Goal: Task Accomplishment & Management: Use online tool/utility

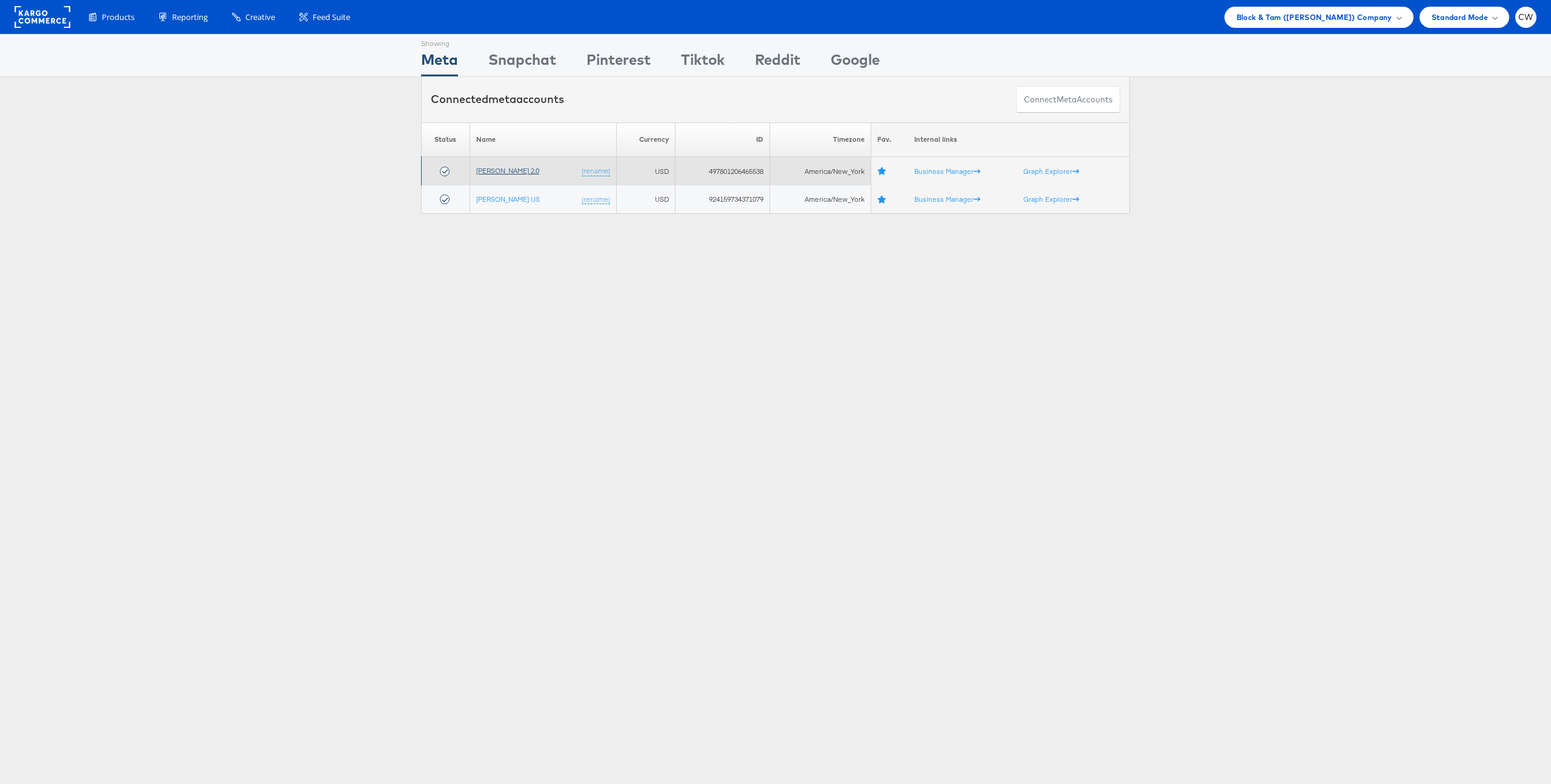
click at [522, 173] on link "[PERSON_NAME] 2.0" at bounding box center [508, 170] width 63 height 9
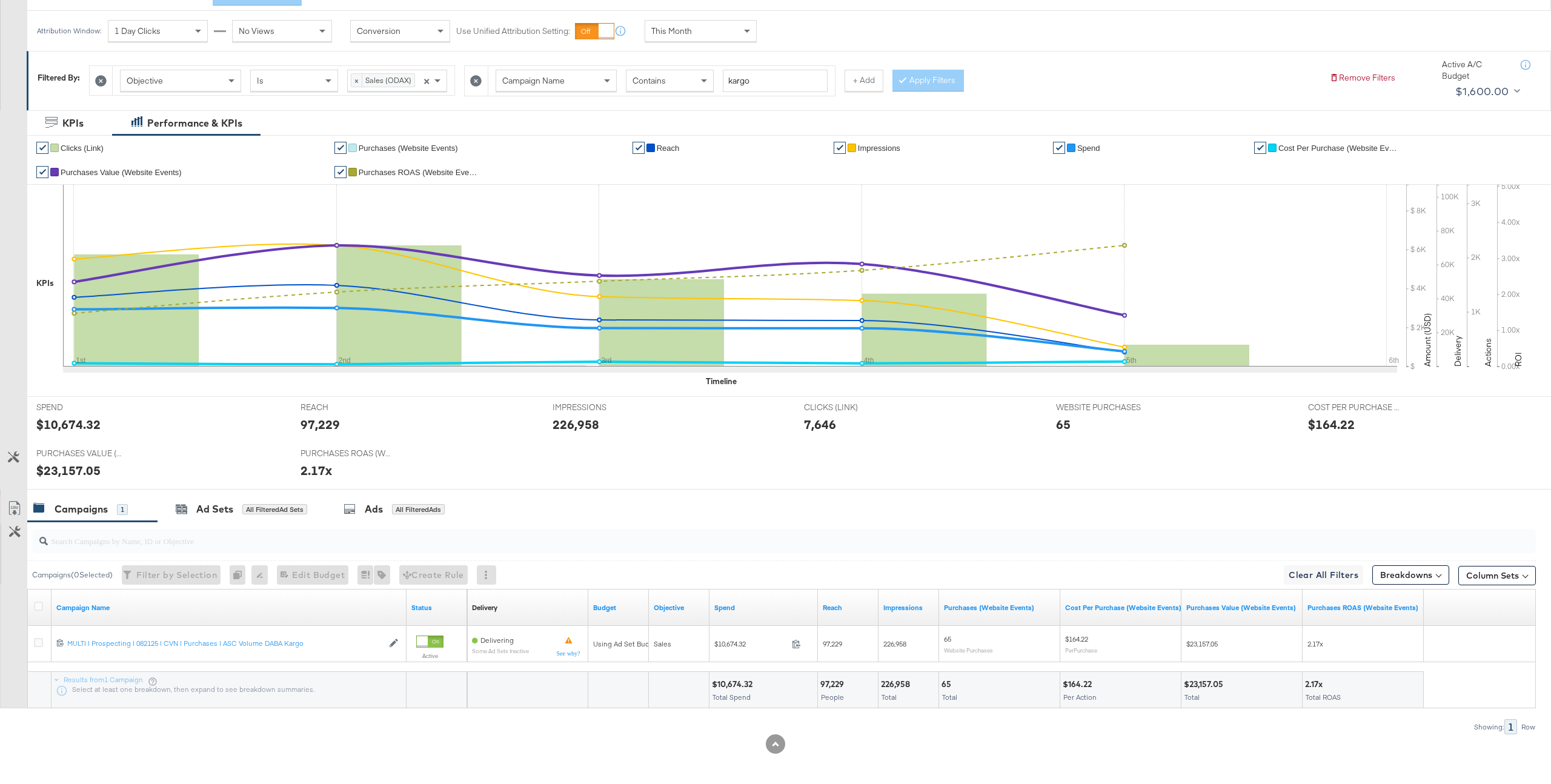
scroll to position [161, 0]
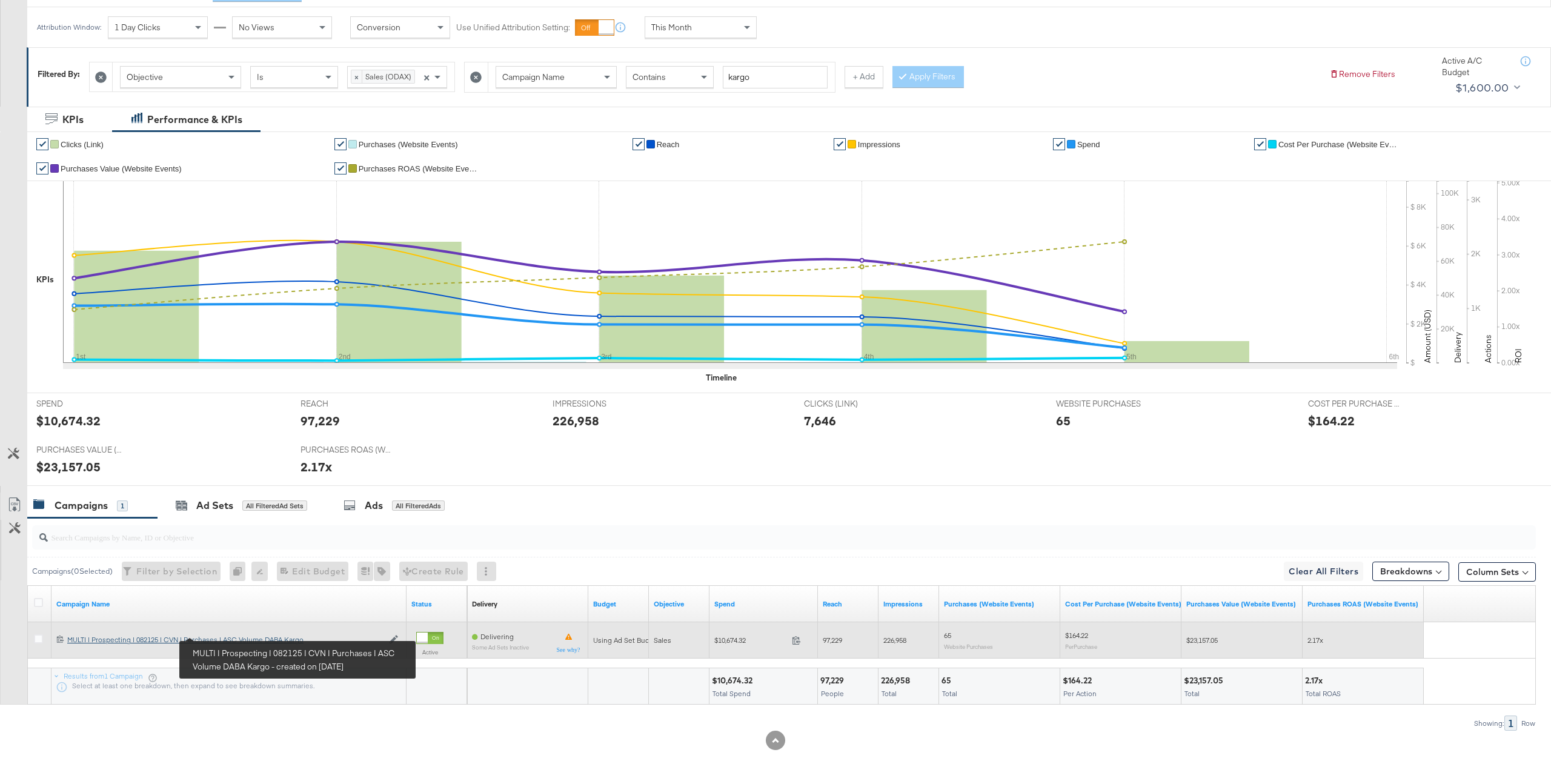
click at [265, 637] on div "MULTI | Prospecting | 082125 | CVN | Purchases | ASC Volume DABA Kargo MULTI | …" at bounding box center [225, 640] width 315 height 9
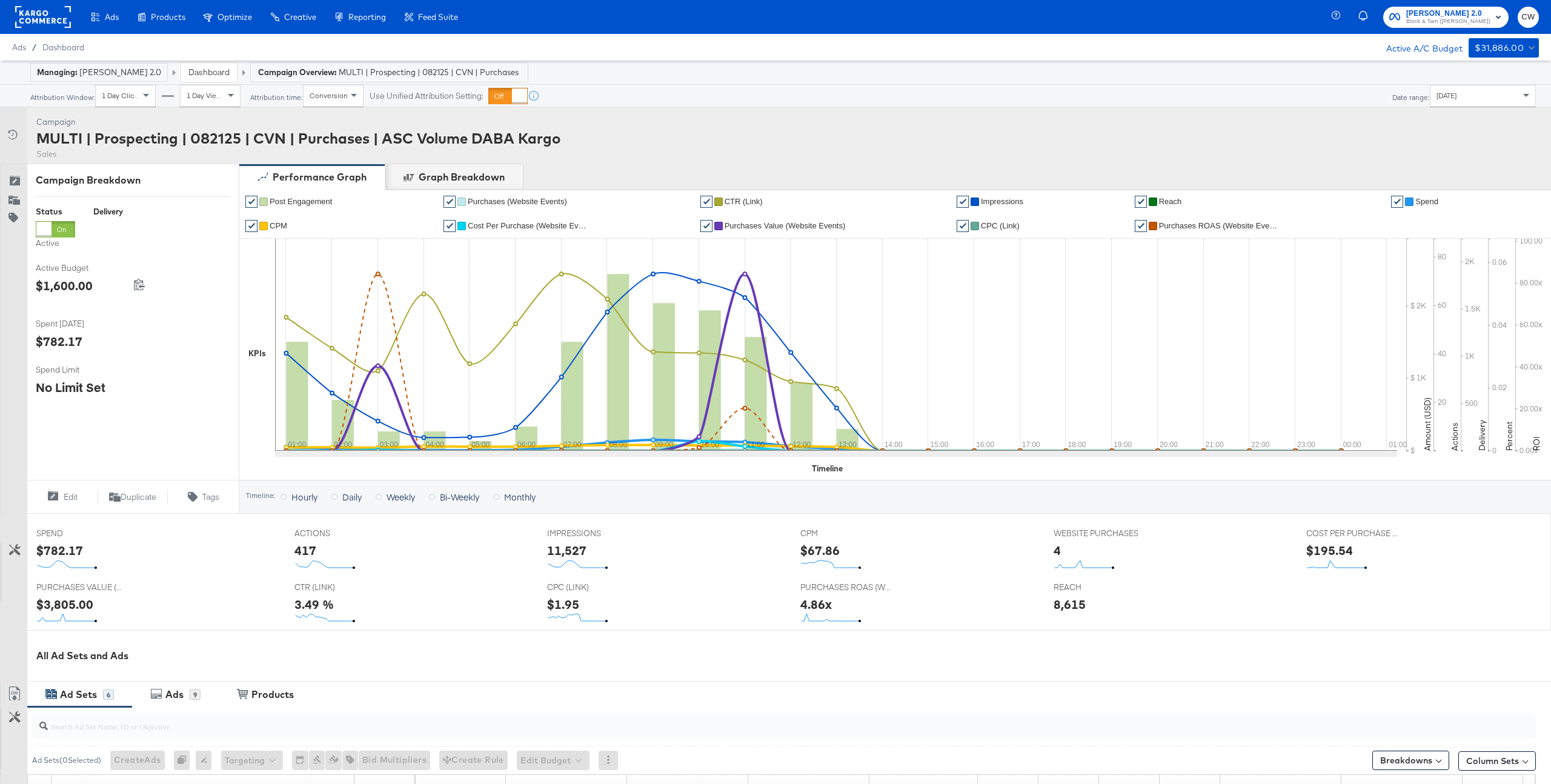
click at [1459, 79] on div "Managing: Veronica Beard 2.0 Dashboard Campaign Overview: MULTI | Prospecting |…" at bounding box center [776, 73] width 1551 height 24
click at [1464, 106] on div "Today" at bounding box center [1483, 96] width 106 height 22
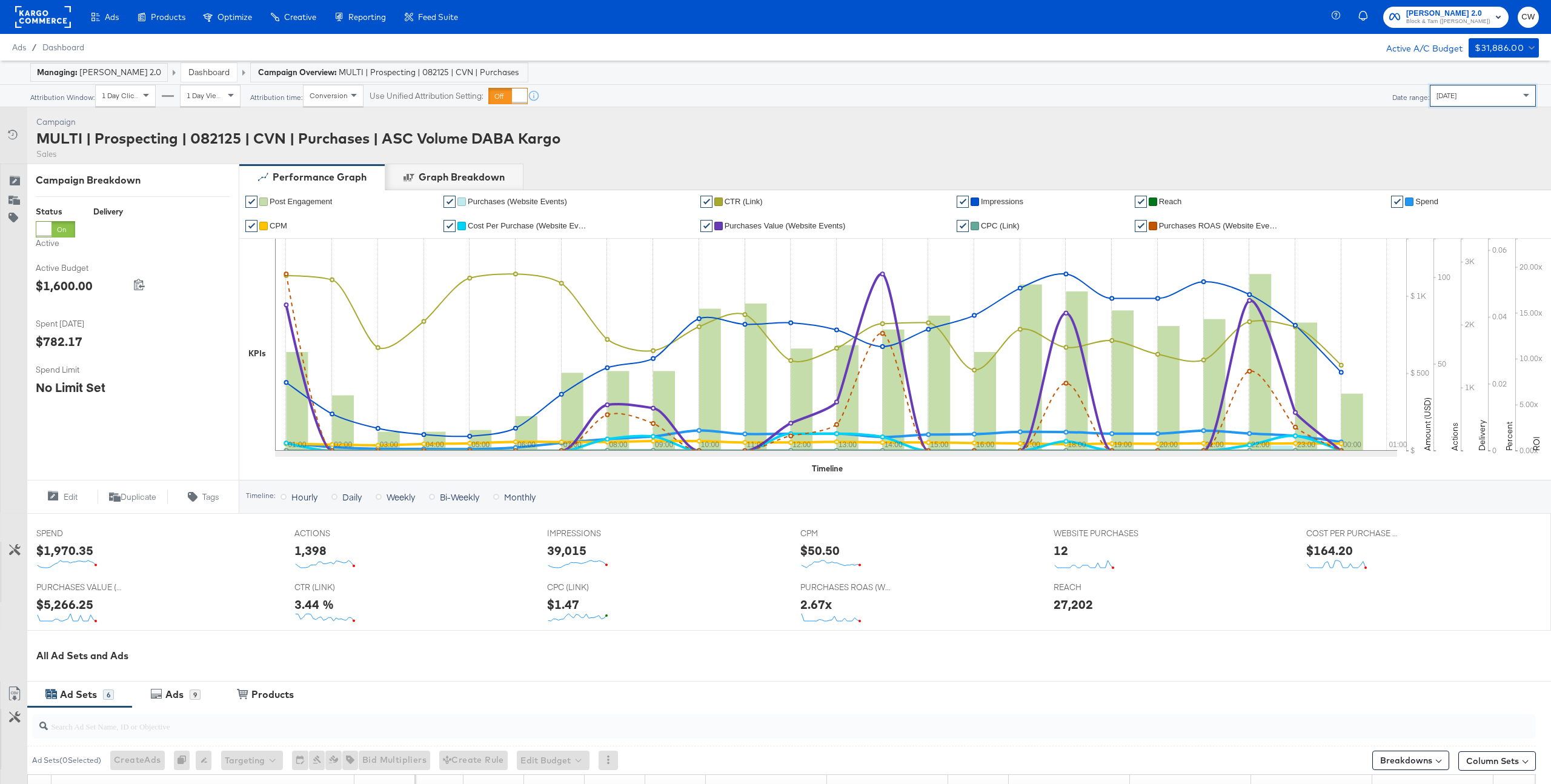
click at [1494, 110] on div "Campaign Activity Campaign MULTI | Prospecting | 082125 | CVN | Purchases | ASC…" at bounding box center [776, 135] width 1551 height 56
click at [1492, 96] on div "Yesterday" at bounding box center [1482, 96] width 104 height 20
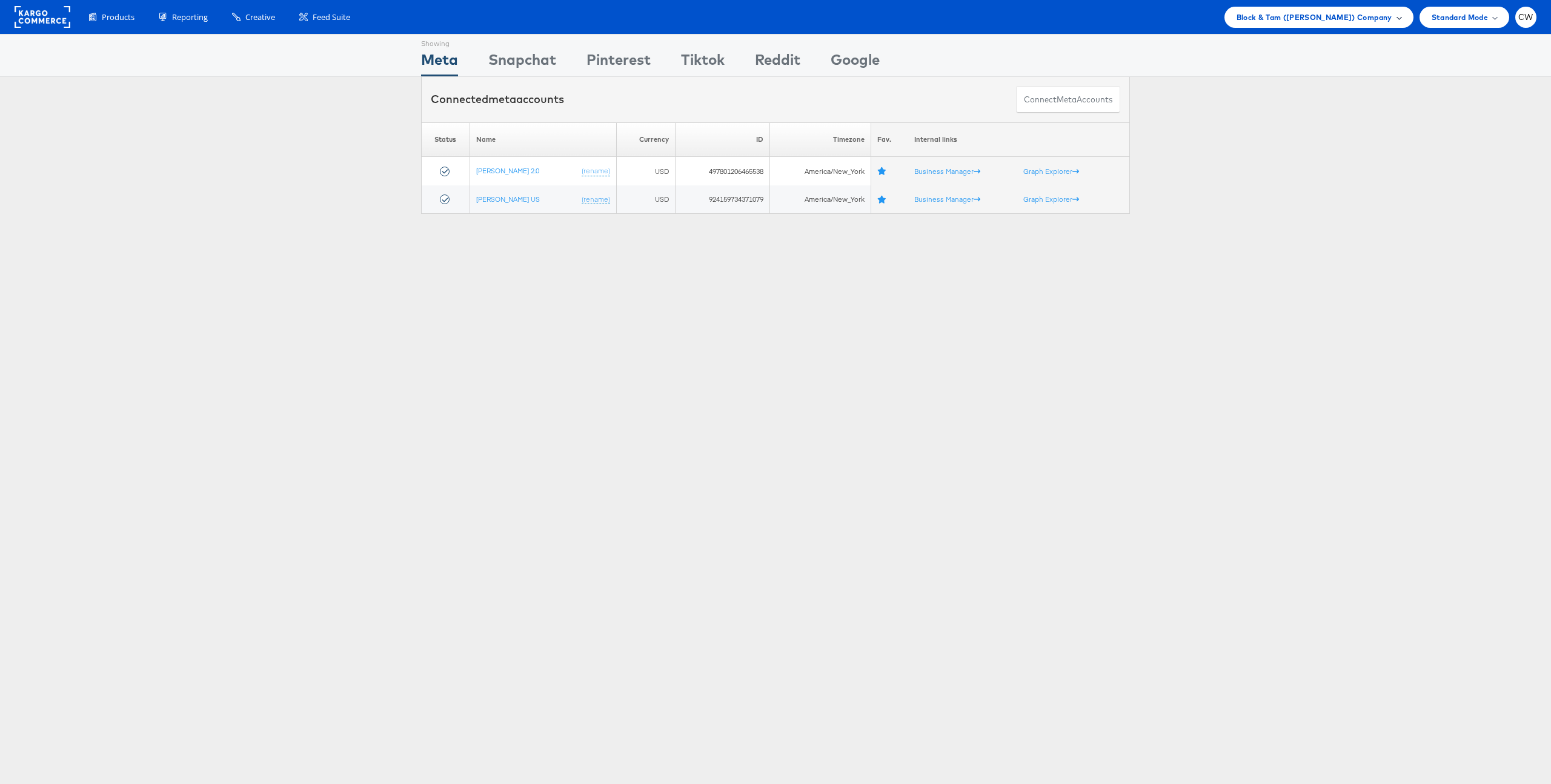
click at [1362, 16] on span "Block & Tam (Veronica Beard) Company" at bounding box center [1315, 17] width 156 height 13
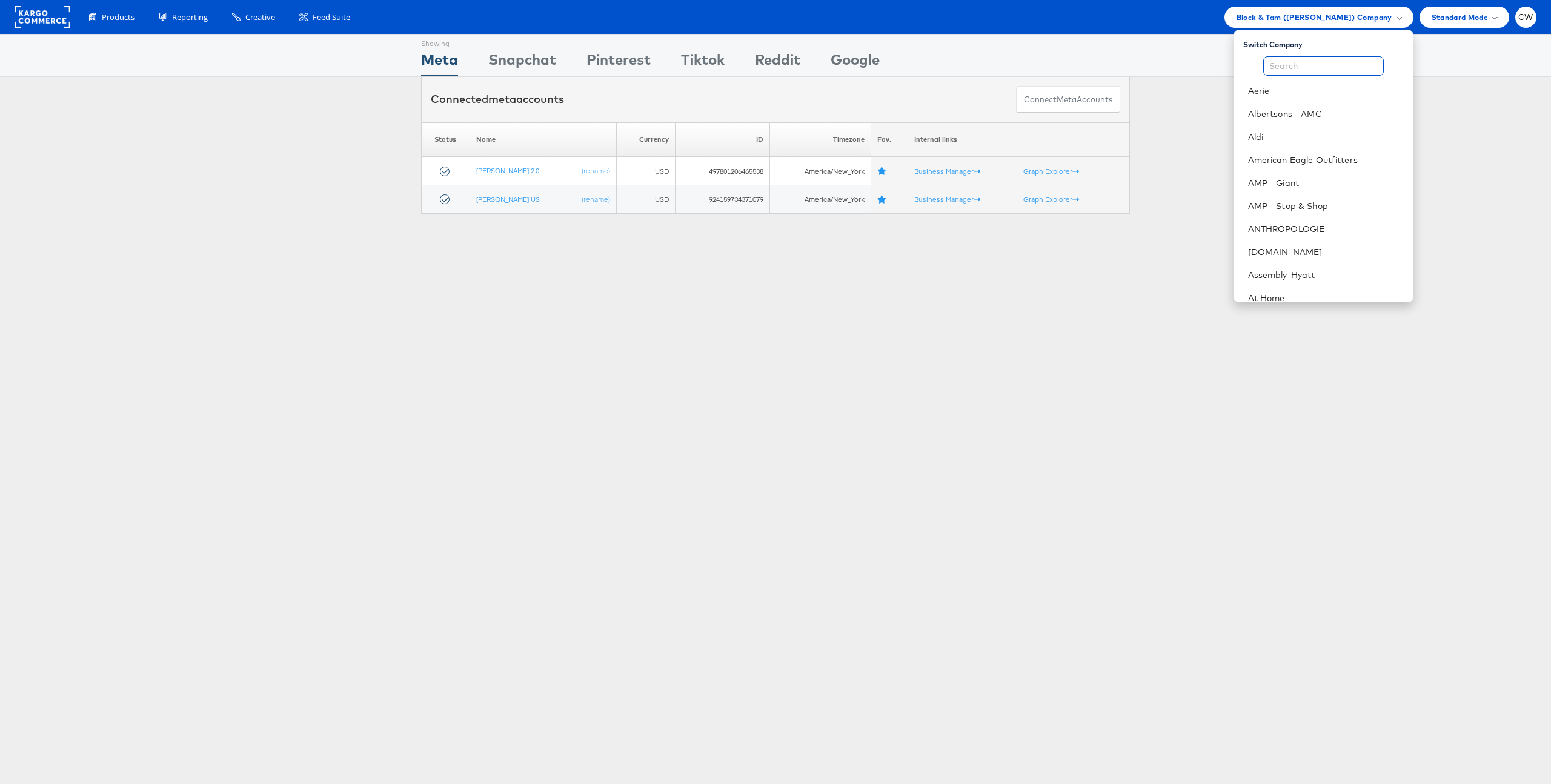
click at [1303, 60] on input "text" at bounding box center [1324, 66] width 121 height 20
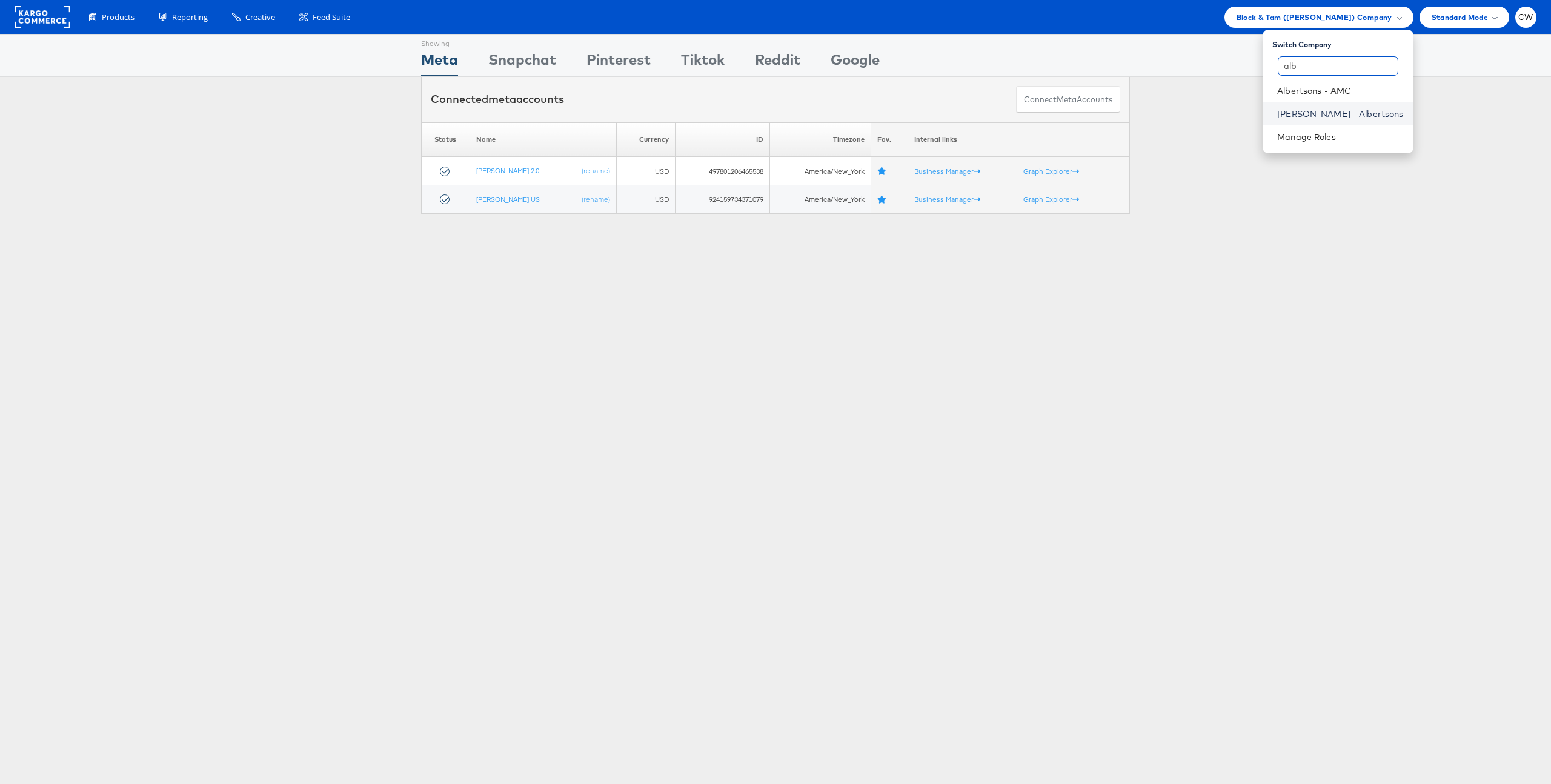
type input "alb"
click at [1354, 114] on link "Merkle - Albertsons" at bounding box center [1340, 114] width 126 height 12
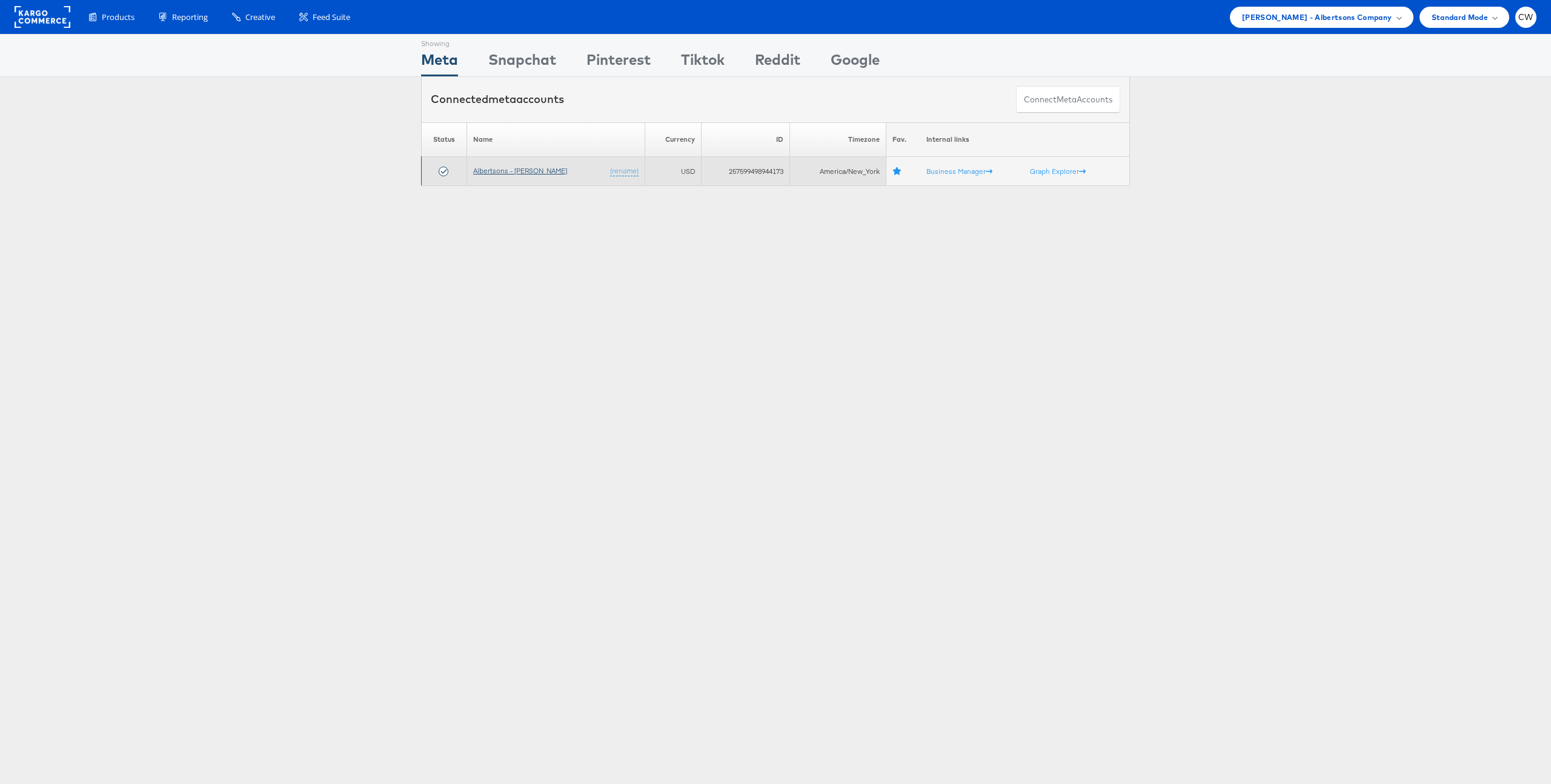
click at [524, 169] on link "Albertsons - Merkle" at bounding box center [520, 170] width 94 height 9
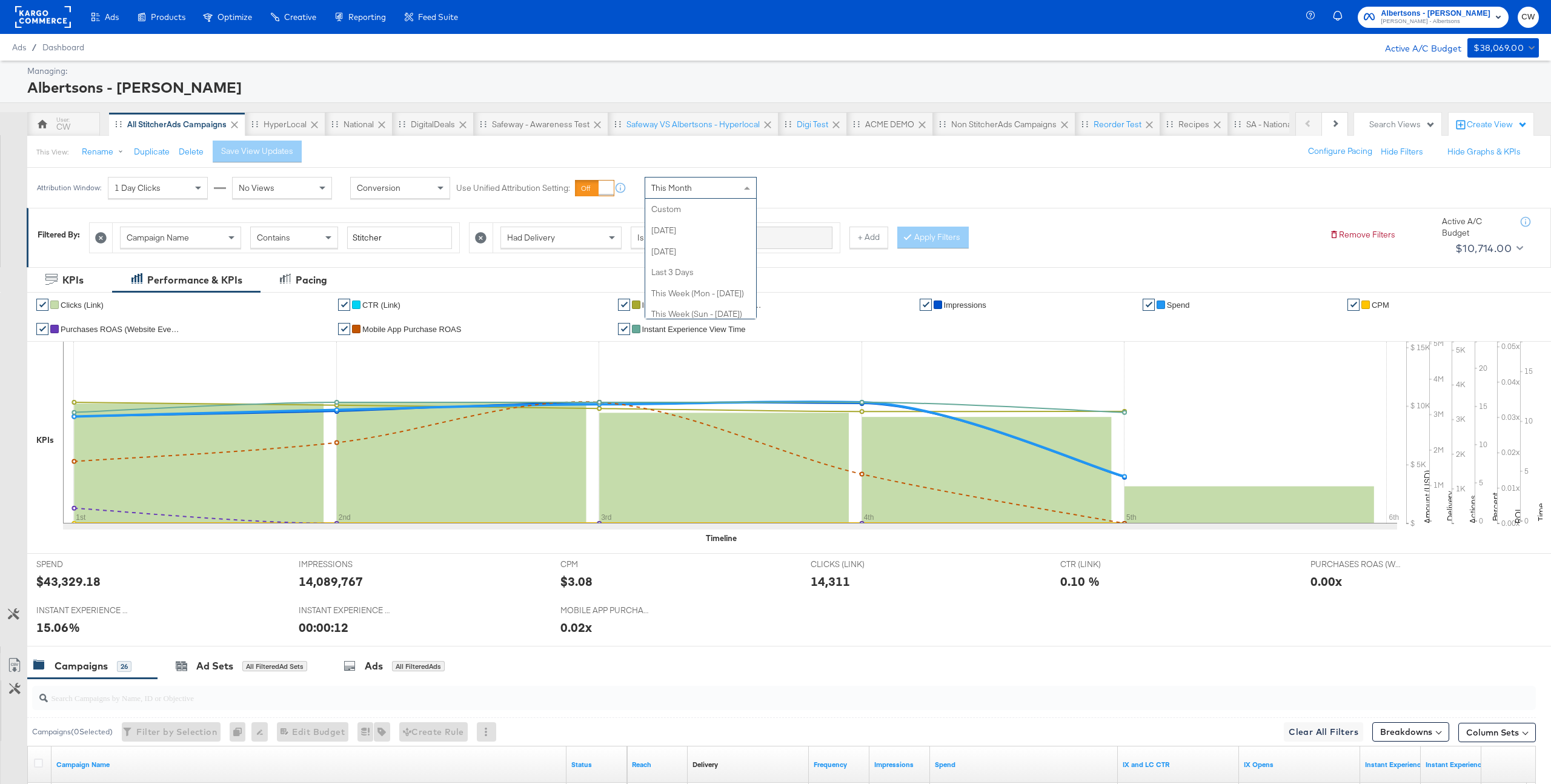
click at [694, 194] on div "This Month" at bounding box center [700, 188] width 111 height 20
click at [817, 210] on div "Filtered By: Campaign Name Contains Stitcher Had Delivery Is Greater Than + Add…" at bounding box center [788, 237] width 1525 height 59
click at [825, 197] on div "Start: Sep 5th 2025 to End: Sep 5th 2025" at bounding box center [803, 188] width 90 height 22
click at [632, 286] on input "September 5th 2025" at bounding box center [667, 284] width 161 height 22
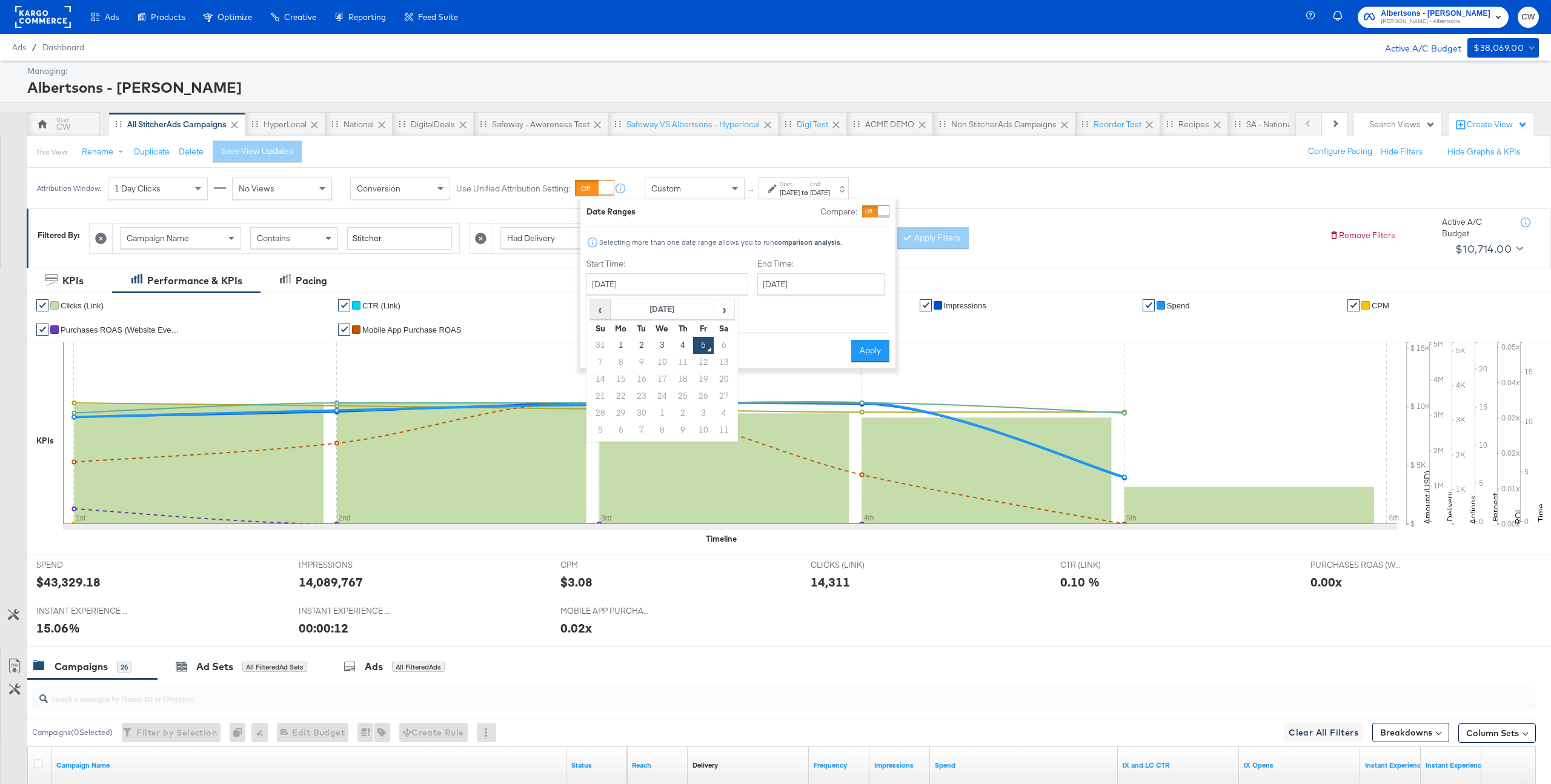
click at [598, 312] on span "‹" at bounding box center [600, 309] width 19 height 18
click at [701, 345] on td "1" at bounding box center [704, 345] width 20 height 17
type input "August 1st 2025"
click at [766, 287] on input "September 5th 2025" at bounding box center [820, 284] width 128 height 22
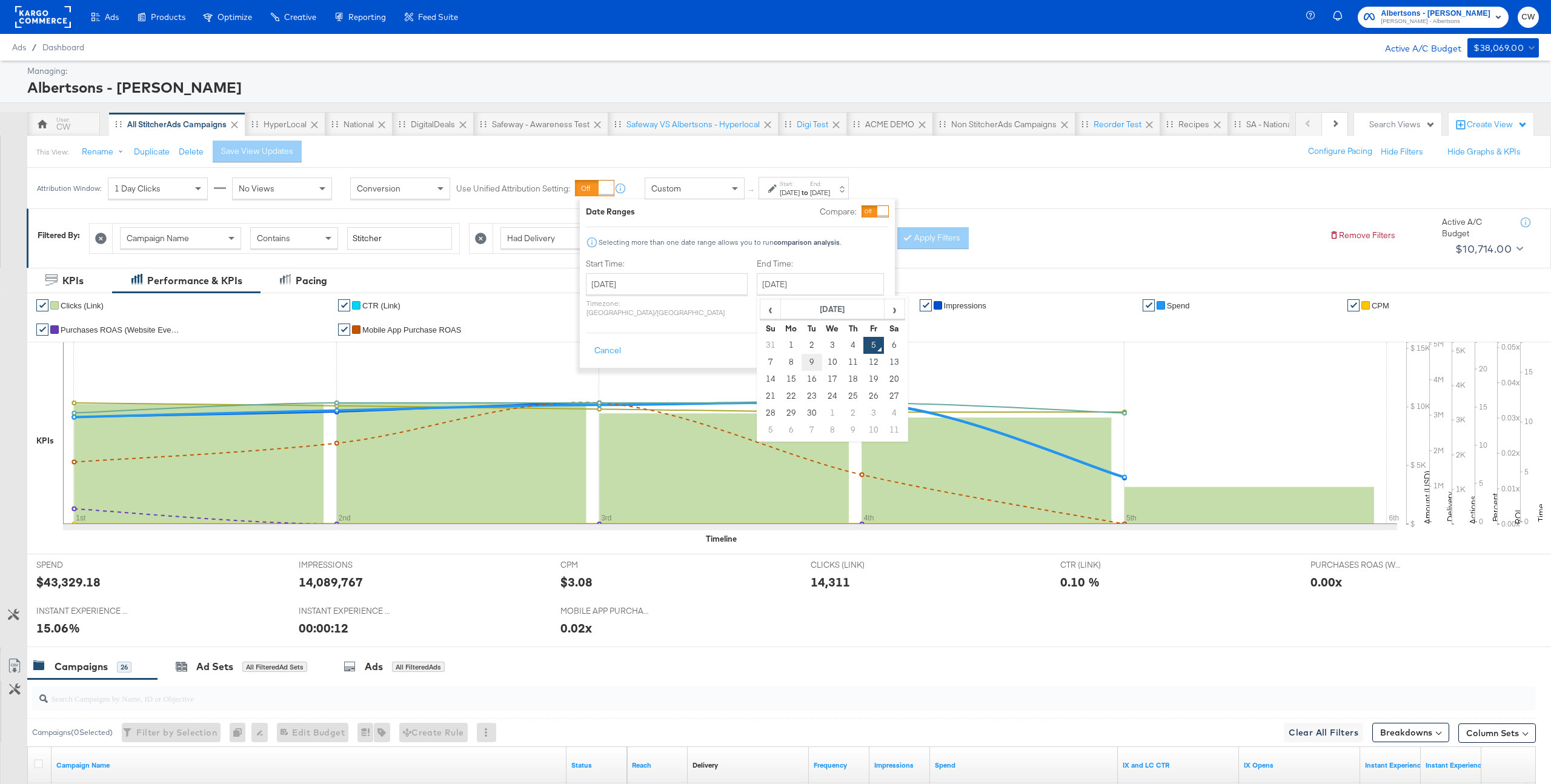
click at [801, 357] on td "9" at bounding box center [811, 362] width 20 height 17
type input "September 9th 2025"
click at [877, 340] on button "Apply" at bounding box center [870, 351] width 38 height 22
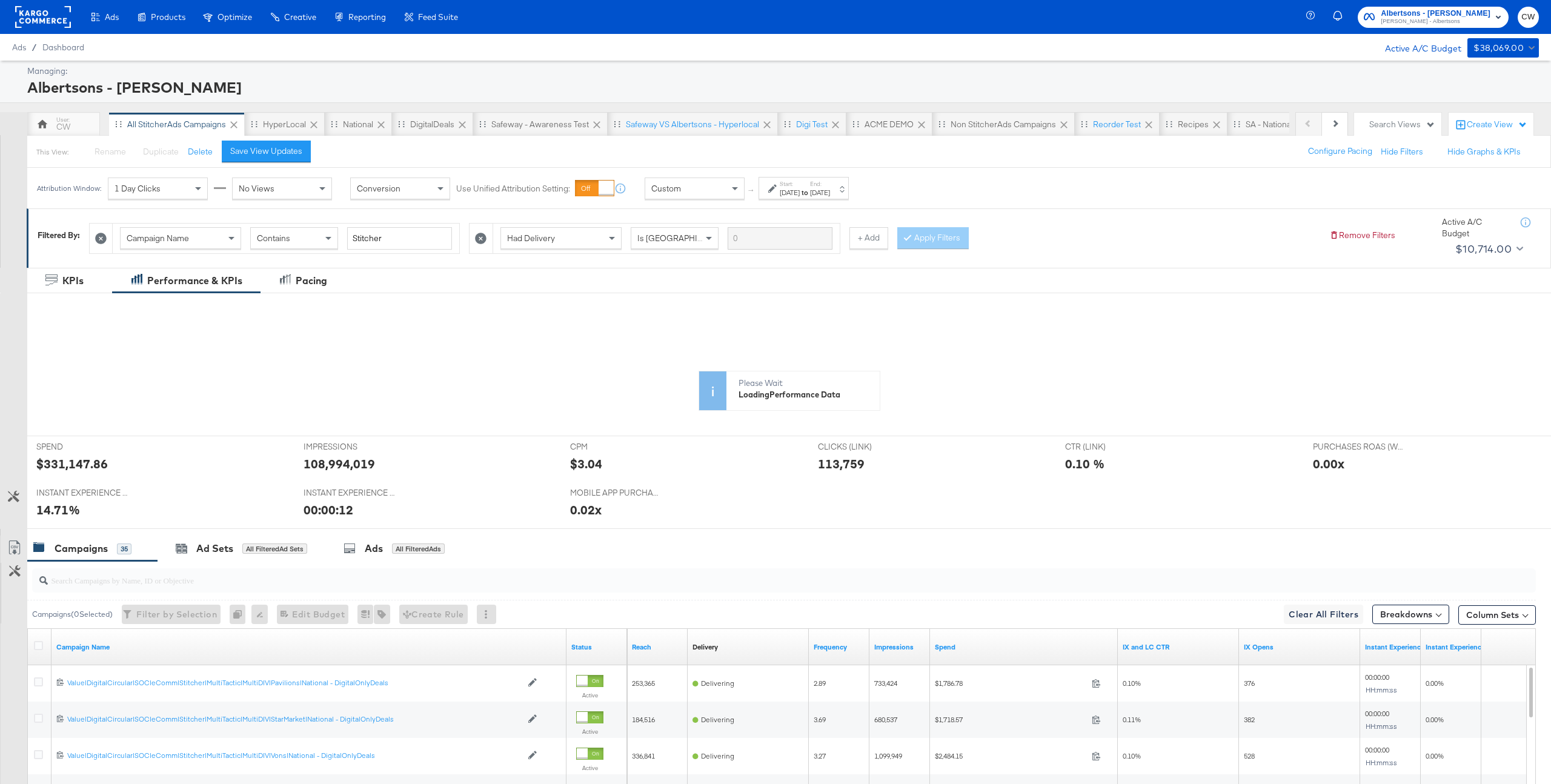
click at [79, 465] on rect at bounding box center [199, 464] width 250 height 120
click at [810, 189] on strong "to" at bounding box center [805, 192] width 10 height 9
click at [823, 281] on input "September 9th 2025" at bounding box center [820, 284] width 128 height 22
click at [761, 310] on span "‹" at bounding box center [771, 309] width 19 height 18
click at [884, 362] on td "9" at bounding box center [894, 362] width 20 height 17
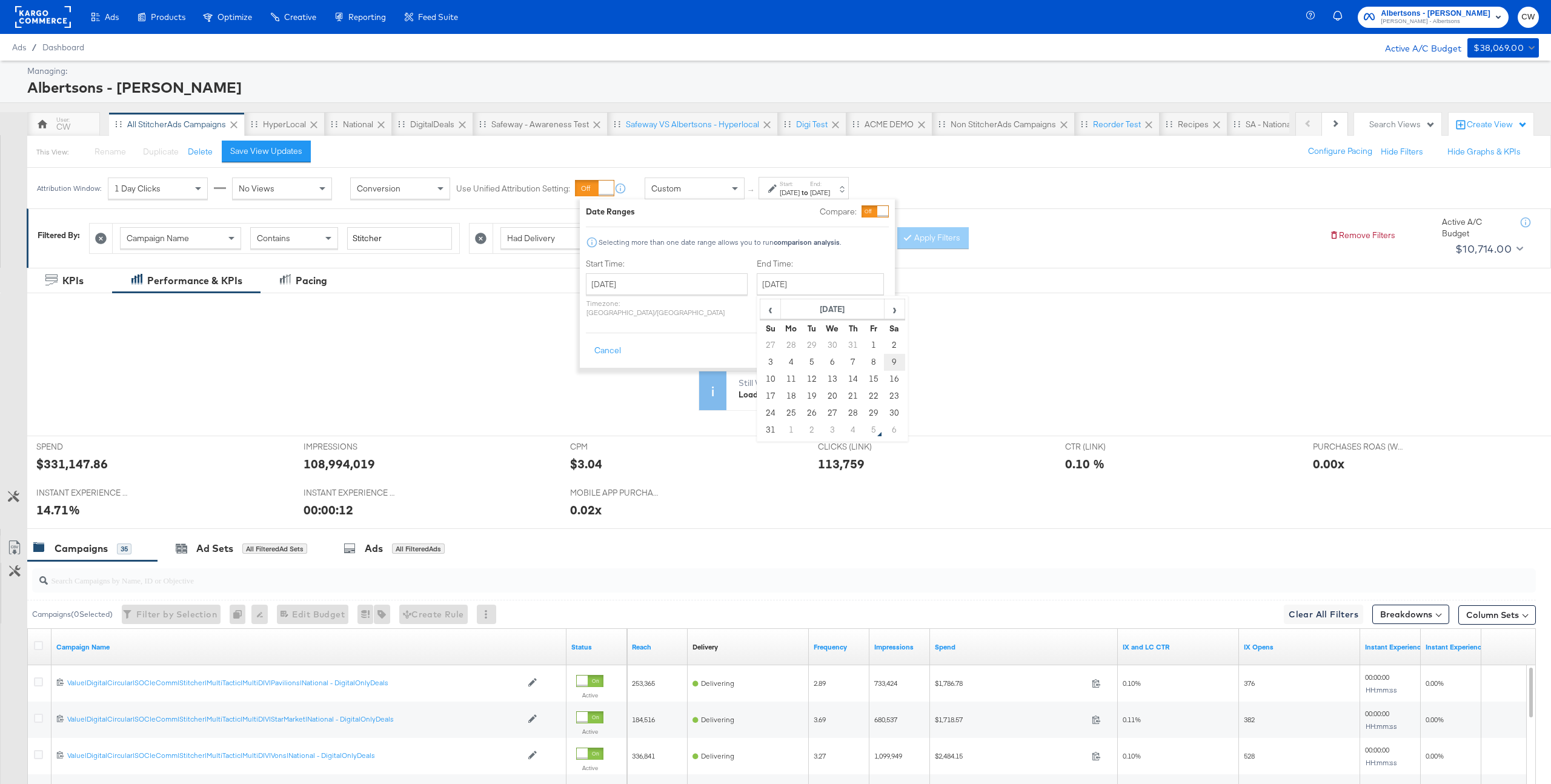
type input "August 9th 2025"
click at [876, 344] on button "Apply" at bounding box center [870, 351] width 38 height 22
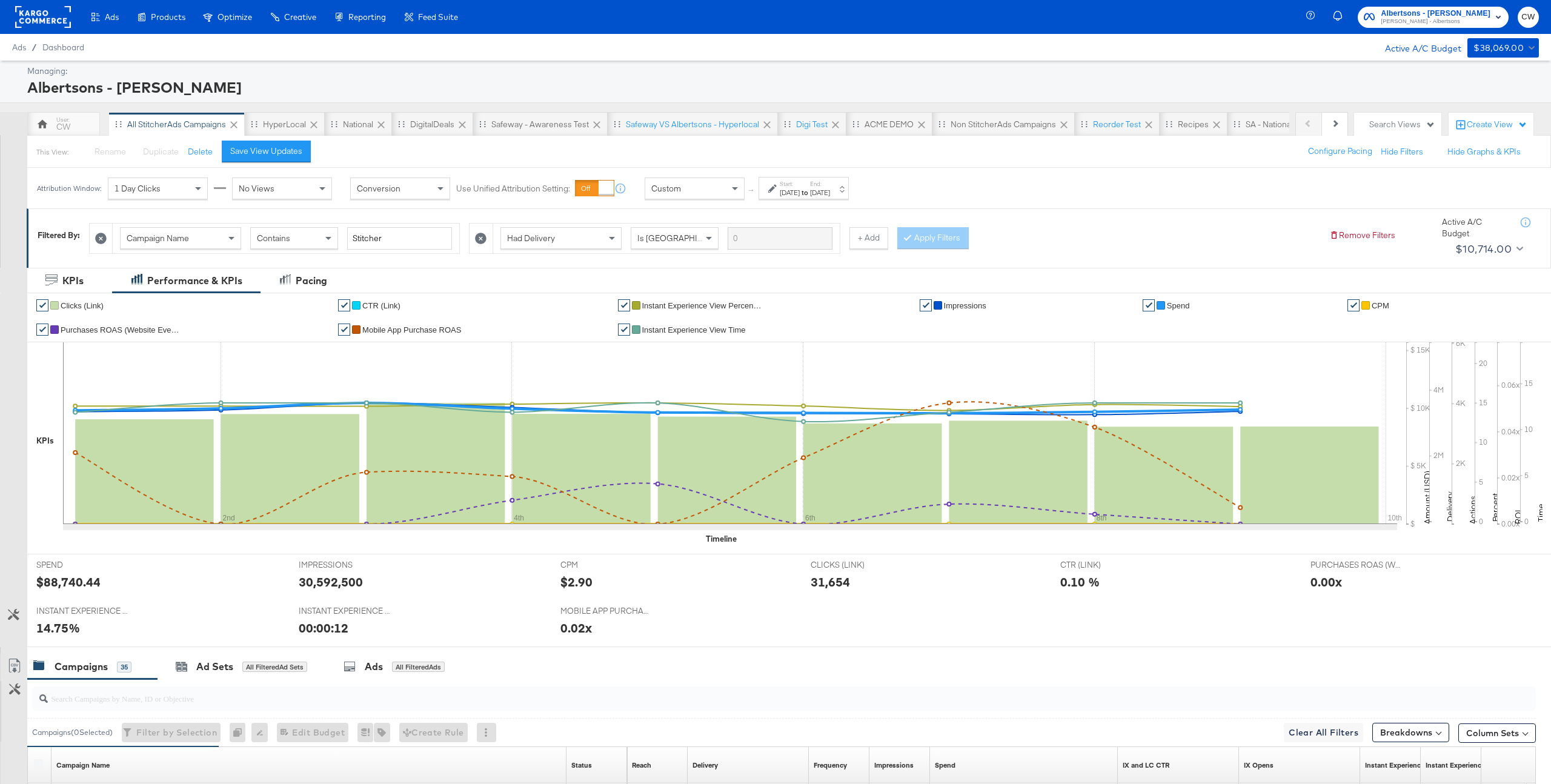
click at [88, 461] on icon at bounding box center [657, 463] width 1165 height 122
click at [90, 581] on div "$88,740.44" at bounding box center [69, 582] width 64 height 18
copy div "88,740.44"
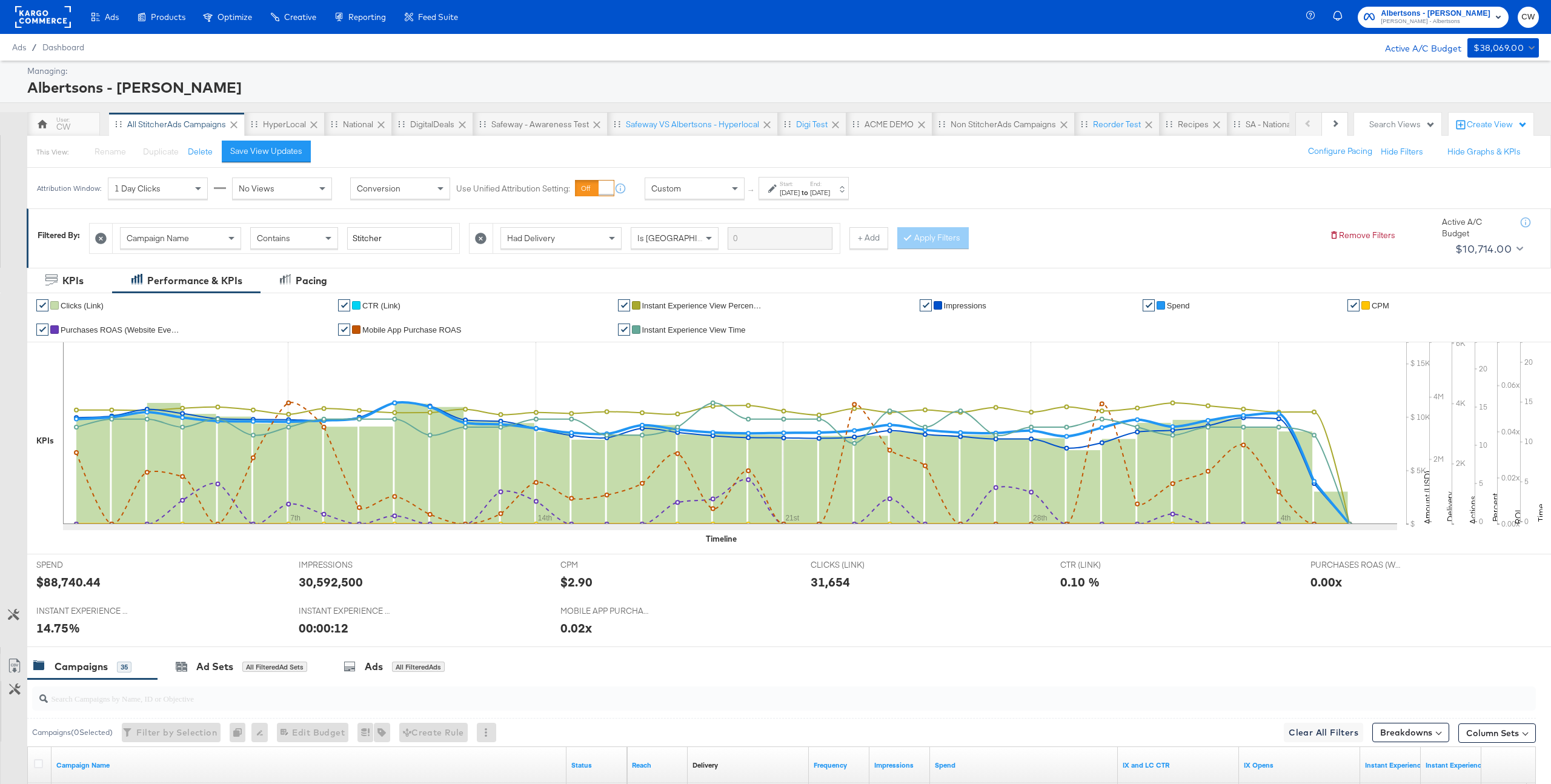
click at [841, 197] on div "Start: Aug 1st 2025 to End: Aug 9th 2025" at bounding box center [803, 188] width 90 height 22
click at [671, 286] on input "August 1st 2025" at bounding box center [667, 284] width 161 height 22
click at [598, 386] on td "10" at bounding box center [600, 379] width 20 height 17
type input "August 10th 2025"
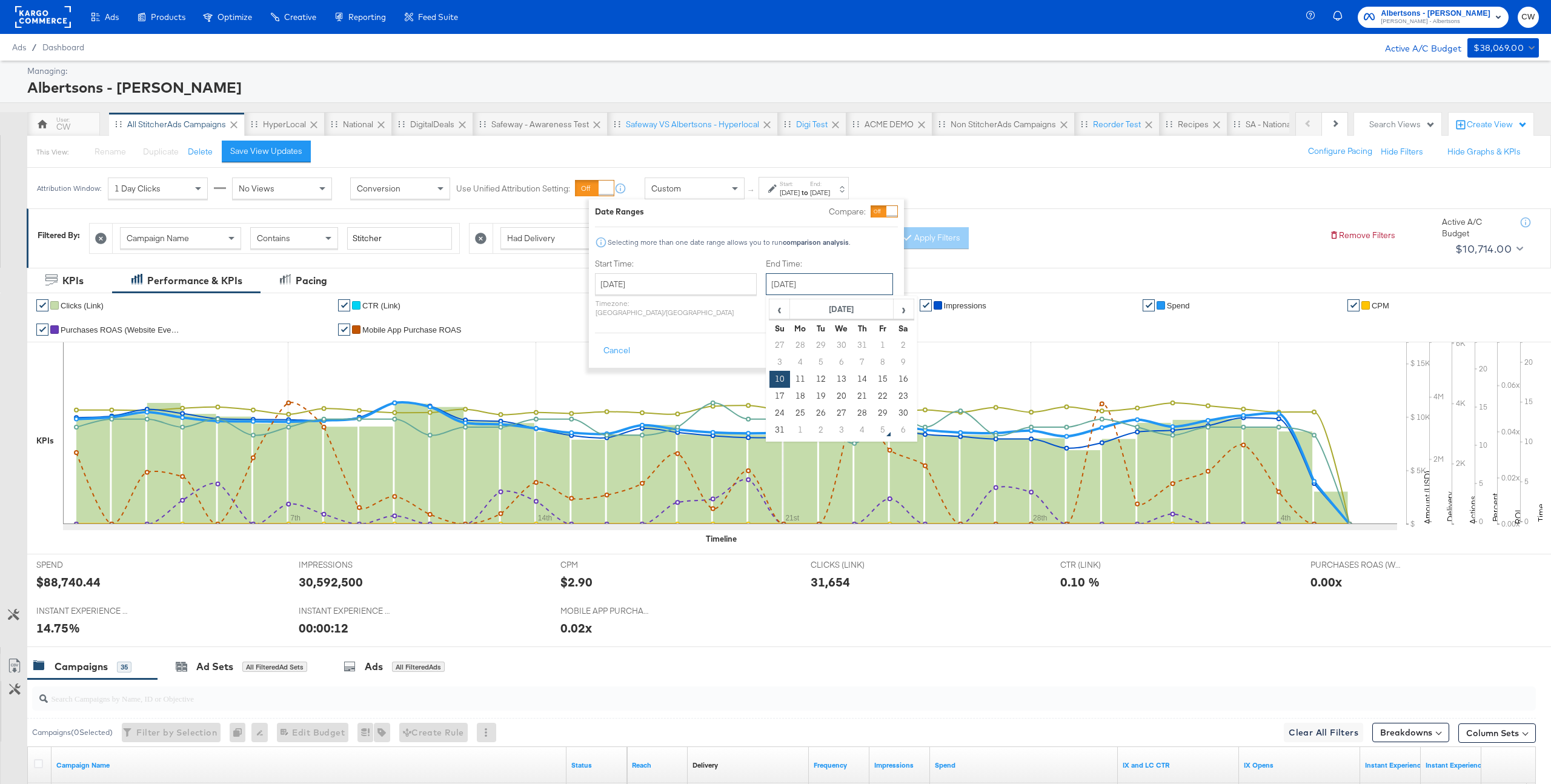
click at [799, 283] on input "August 10th 2025" at bounding box center [830, 284] width 128 height 22
click at [769, 431] on td "31" at bounding box center [780, 430] width 20 height 17
type input "August 31st 2025"
click at [886, 340] on button "Apply" at bounding box center [878, 351] width 38 height 22
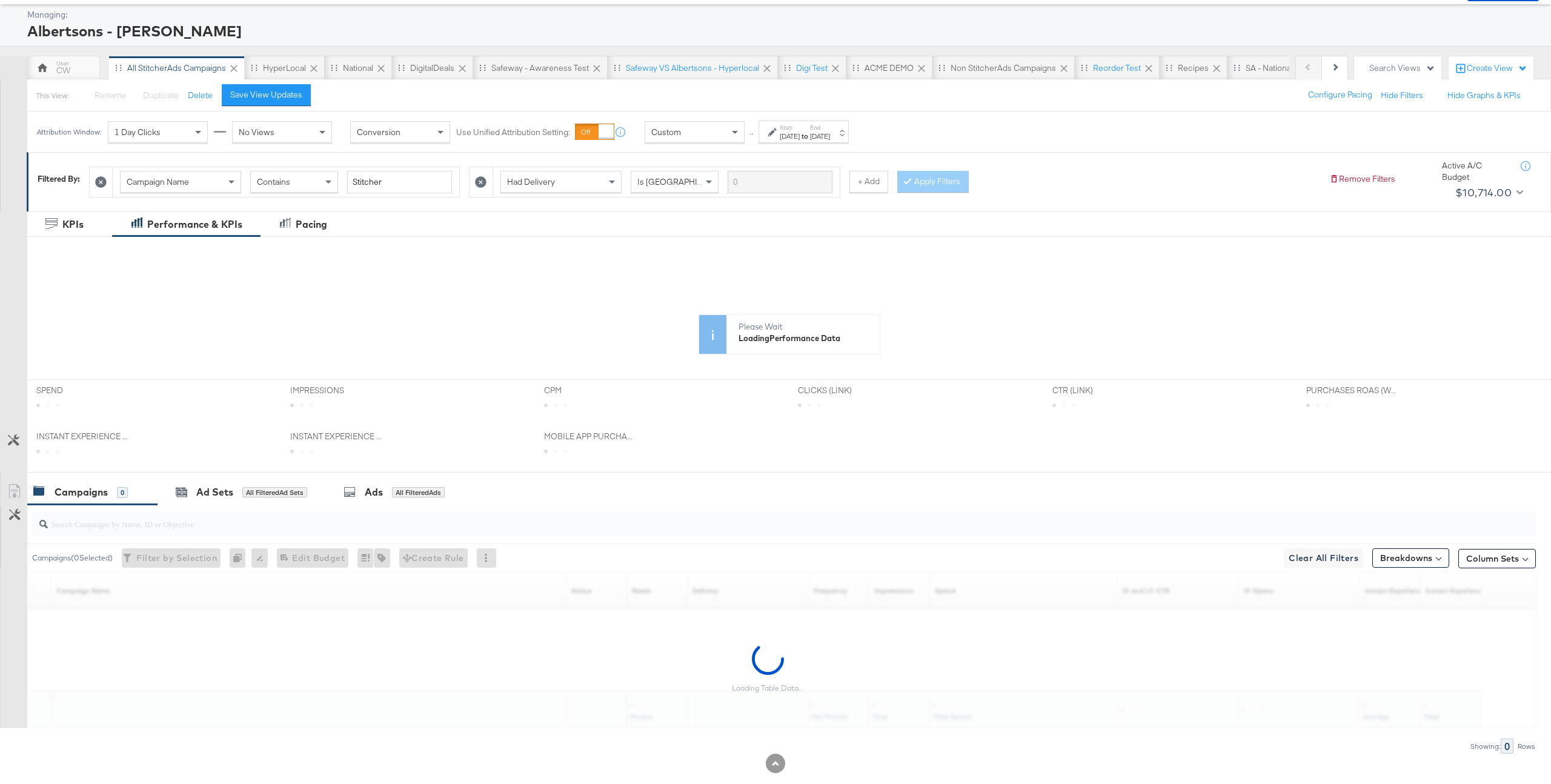
scroll to position [62, 0]
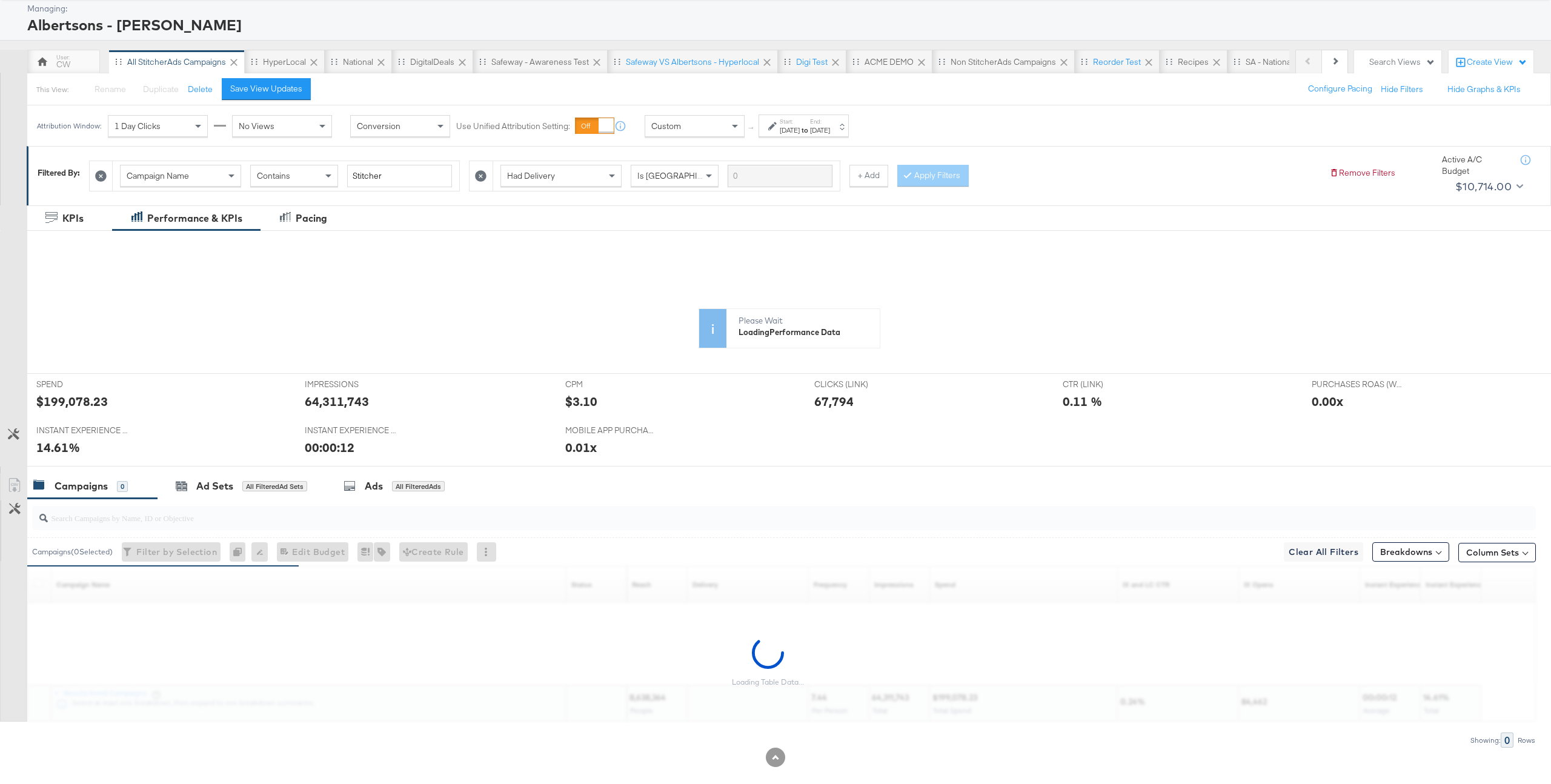
click at [72, 395] on icon at bounding box center [730, 371] width 1334 height 182
click at [74, 400] on div at bounding box center [109, 353] width 163 height 194
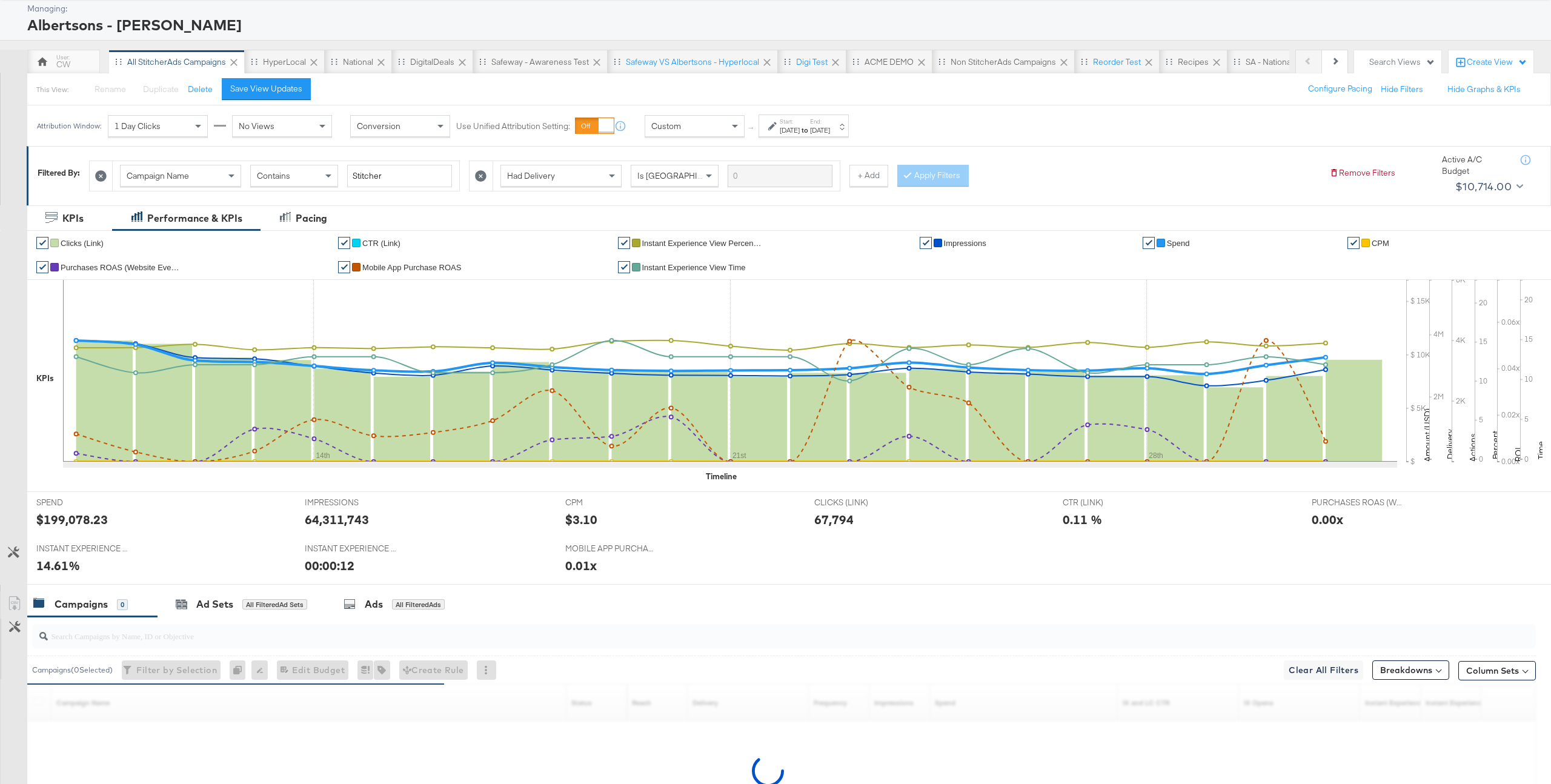
click at [83, 521] on div "$199,078.23" at bounding box center [72, 520] width 71 height 18
copy div "199,078.23"
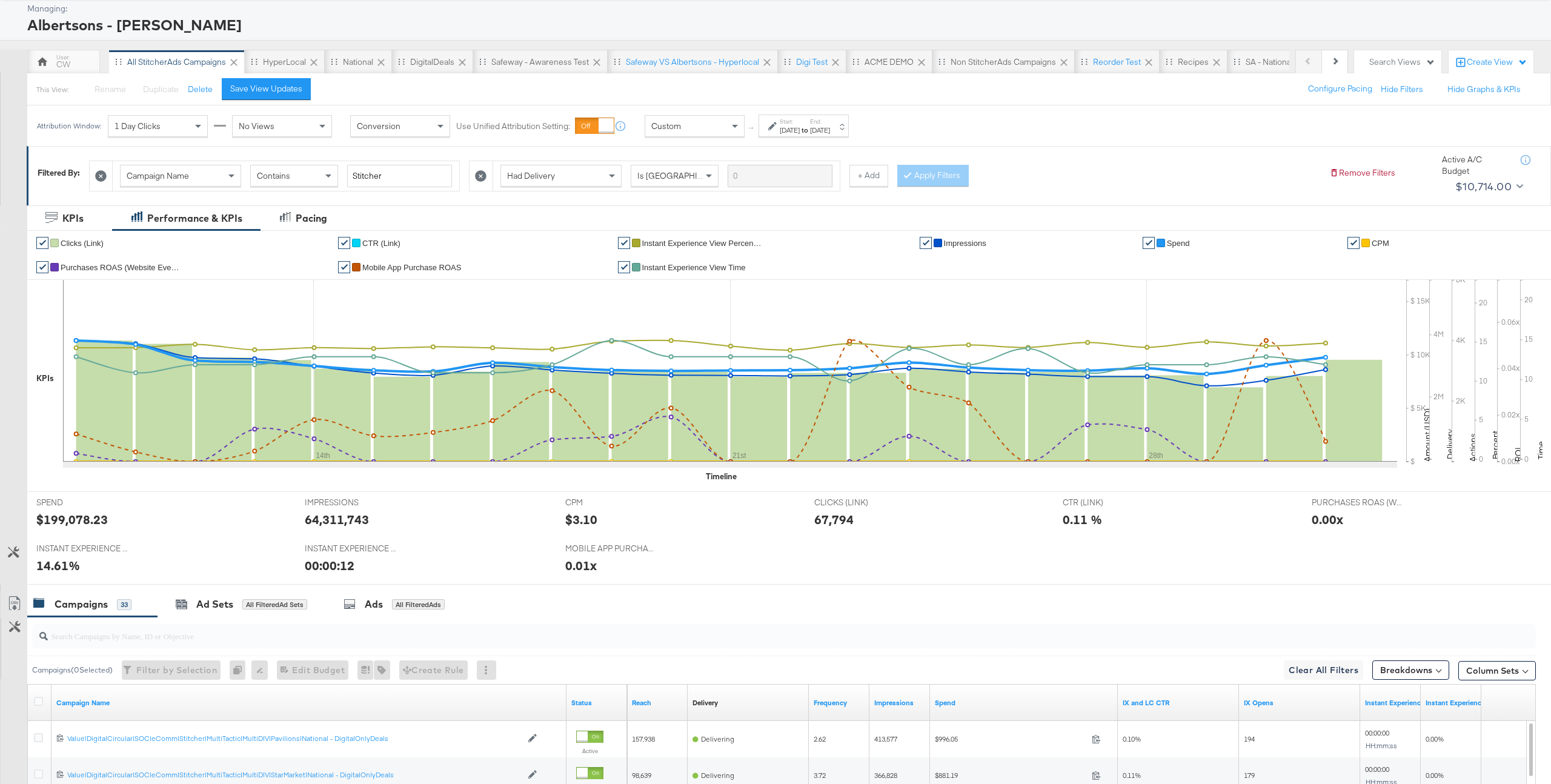
click at [810, 133] on strong "to" at bounding box center [805, 130] width 10 height 9
click at [672, 234] on div "August 10th 2025 ‹ August 2025 › Su Mo Tu We Th Fr Sa 27 28 29 30 31 1 2 3 4 5 …" at bounding box center [675, 233] width 161 height 43
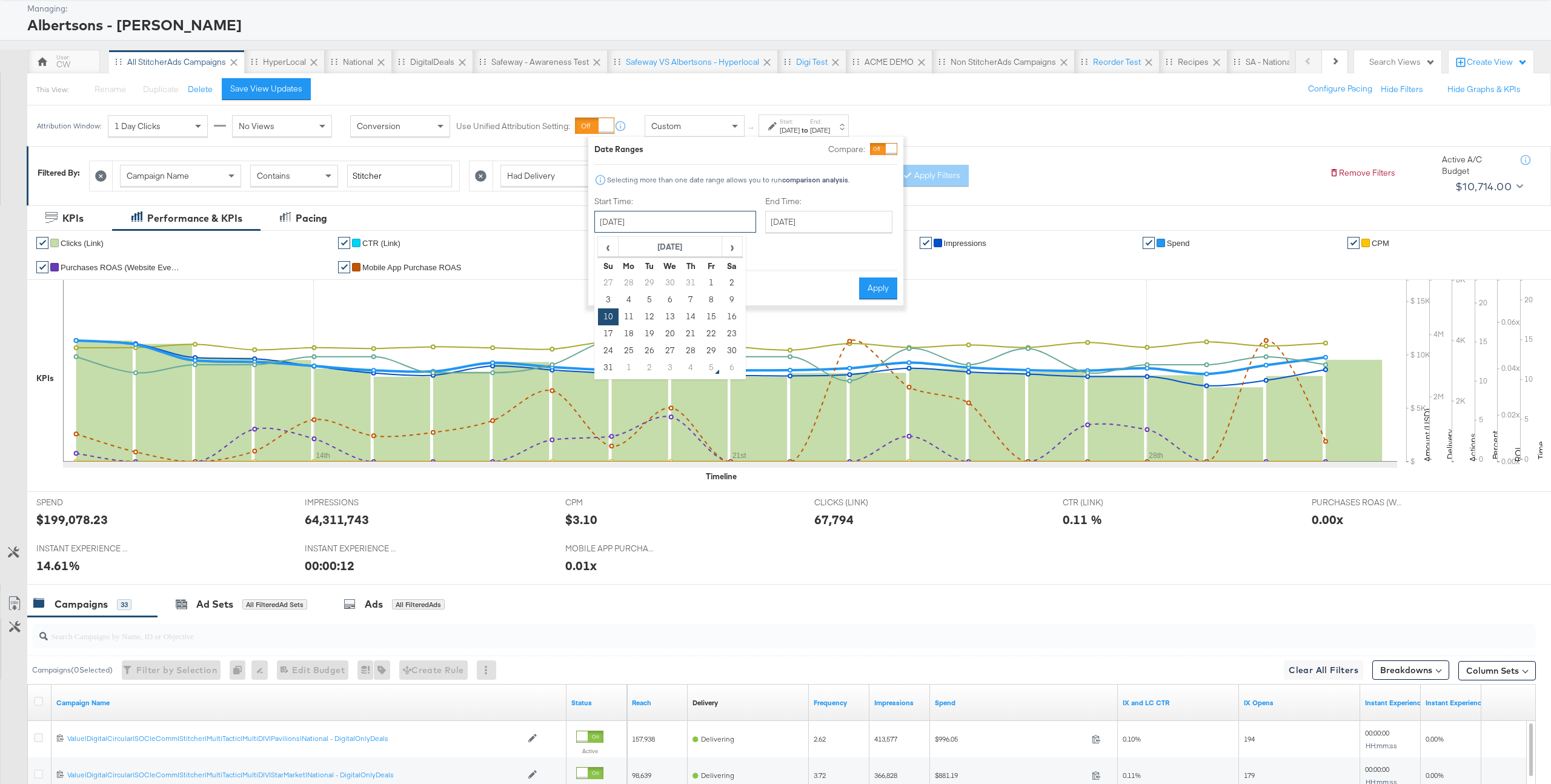
click at [683, 230] on input "August 10th 2025" at bounding box center [675, 222] width 161 height 22
click at [715, 280] on td "1" at bounding box center [711, 283] width 20 height 17
type input "August 1st 2025"
click at [847, 279] on div "Cancel Apply" at bounding box center [741, 284] width 303 height 30
click at [881, 277] on button "Apply" at bounding box center [873, 288] width 38 height 22
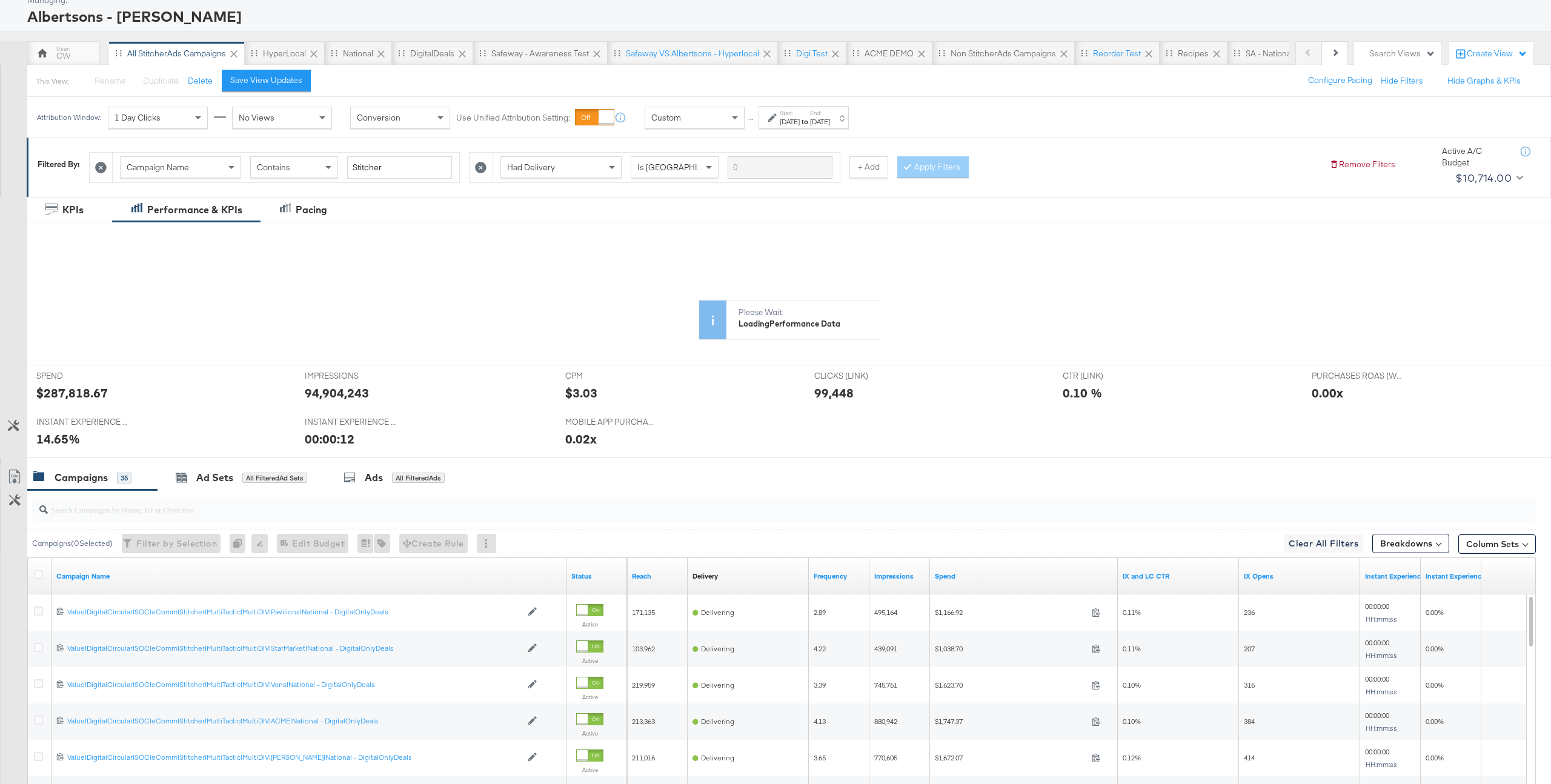
scroll to position [71, 0]
click at [98, 391] on rect at bounding box center [104, 391] width 56 height 121
click at [77, 395] on div at bounding box center [109, 343] width 163 height 194
drag, startPoint x: 121, startPoint y: 395, endPoint x: 38, endPoint y: 395, distance: 83.0
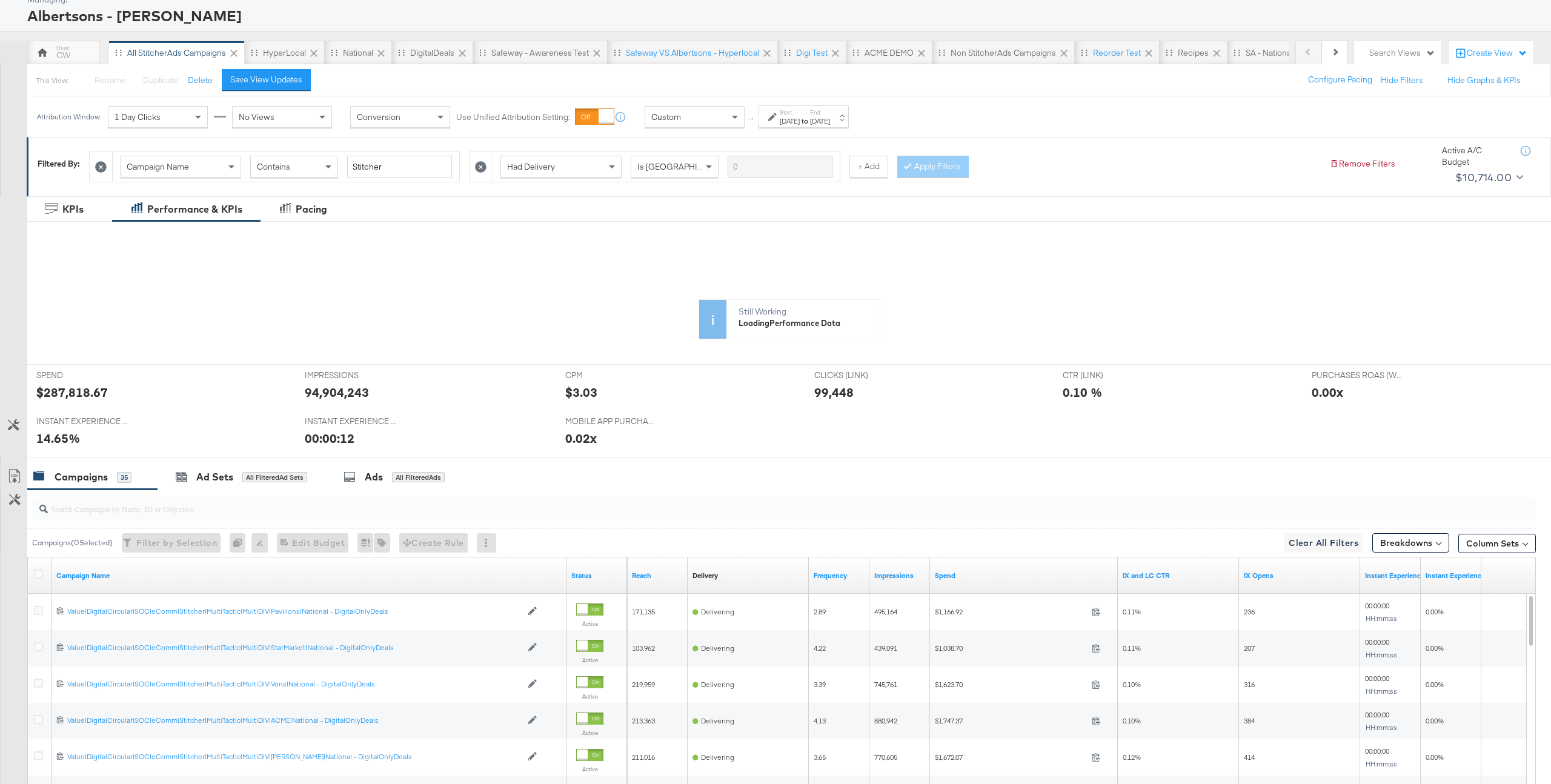
click at [37, 395] on div at bounding box center [109, 343] width 163 height 194
click at [74, 395] on div at bounding box center [109, 343] width 163 height 194
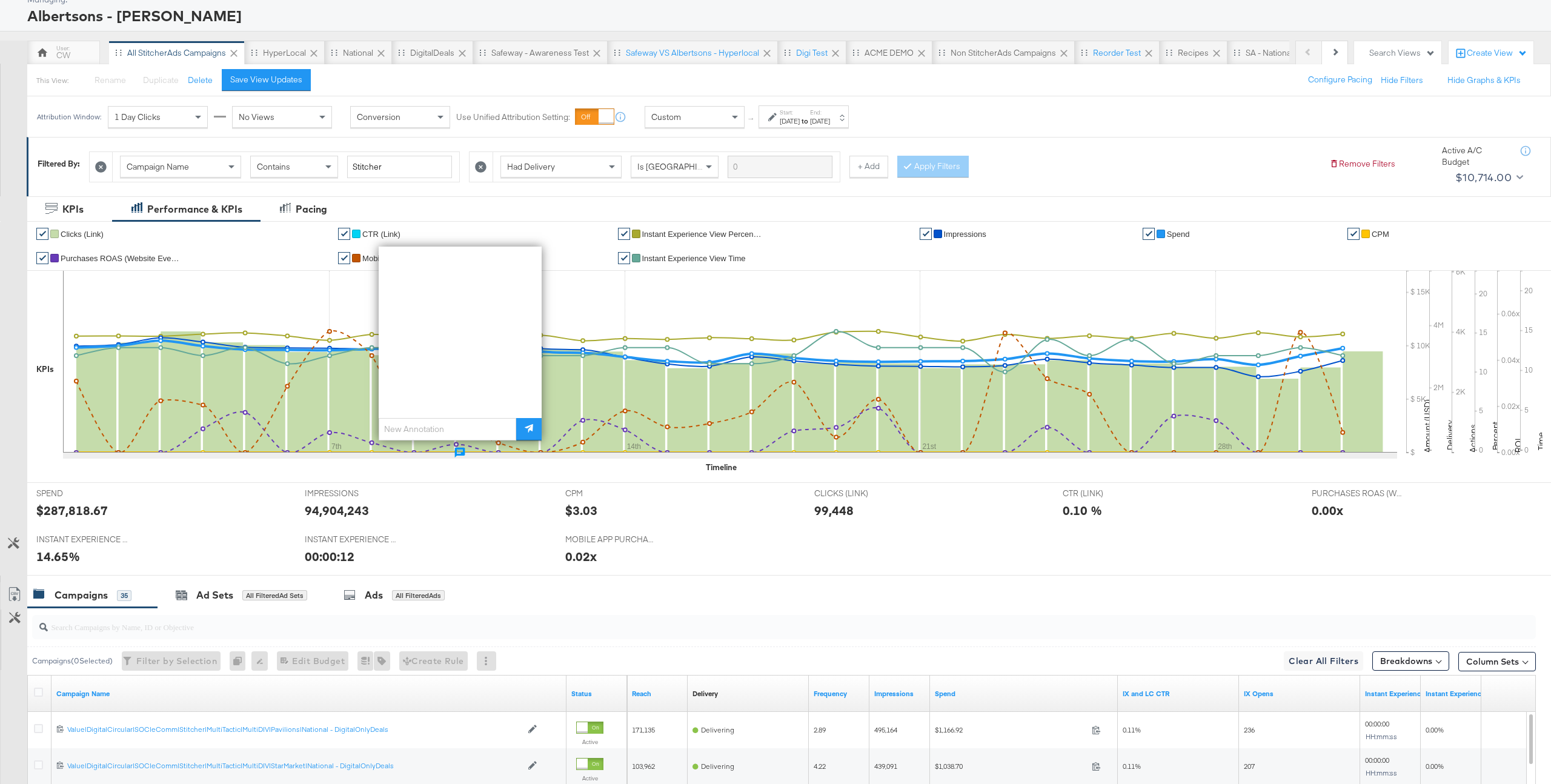
click at [77, 503] on div "$287,818.67" at bounding box center [72, 510] width 71 height 18
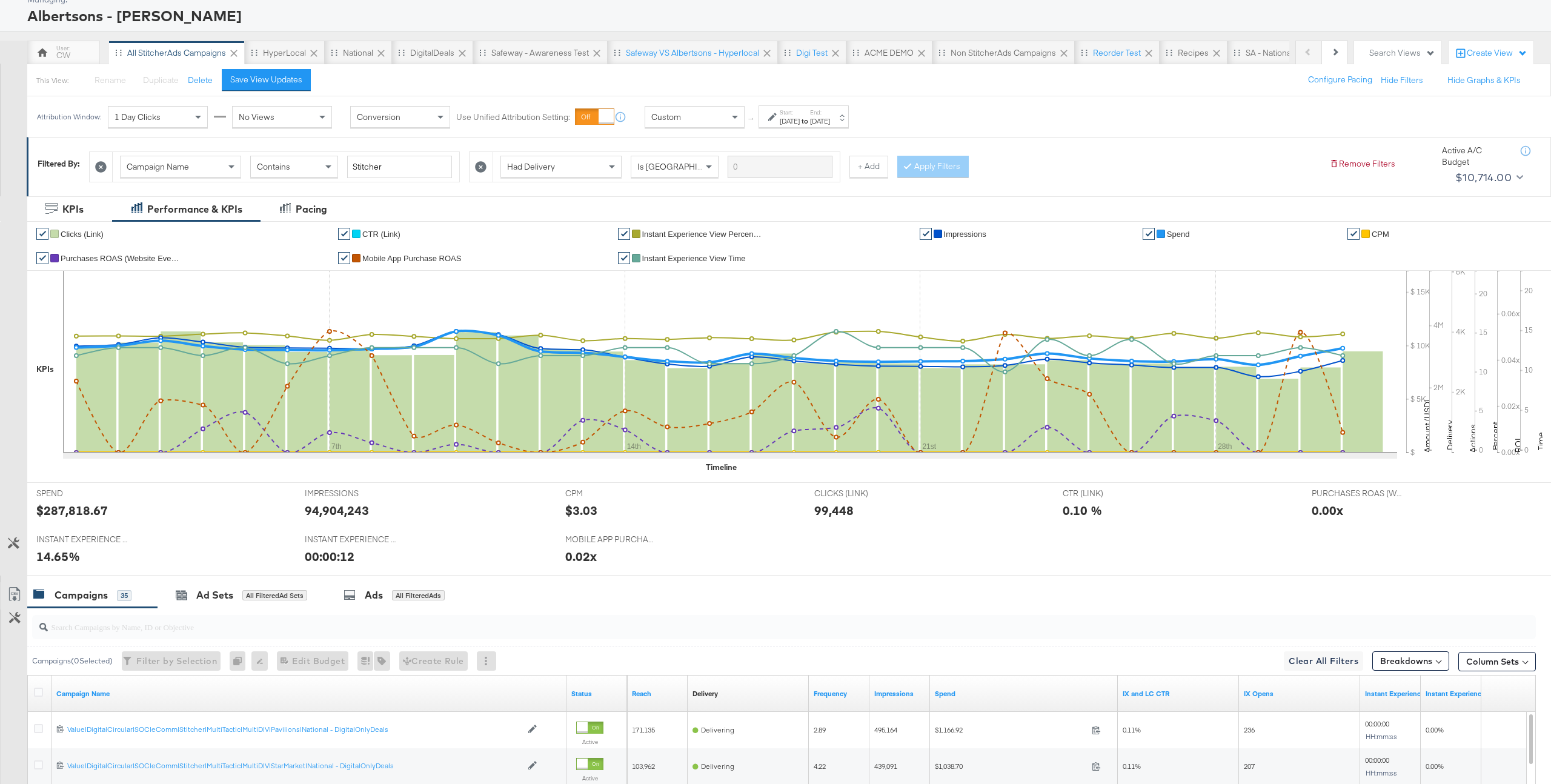
click at [77, 507] on div "$287,818.67" at bounding box center [72, 510] width 71 height 18
copy div "287,818.67"
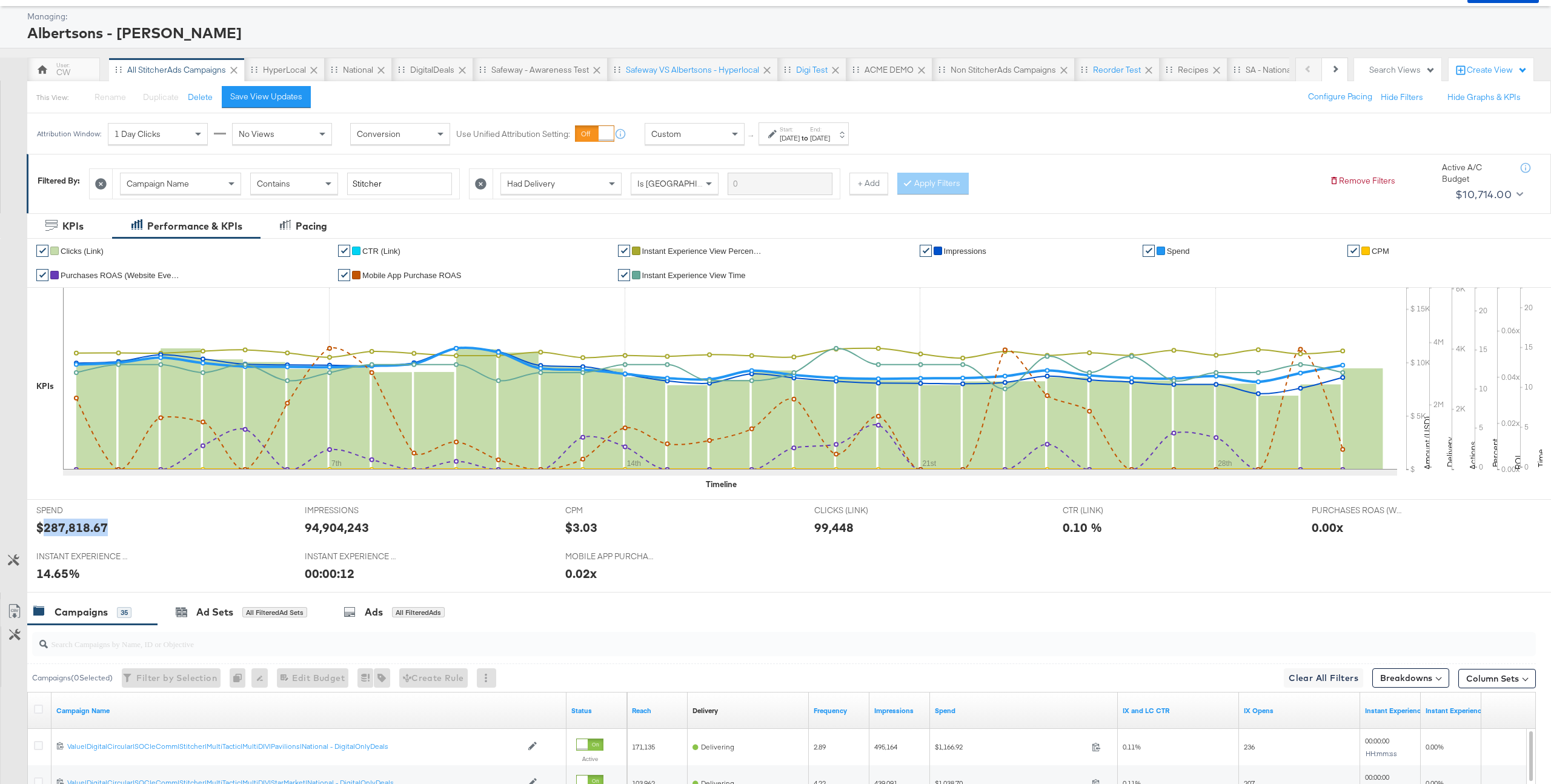
scroll to position [0, 0]
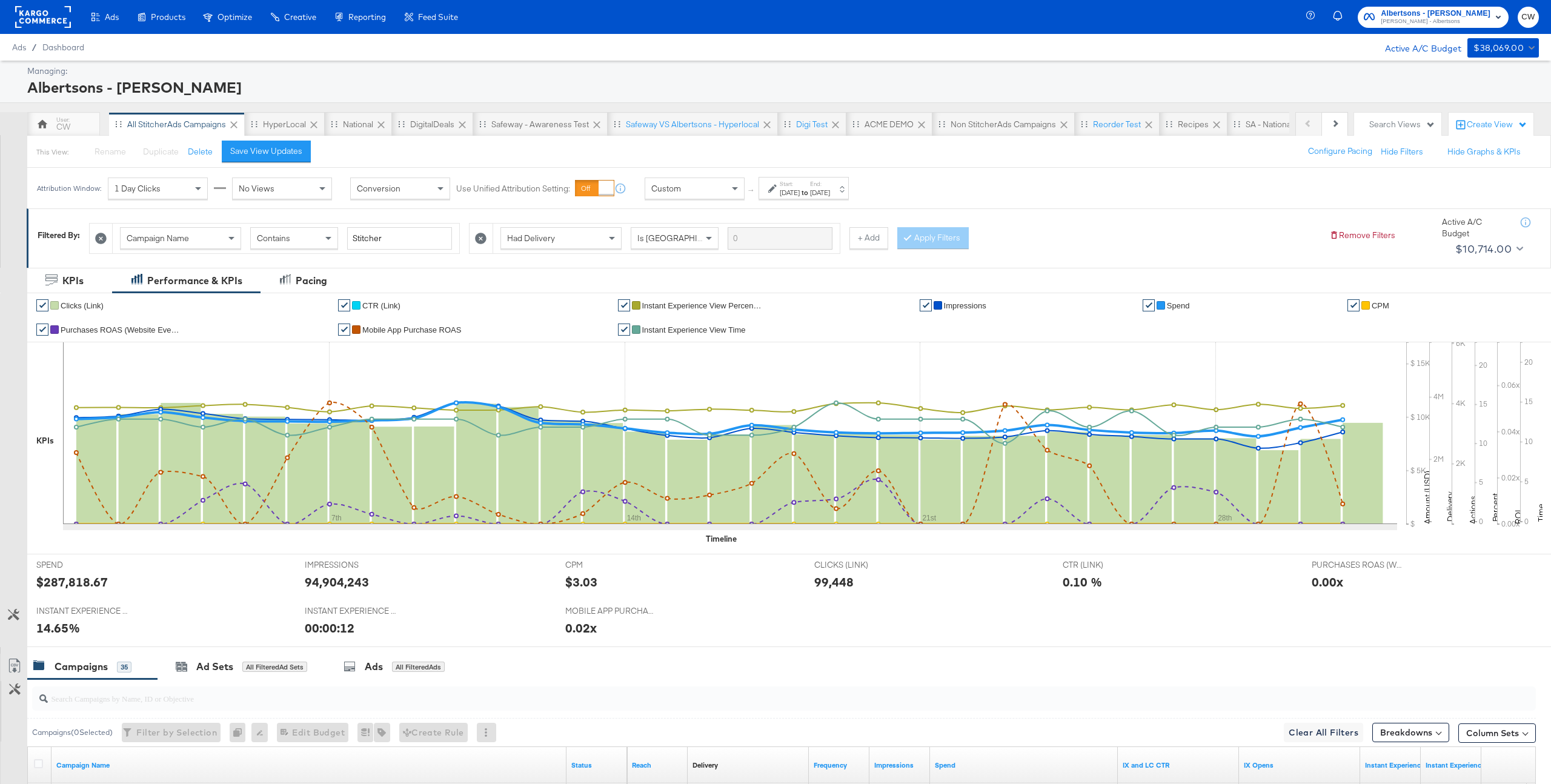
click at [37, 19] on rect at bounding box center [43, 17] width 56 height 22
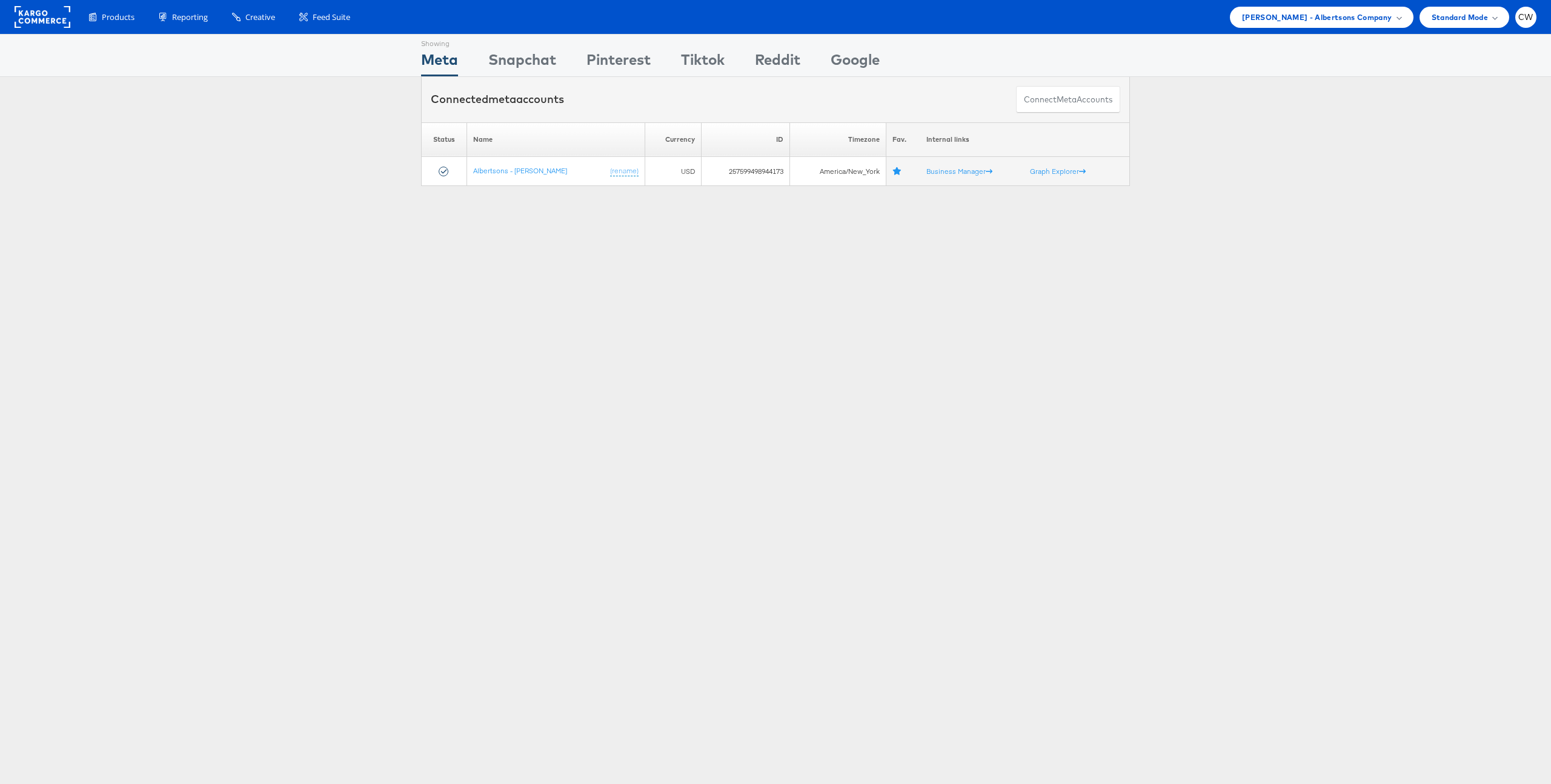
click at [1329, 31] on div "Products Product Catalogs Enhance Your Product Catalog, Map Them to Publishers,…" at bounding box center [776, 17] width 1551 height 34
click at [1339, 22] on span "Merkle - Albertsons Company" at bounding box center [1317, 17] width 150 height 13
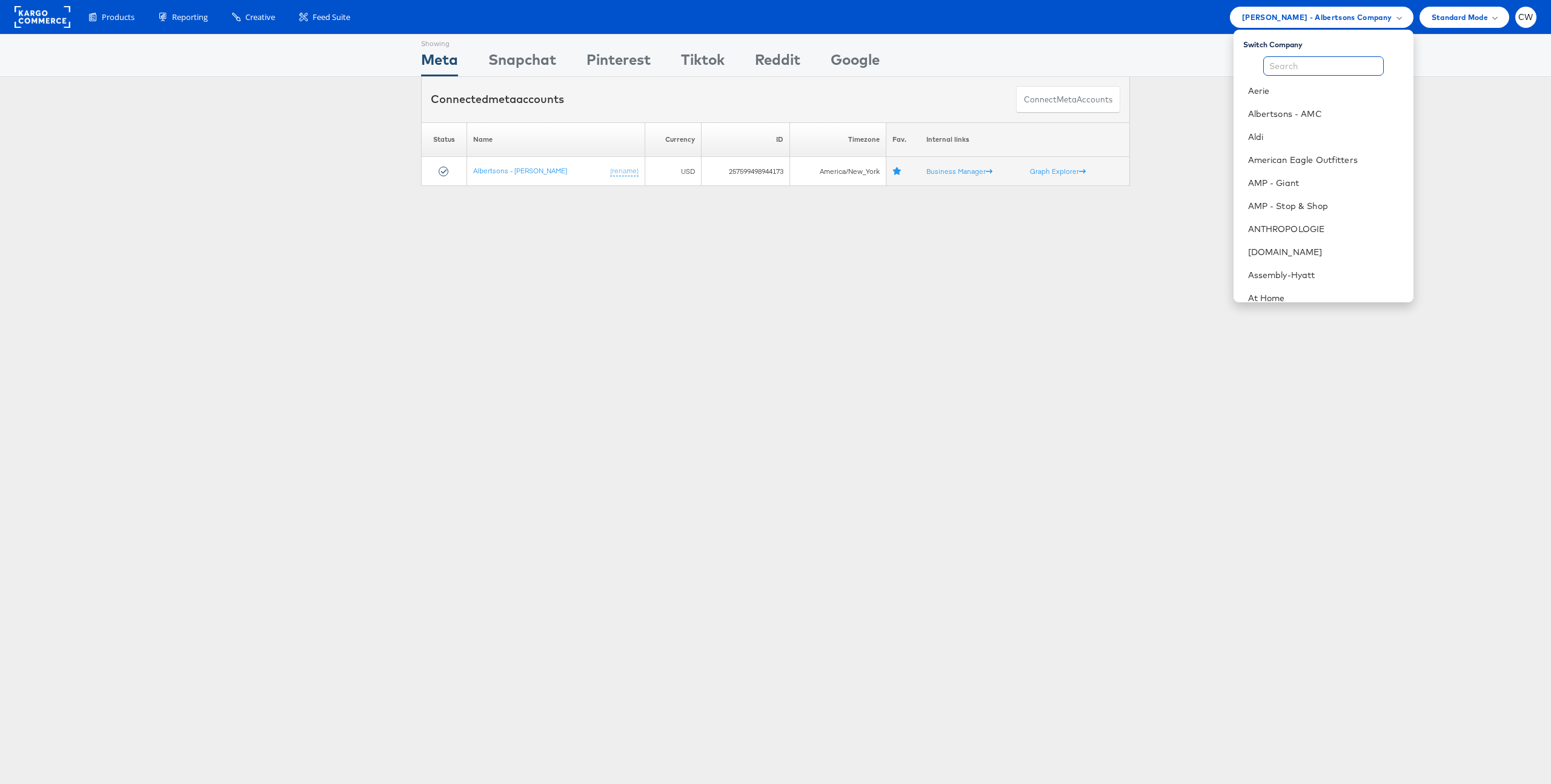
click at [1299, 70] on input "text" at bounding box center [1324, 66] width 121 height 20
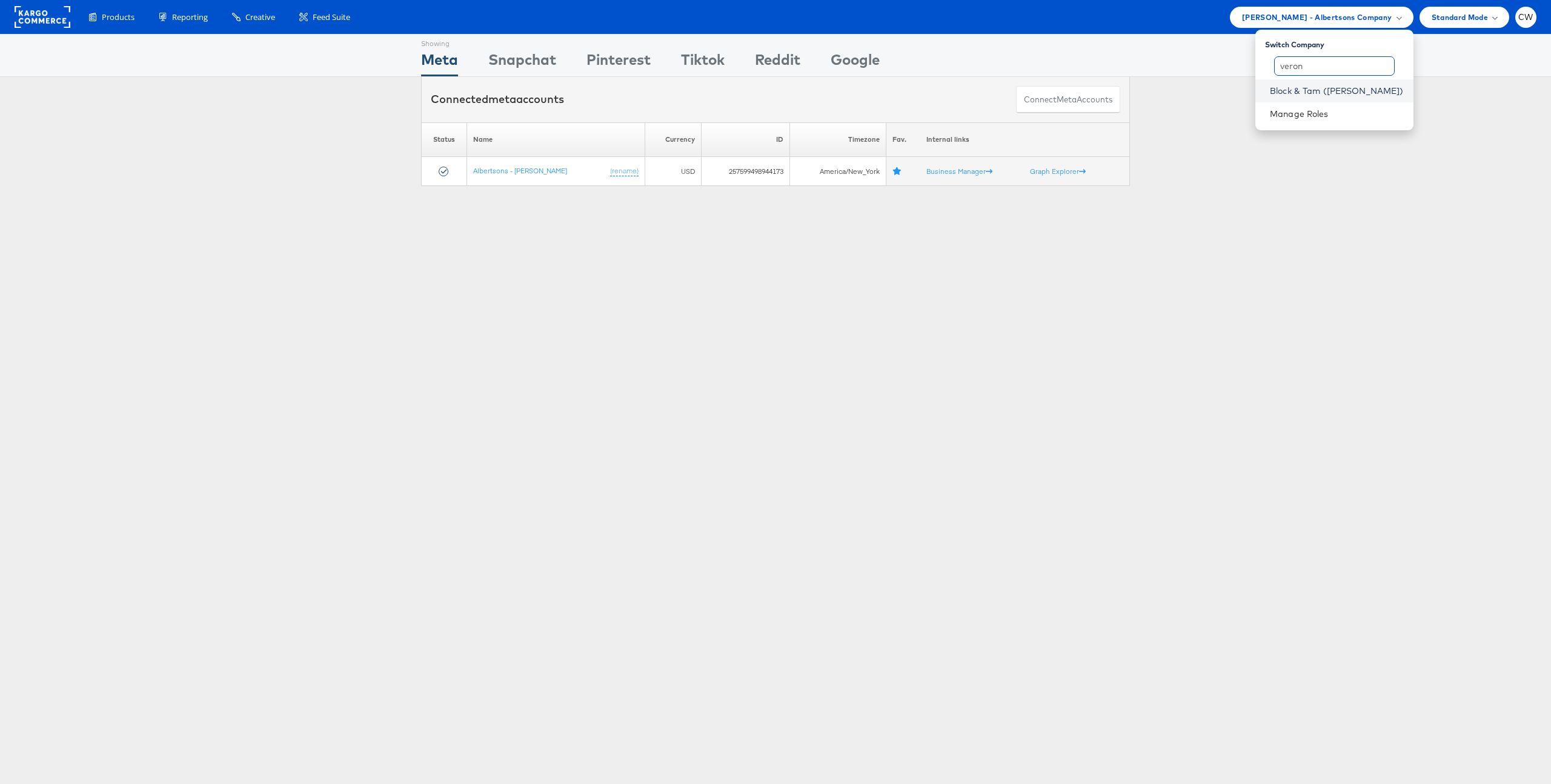
type input "veron"
click at [1353, 94] on link "Block & Tam (Veronica Beard)" at bounding box center [1337, 91] width 134 height 12
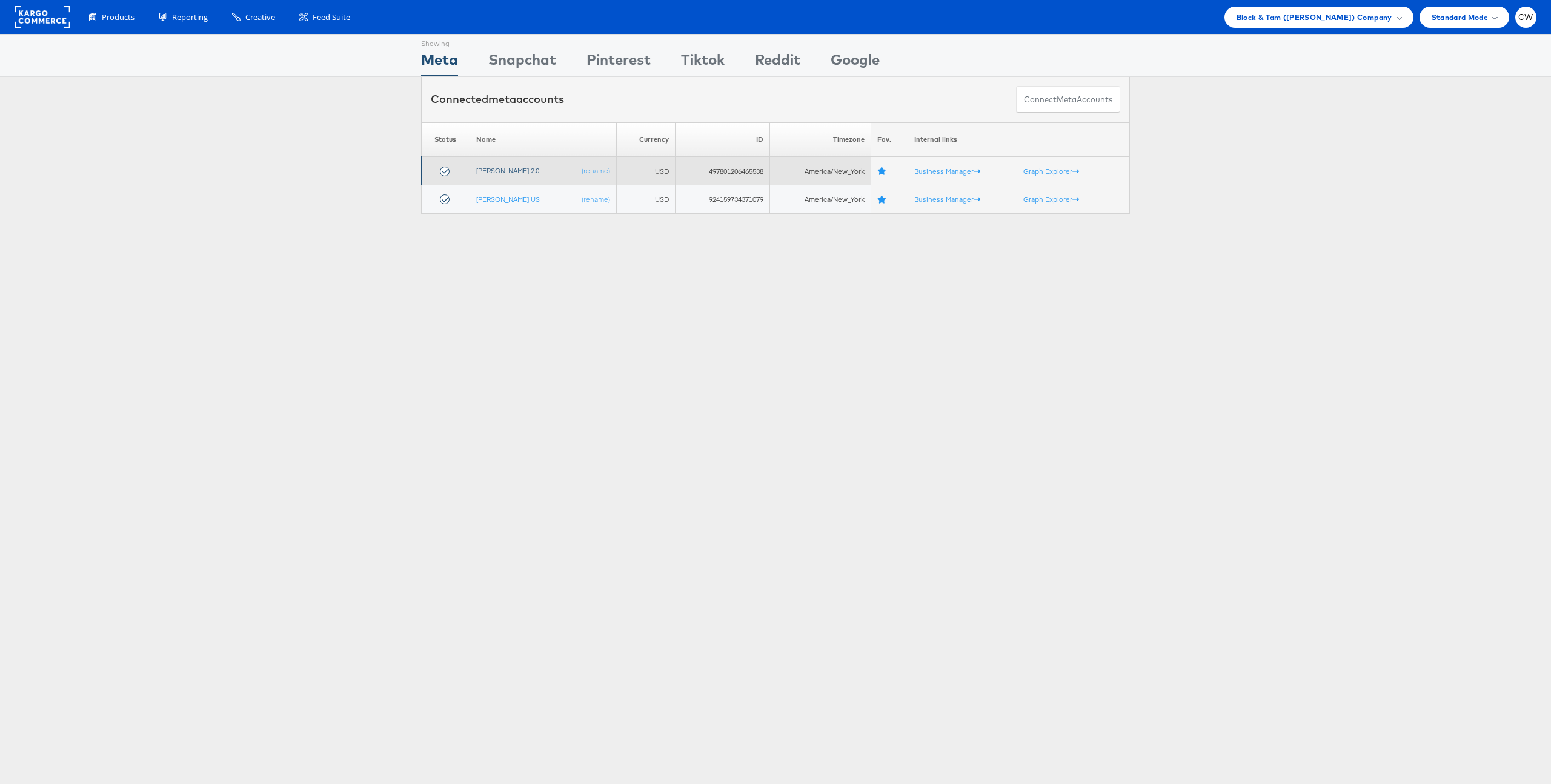
click at [512, 171] on link "[PERSON_NAME] 2.0" at bounding box center [508, 170] width 63 height 9
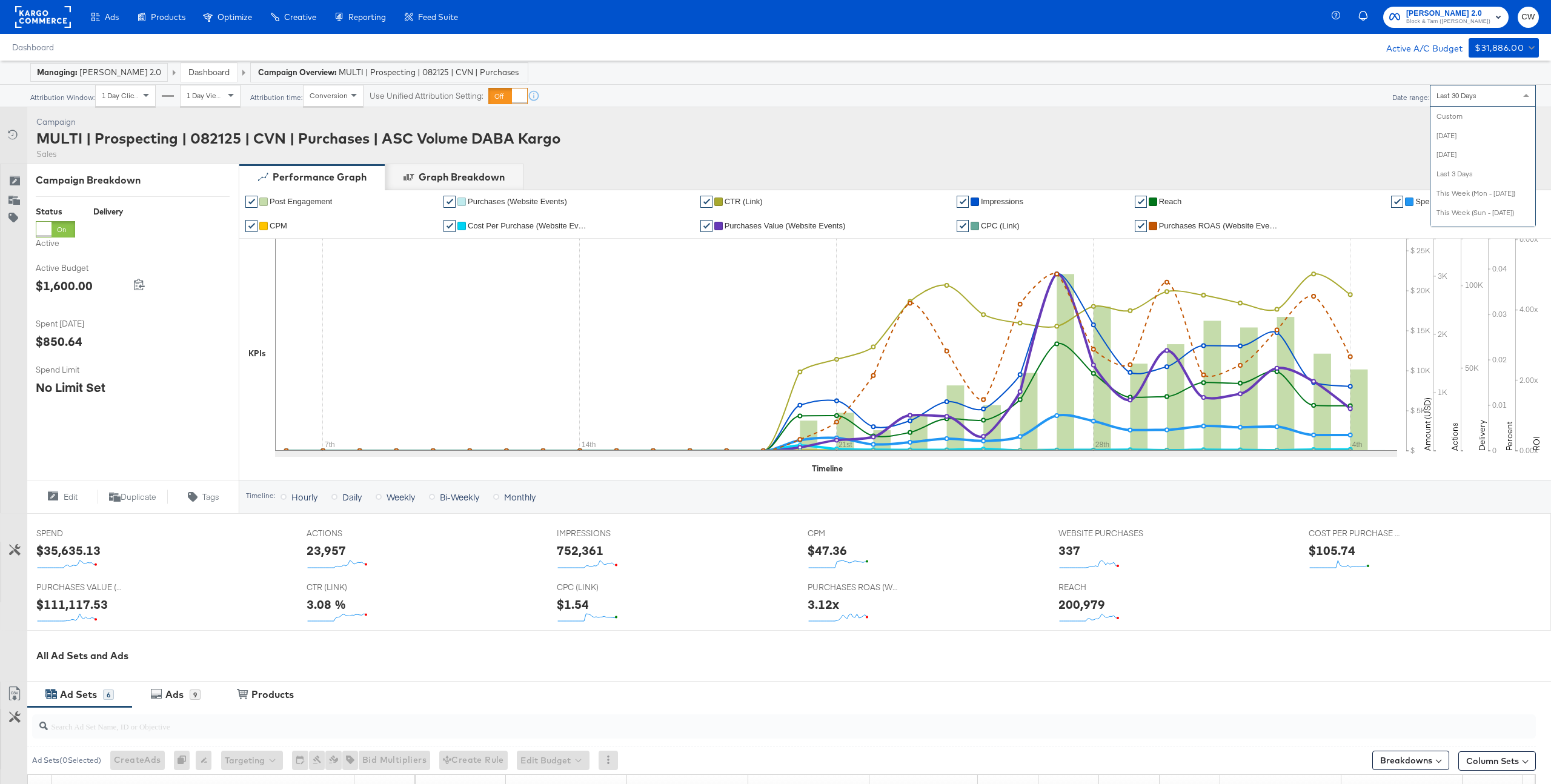
click at [1466, 97] on span "Last 30 Days" at bounding box center [1456, 95] width 40 height 9
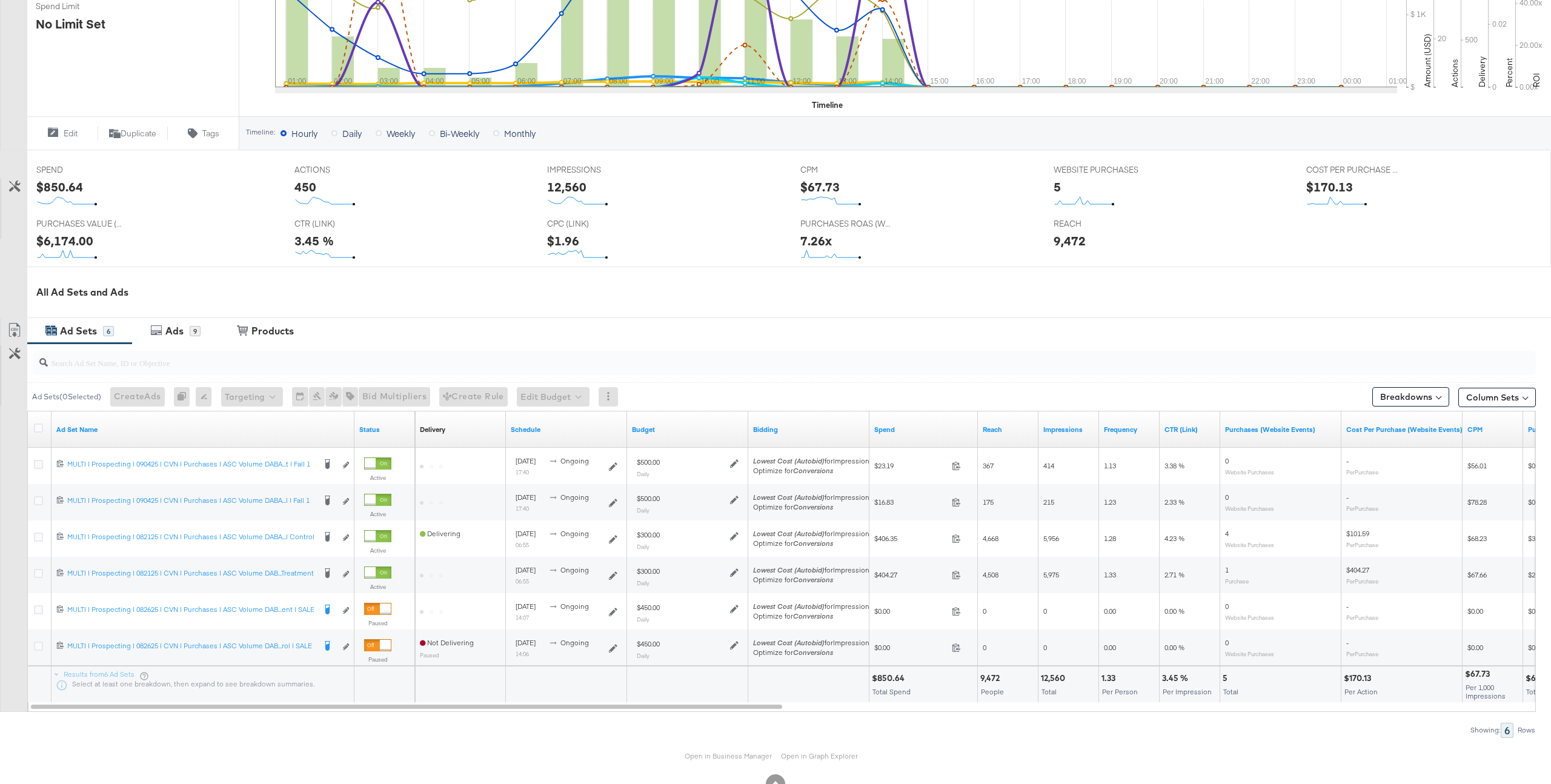
scroll to position [380, 0]
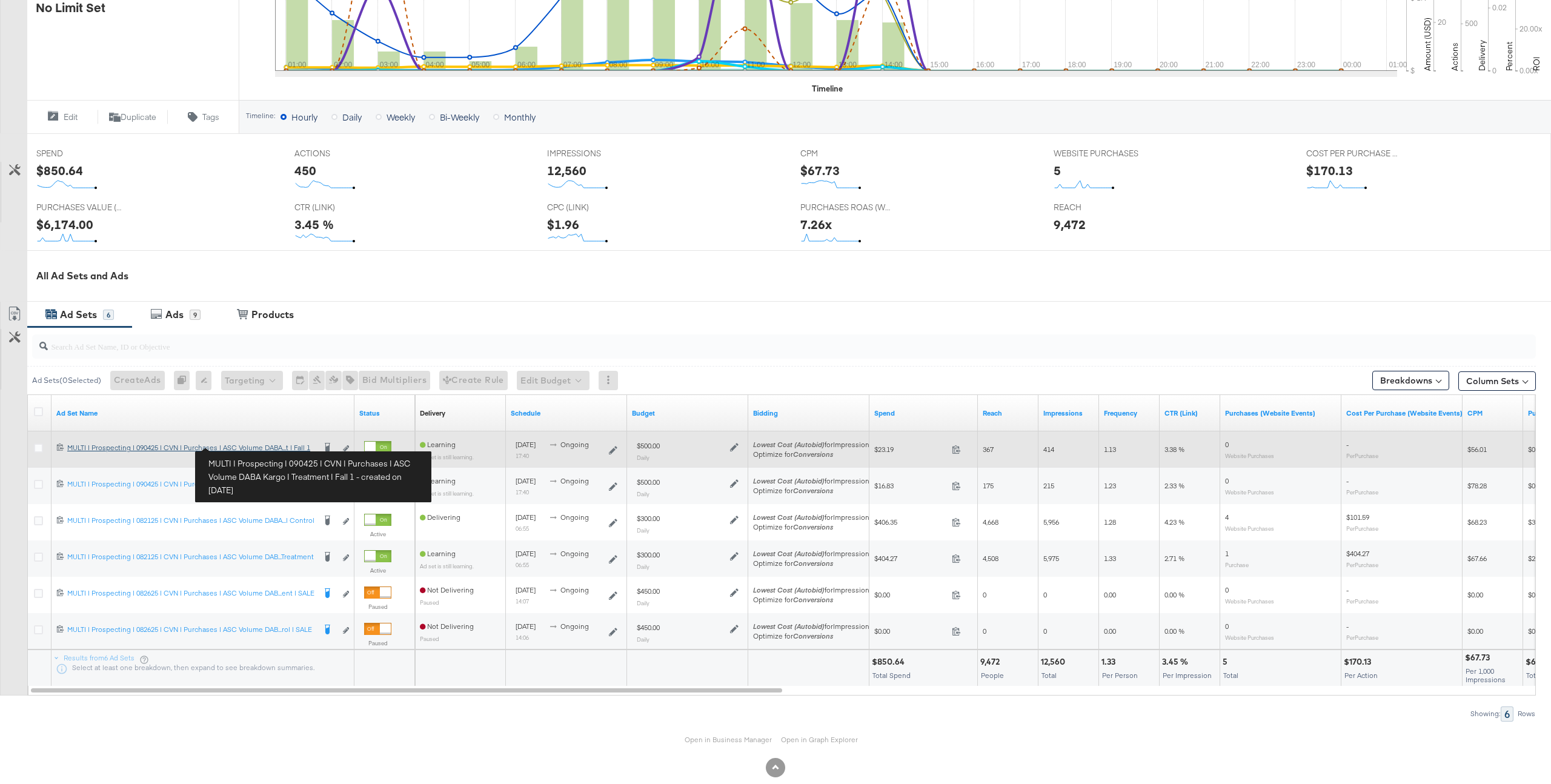
click at [241, 445] on div "MULTI | Prospecting | 090425 | CVN | Purchases | ASC Volume DABA Kargo | Treatm…" at bounding box center [191, 448] width 247 height 9
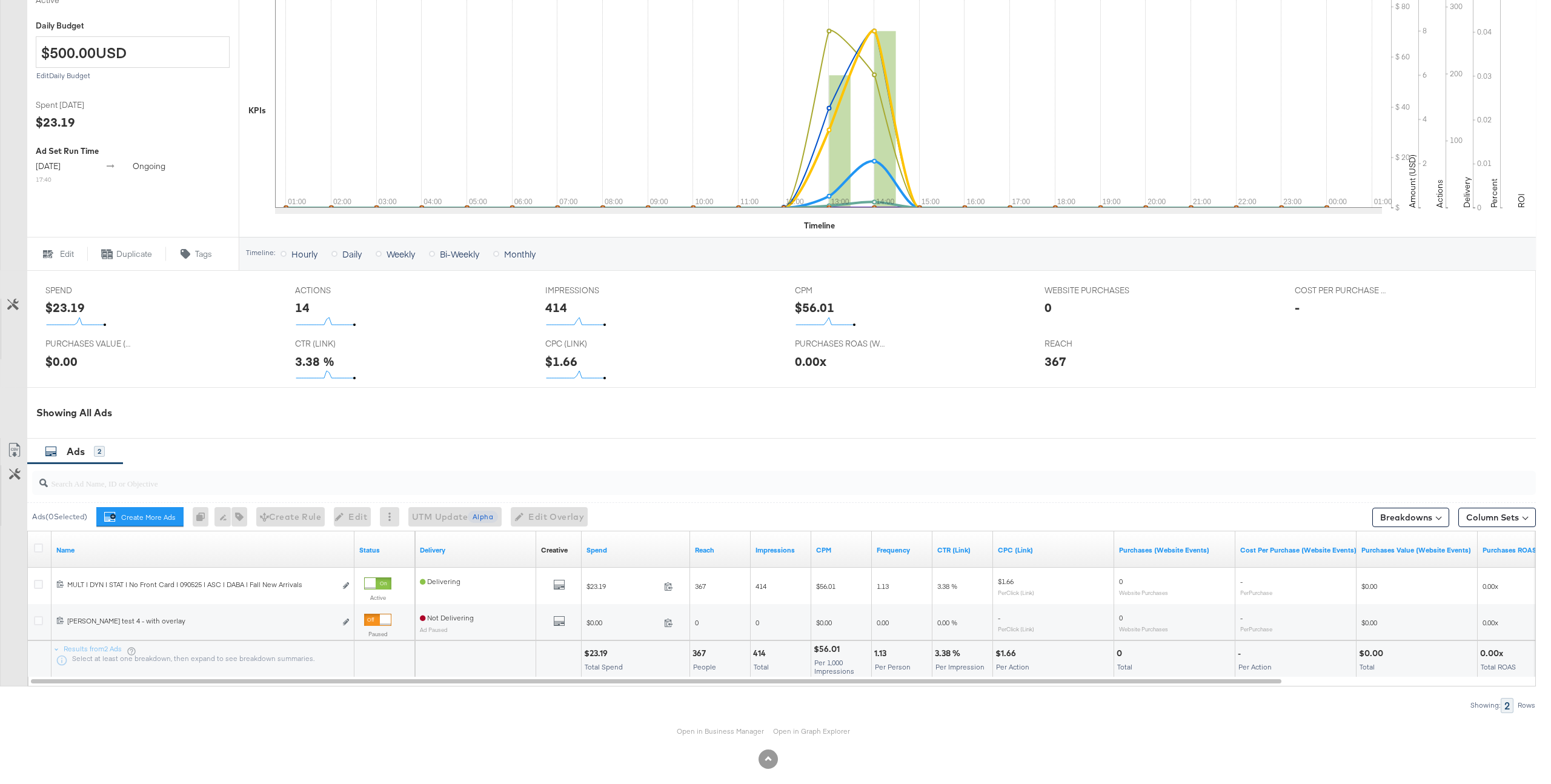
scroll to position [311, 0]
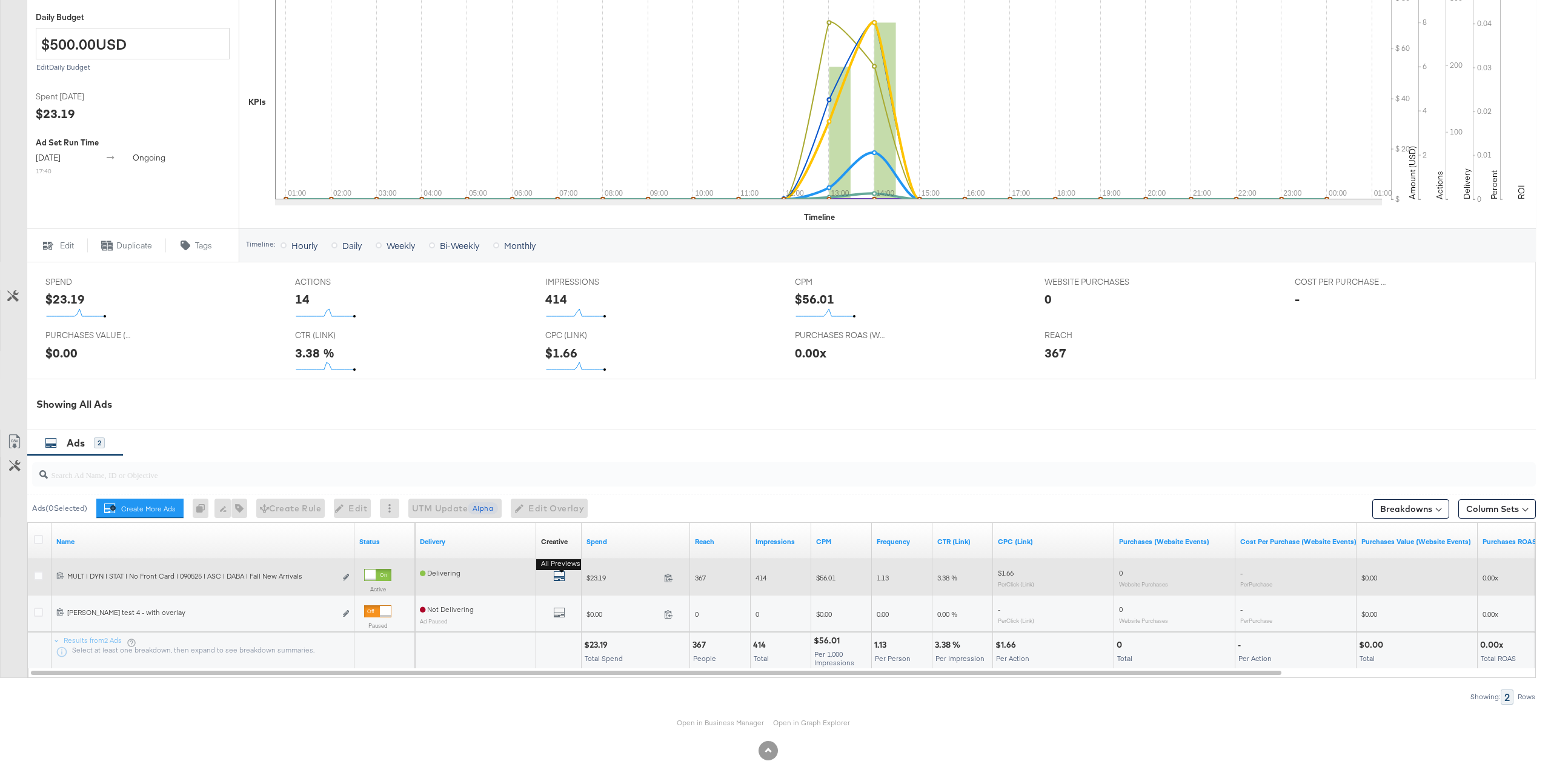
click at [560, 577] on icon "default" at bounding box center [559, 576] width 12 height 12
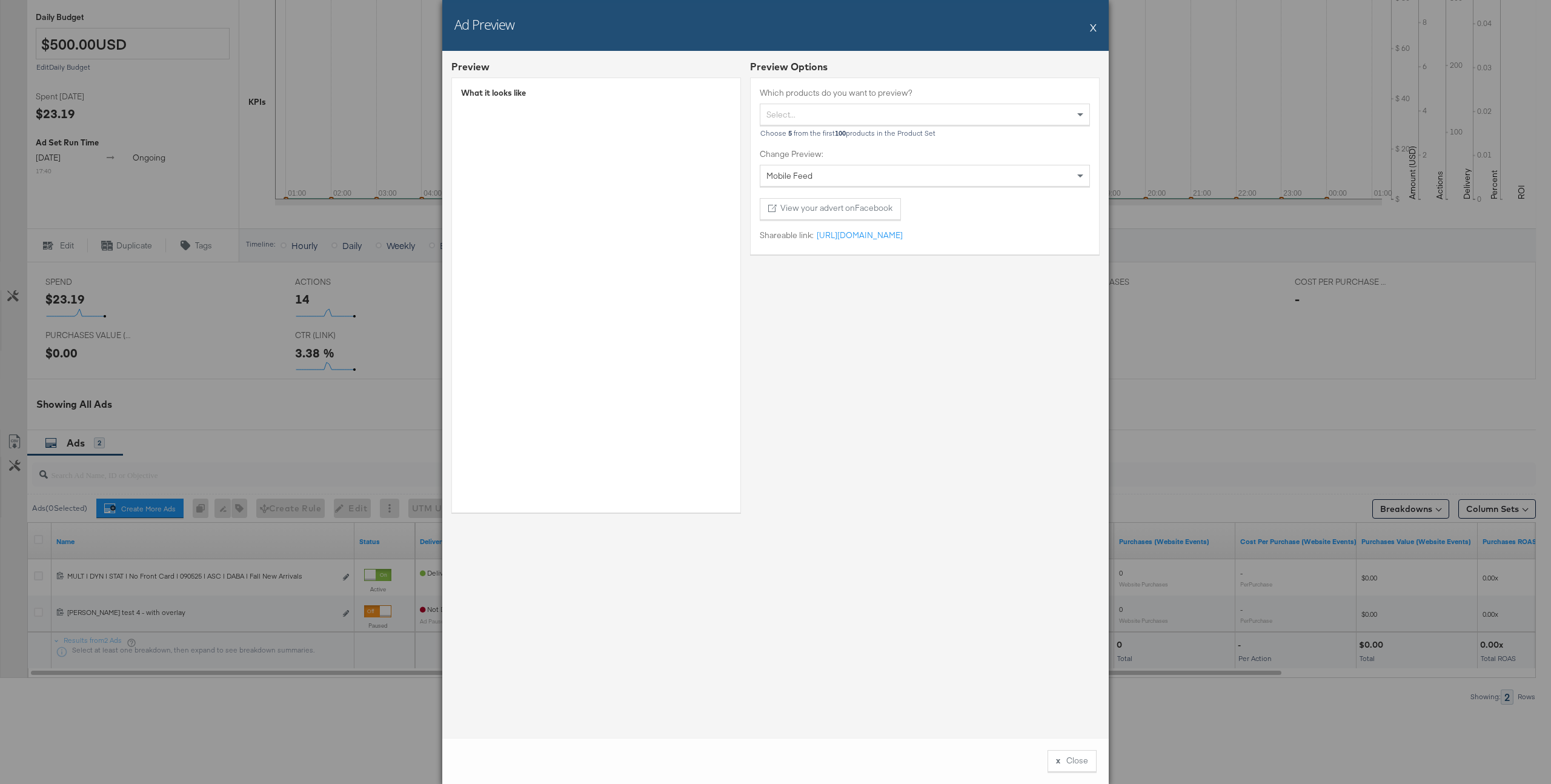
click at [1094, 26] on button "X" at bounding box center [1094, 27] width 7 height 24
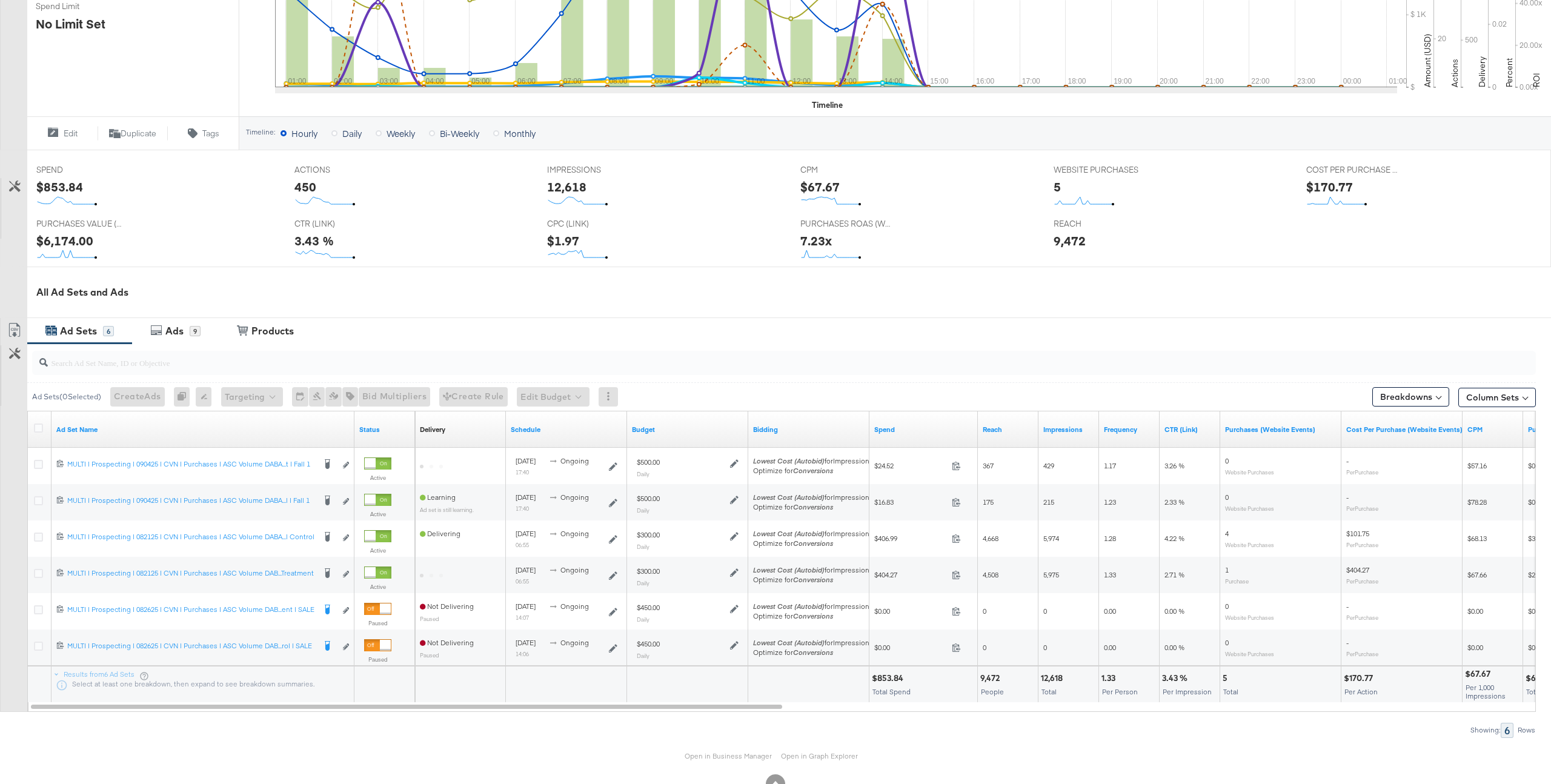
scroll to position [401, 0]
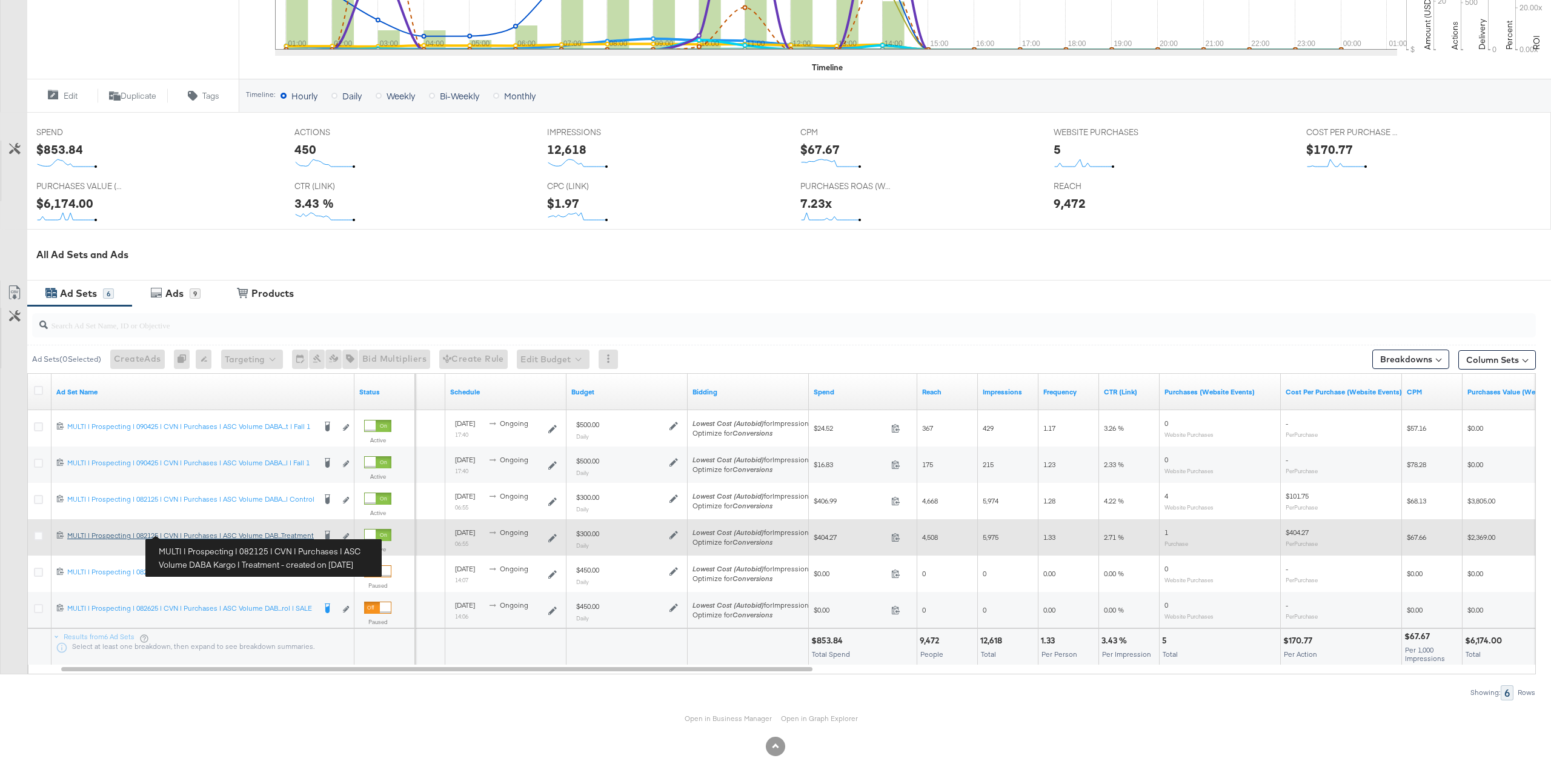
click at [268, 539] on div "MULTI | Prospecting | 082125 | CVN | Purchases | ASC Volume DABA Kargo | Treatm…" at bounding box center [191, 535] width 247 height 9
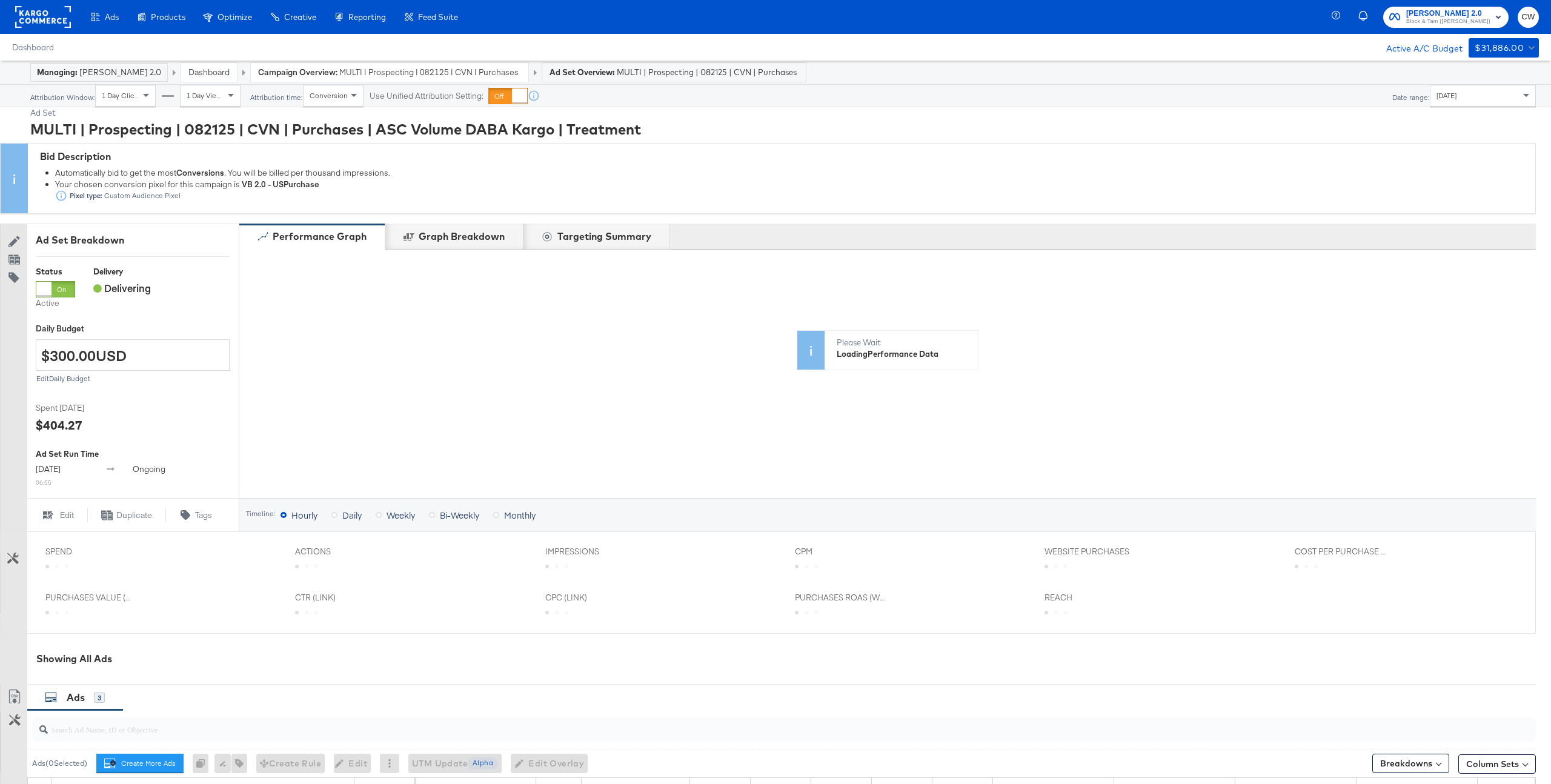
click at [1469, 102] on div "[DATE]" at bounding box center [1482, 96] width 104 height 20
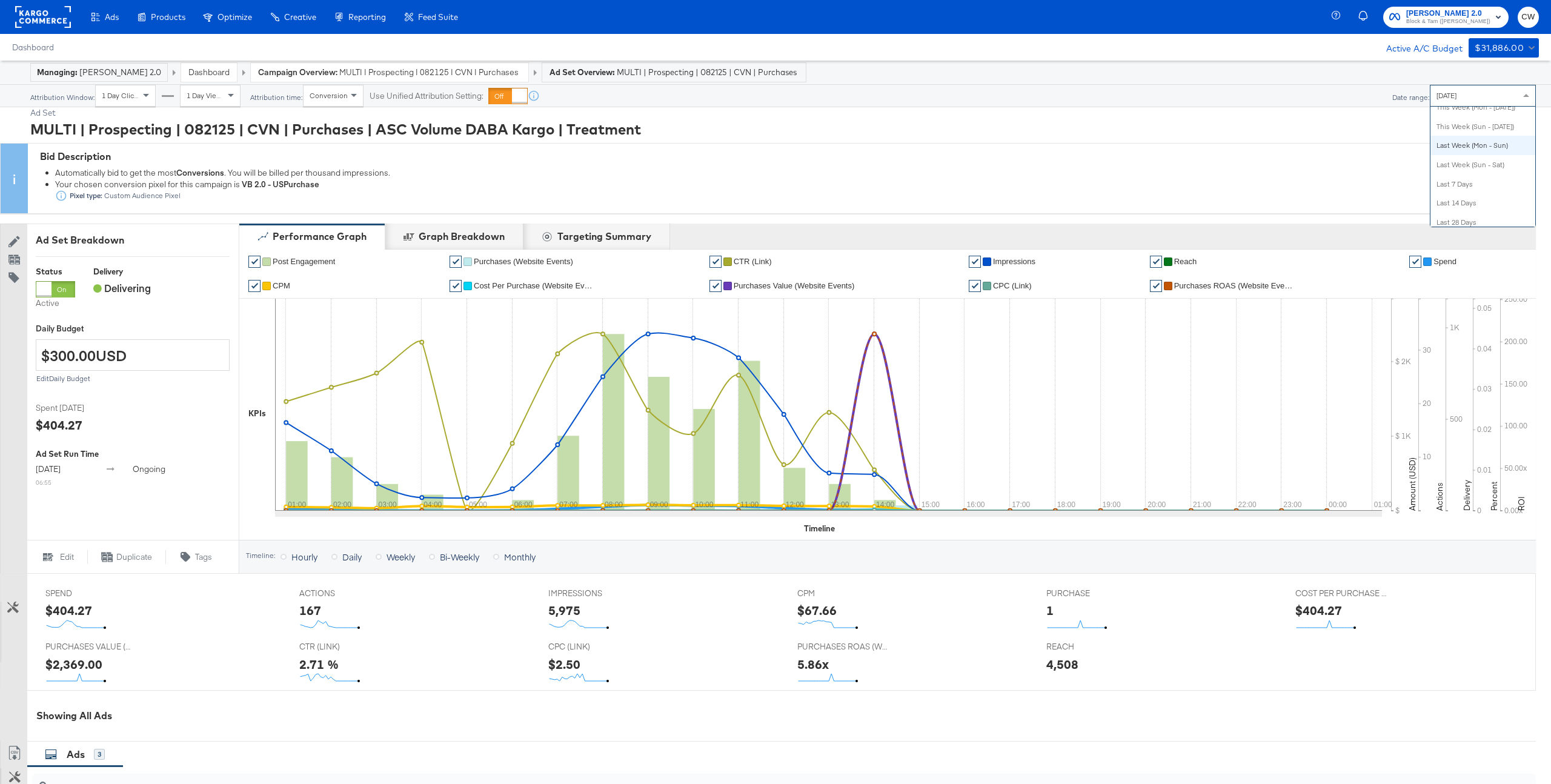
scroll to position [106, 0]
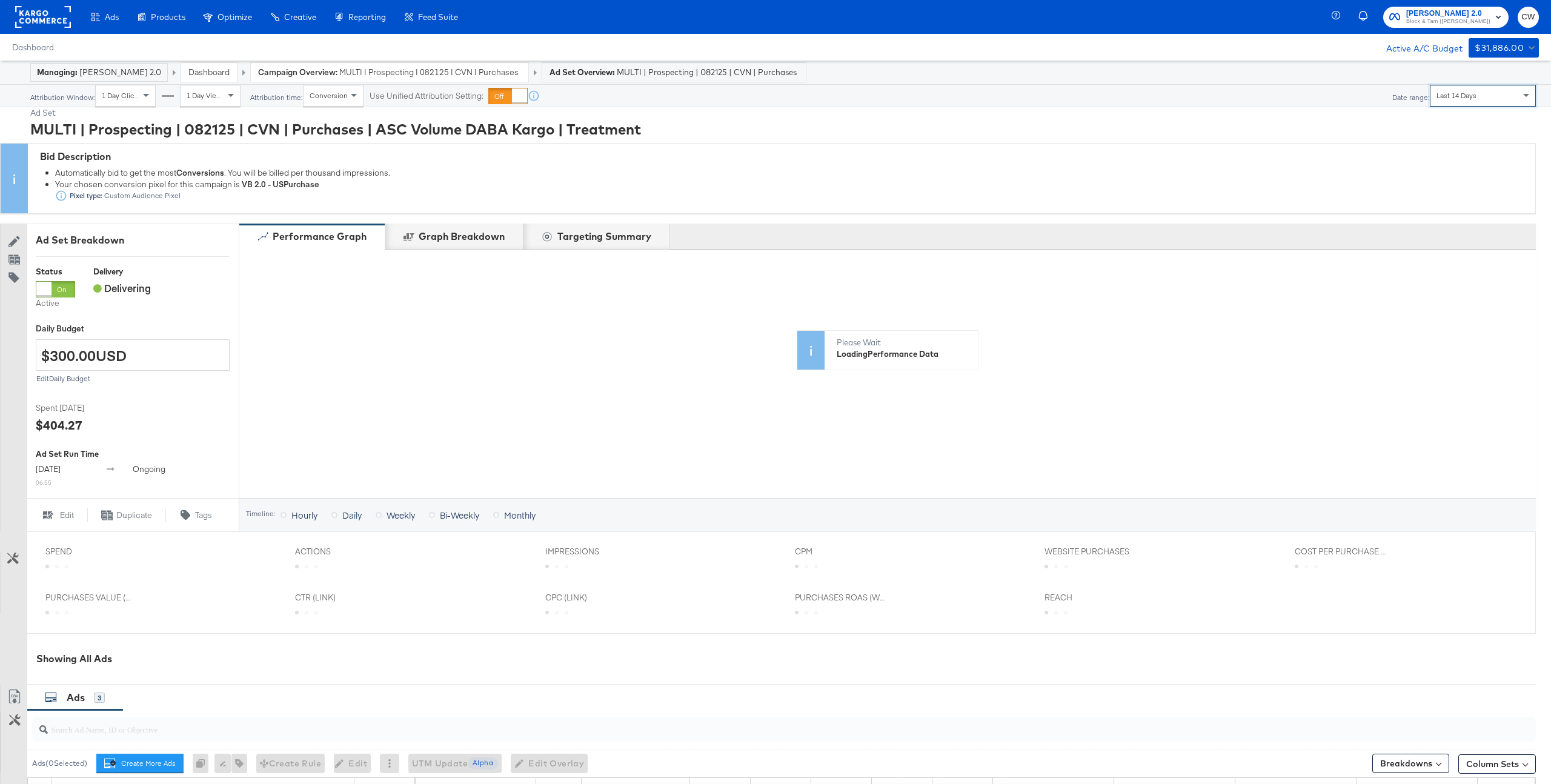
click at [1160, 241] on div "Performance Graph Graph Breakdown Targeting Summary" at bounding box center [887, 237] width 1297 height 26
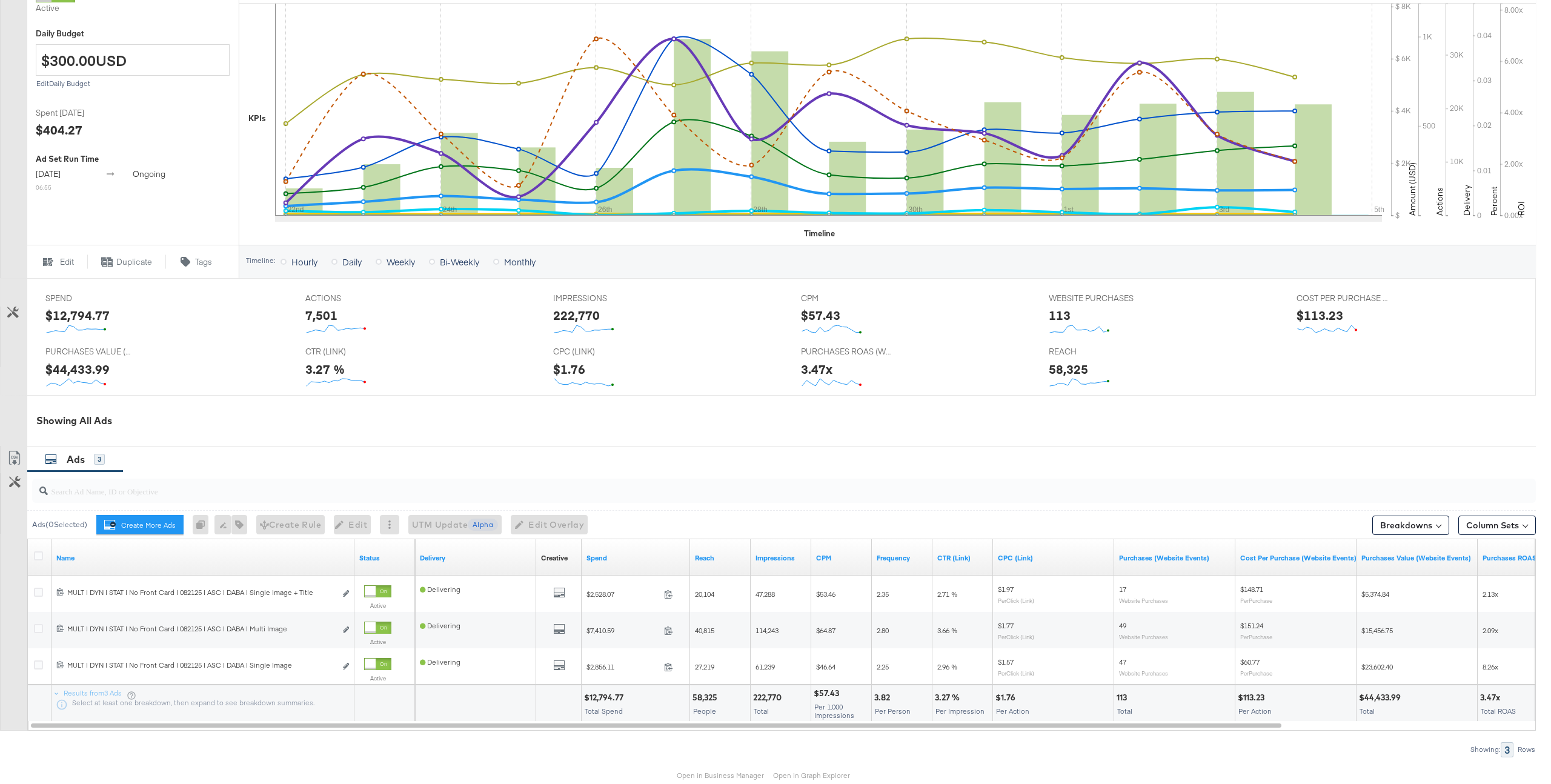
scroll to position [352, 0]
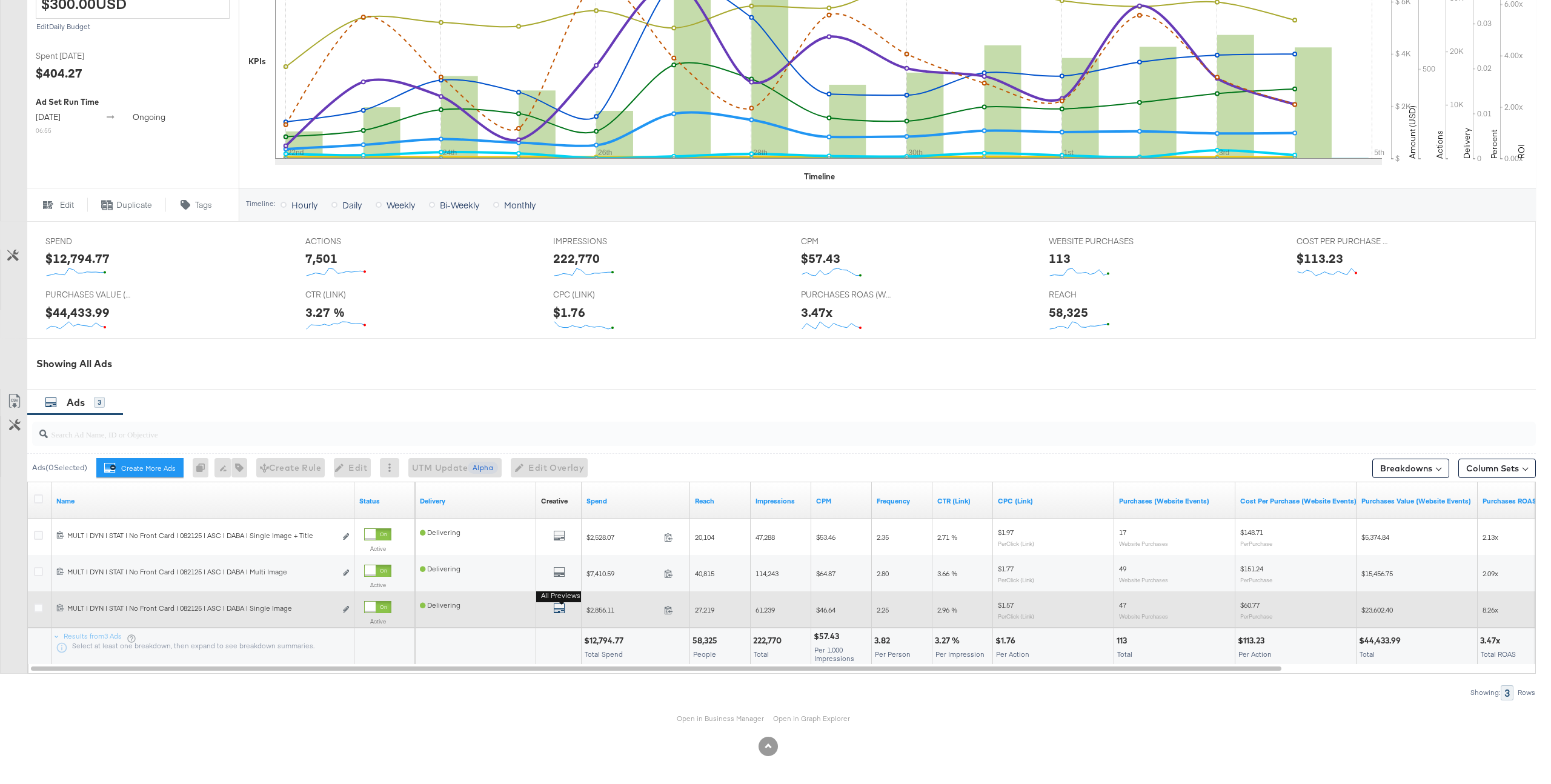
click at [560, 610] on icon "default" at bounding box center [559, 608] width 12 height 12
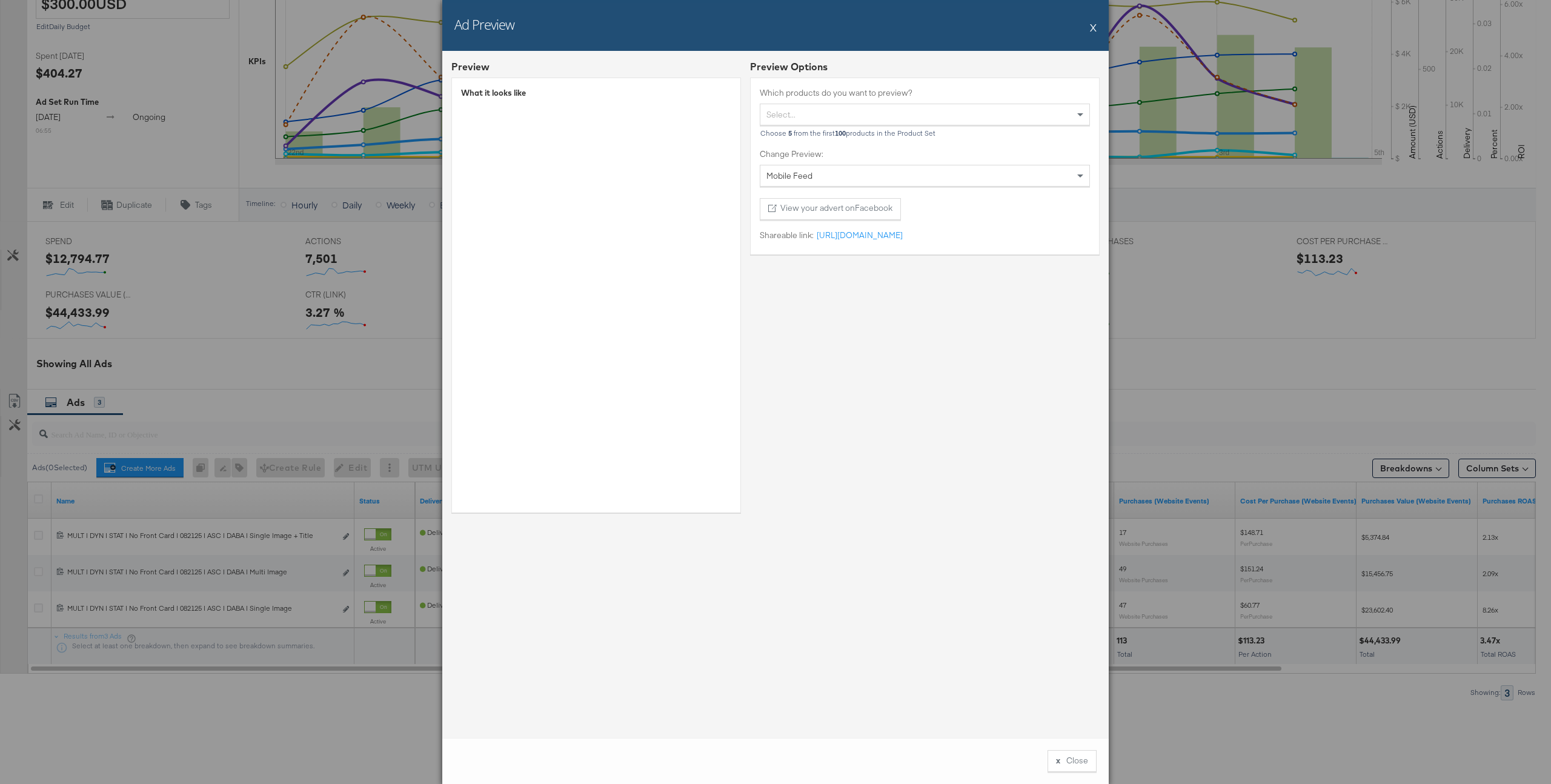
click at [1093, 23] on button "X" at bounding box center [1094, 27] width 7 height 24
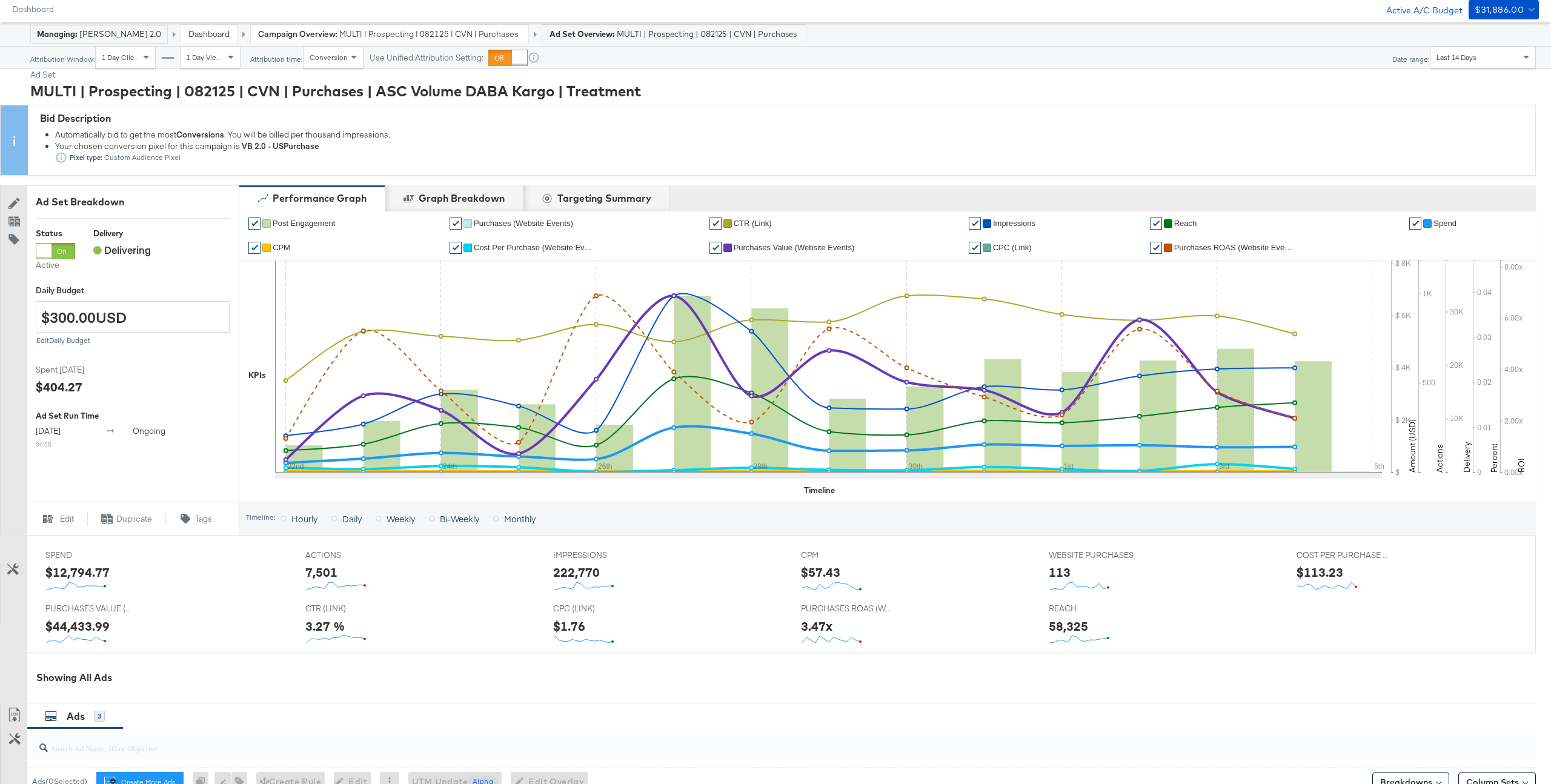
scroll to position [0, 0]
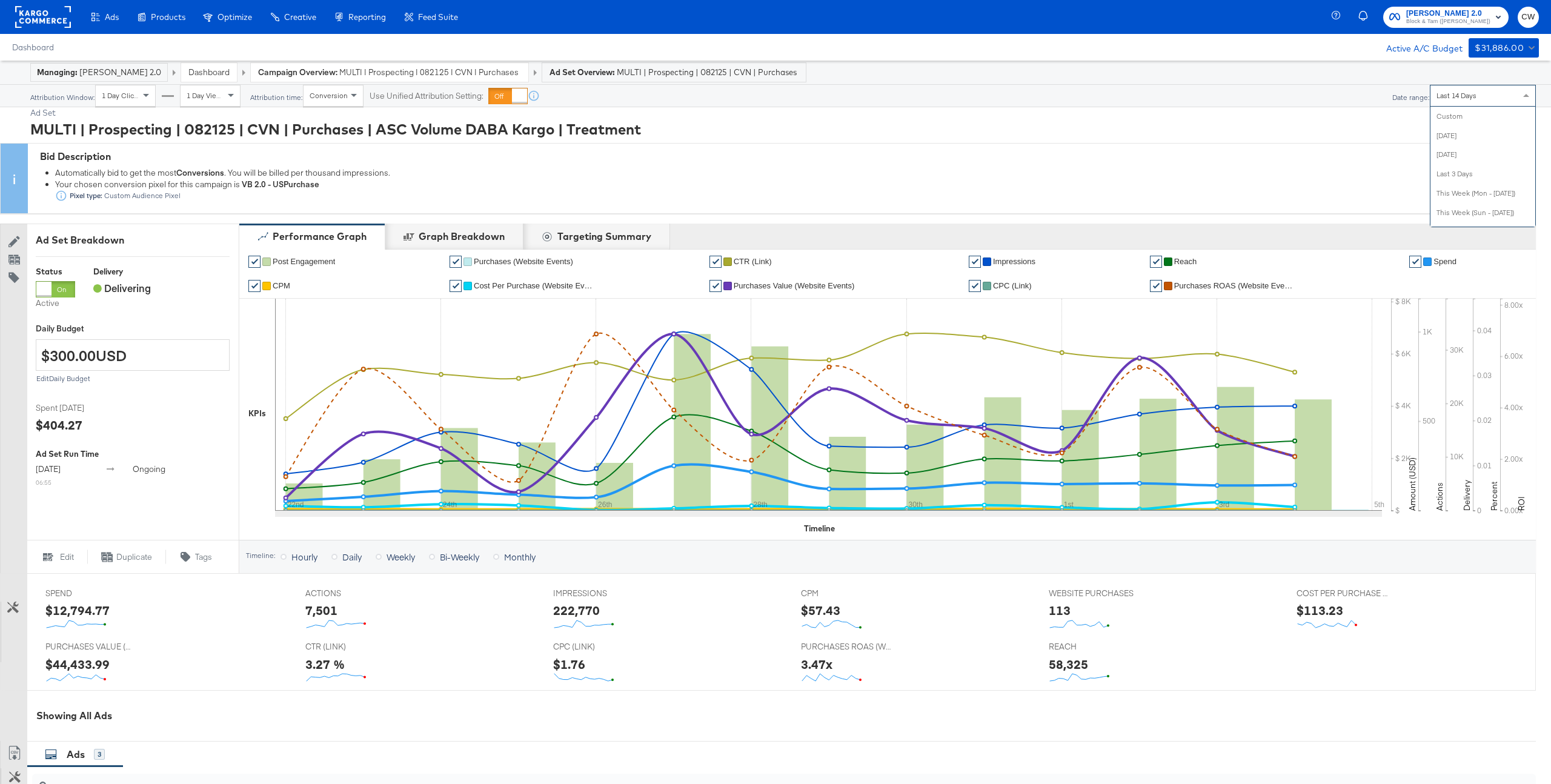
click at [1466, 94] on span "Last 14 Days" at bounding box center [1456, 95] width 40 height 9
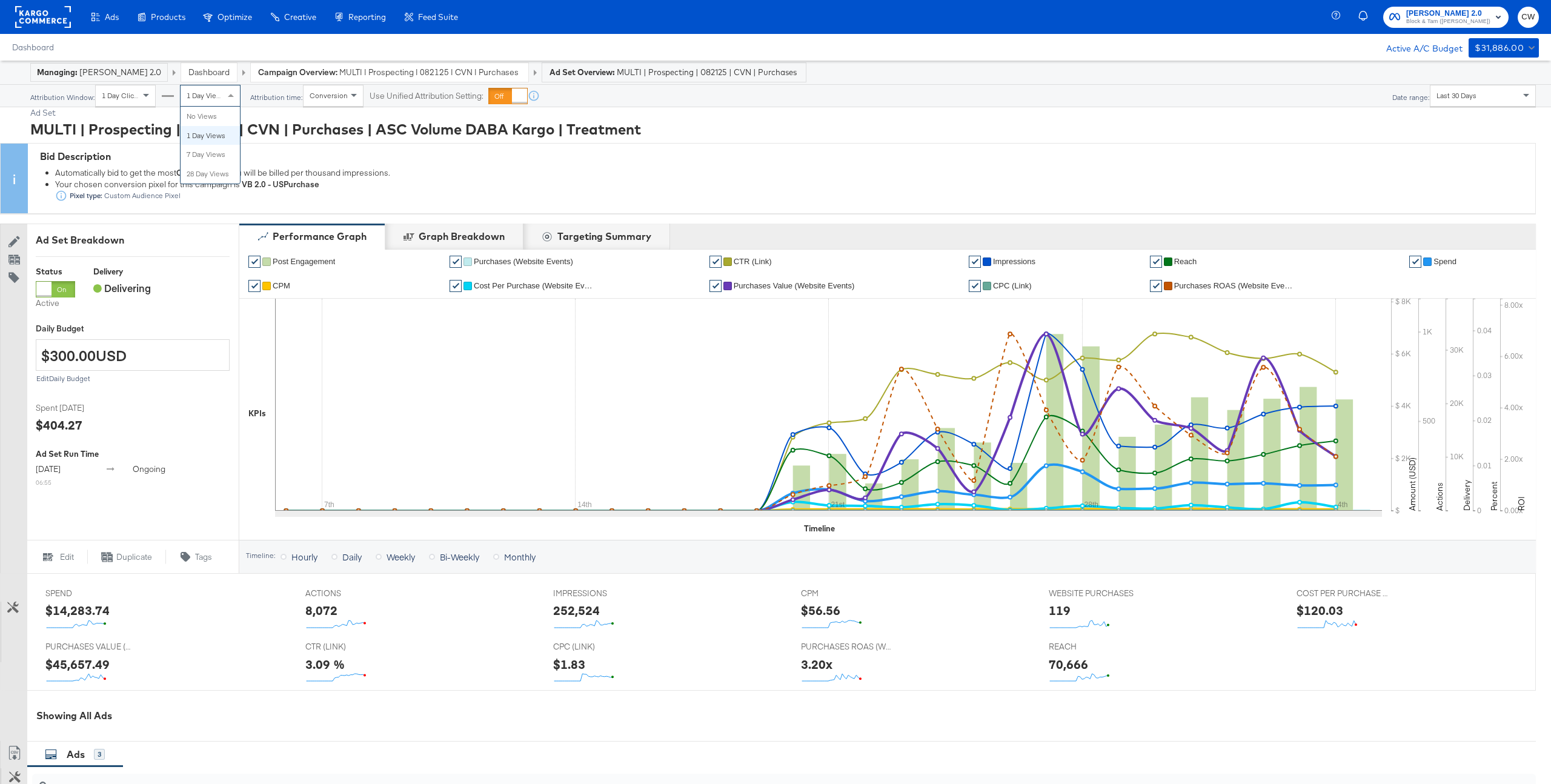
click at [217, 103] on div "1 Day Views" at bounding box center [210, 96] width 60 height 20
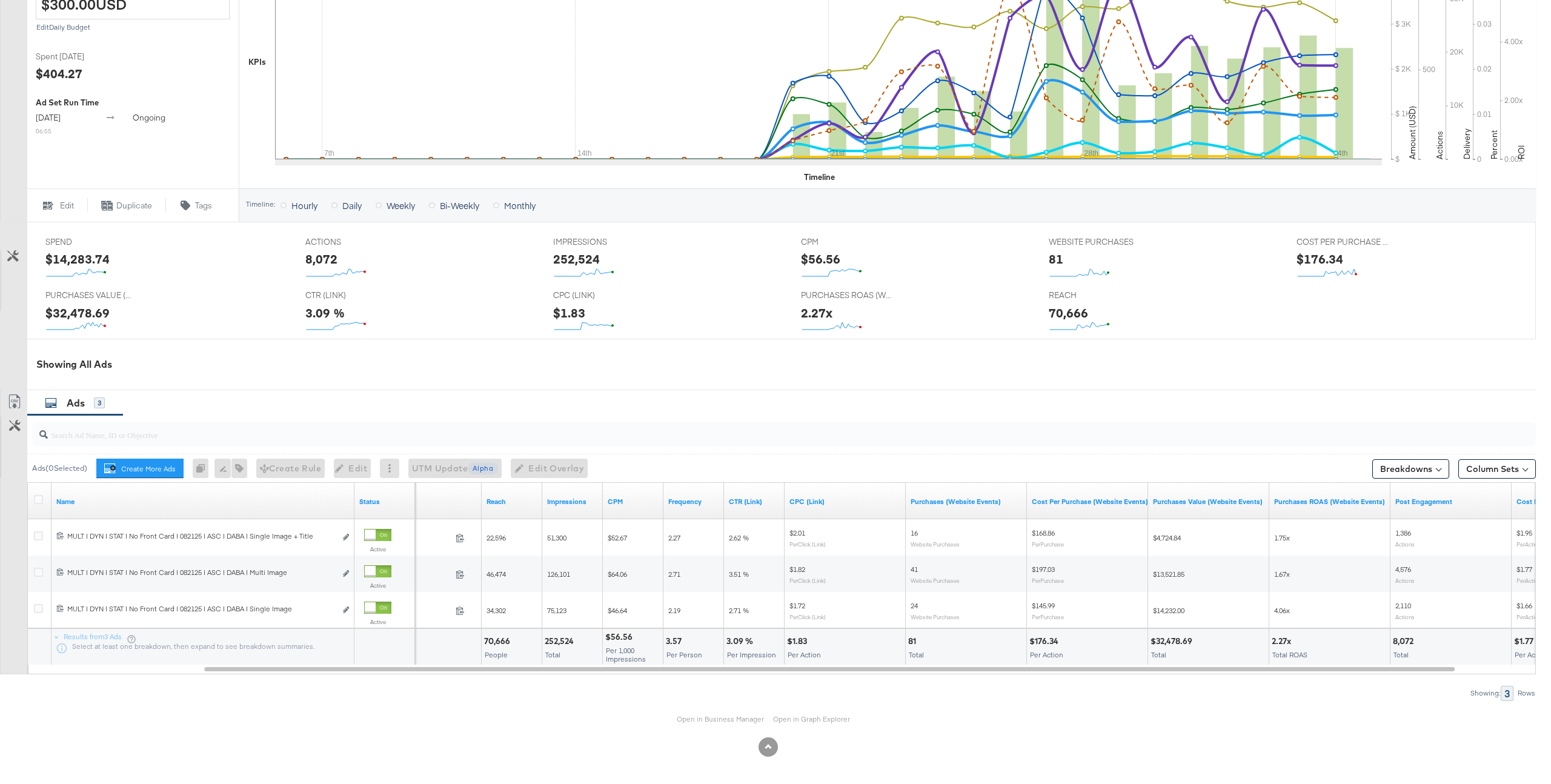
scroll to position [352, 0]
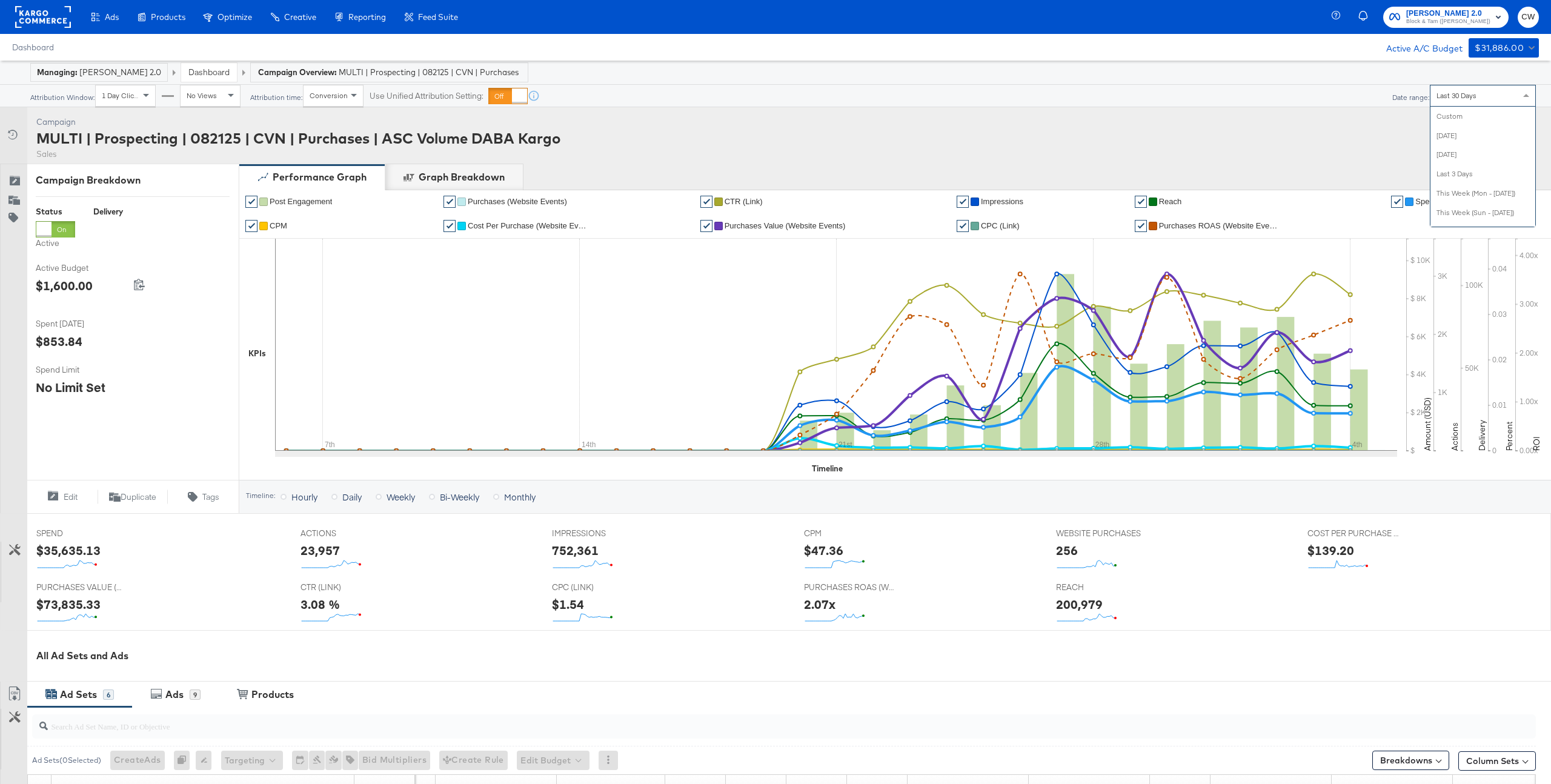
click at [1482, 87] on div "Last 30 Days" at bounding box center [1482, 96] width 104 height 20
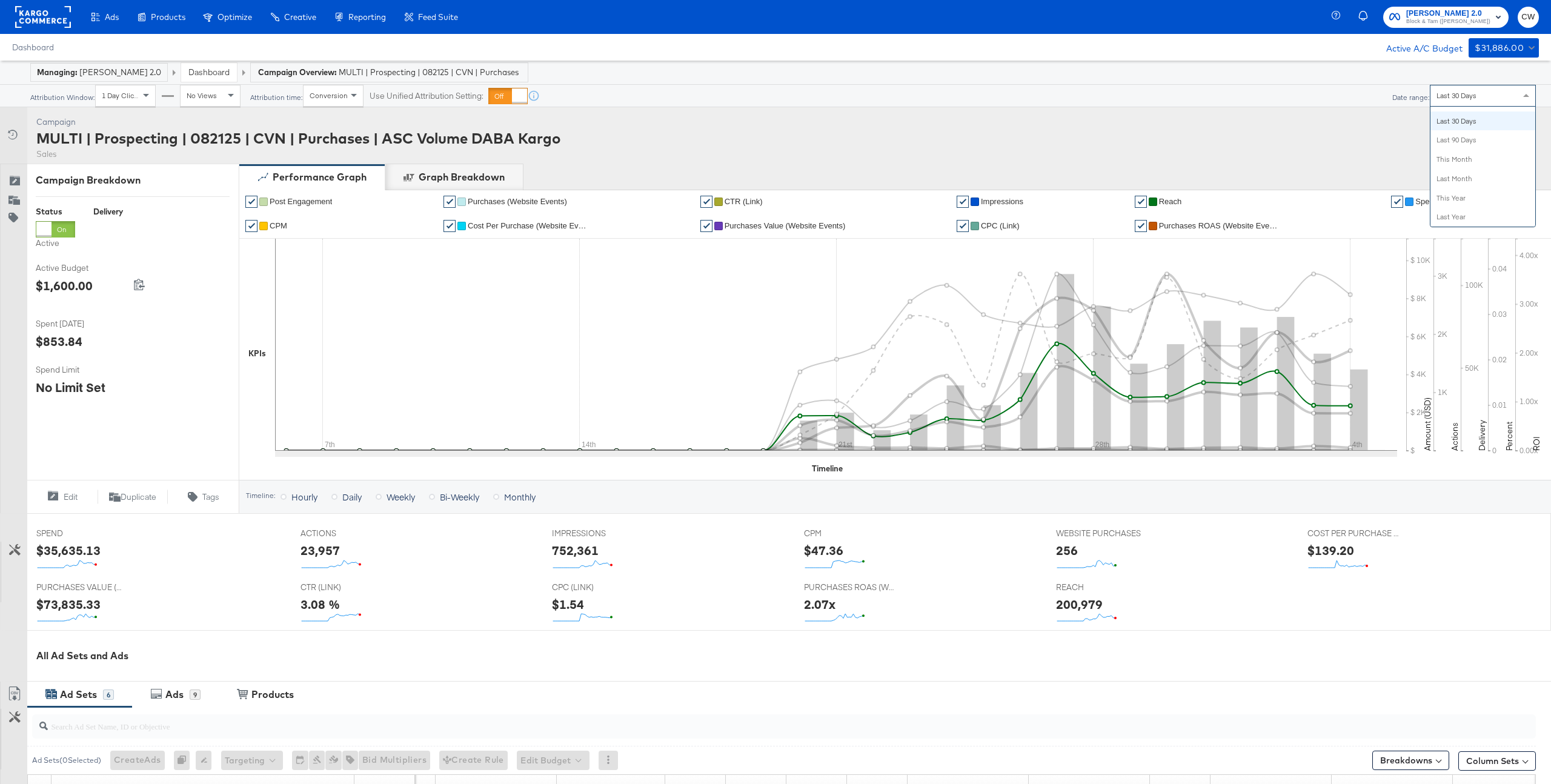
click at [1203, 200] on li "✔ Reach" at bounding box center [1259, 202] width 248 height 24
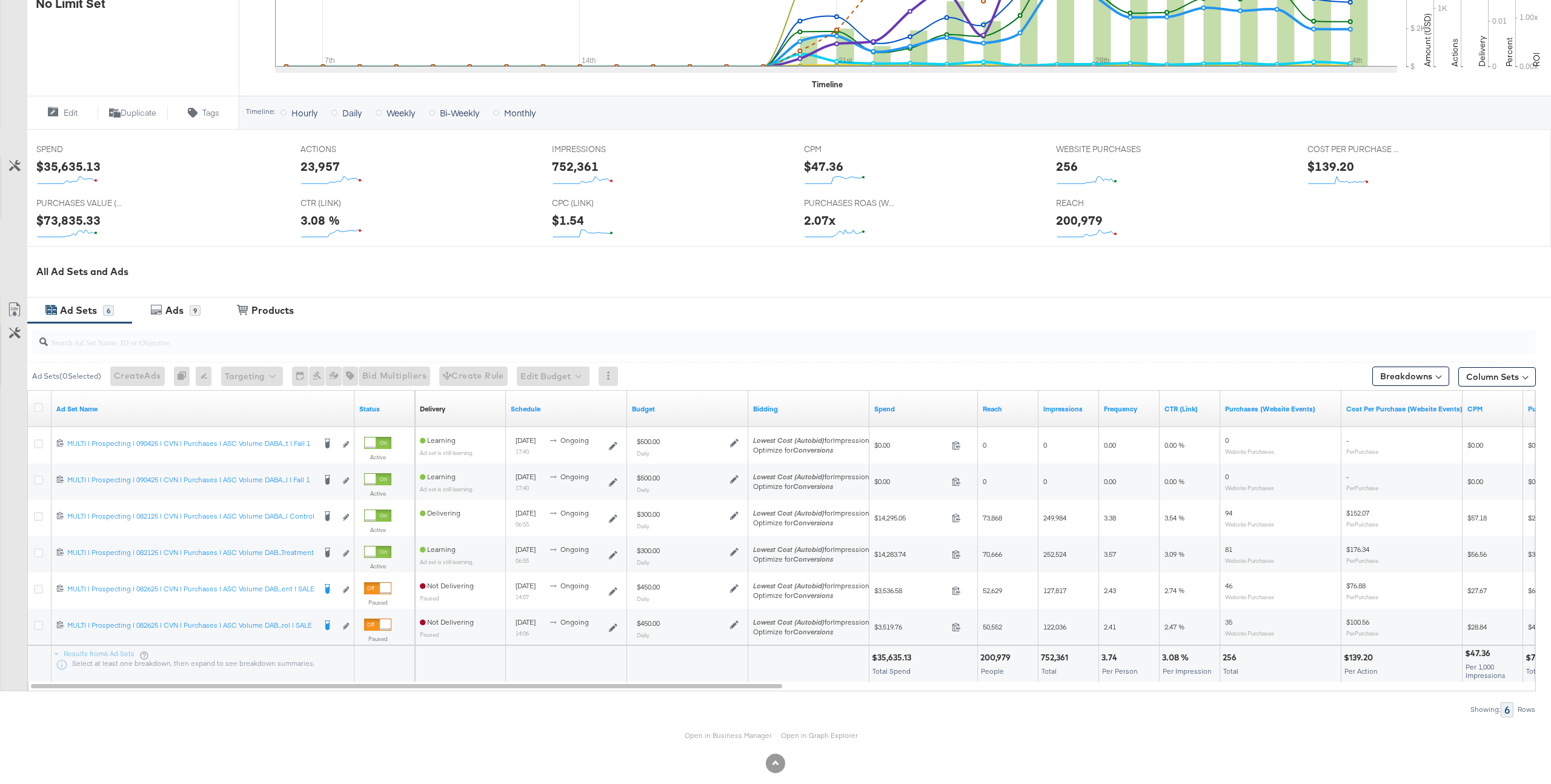
scroll to position [401, 0]
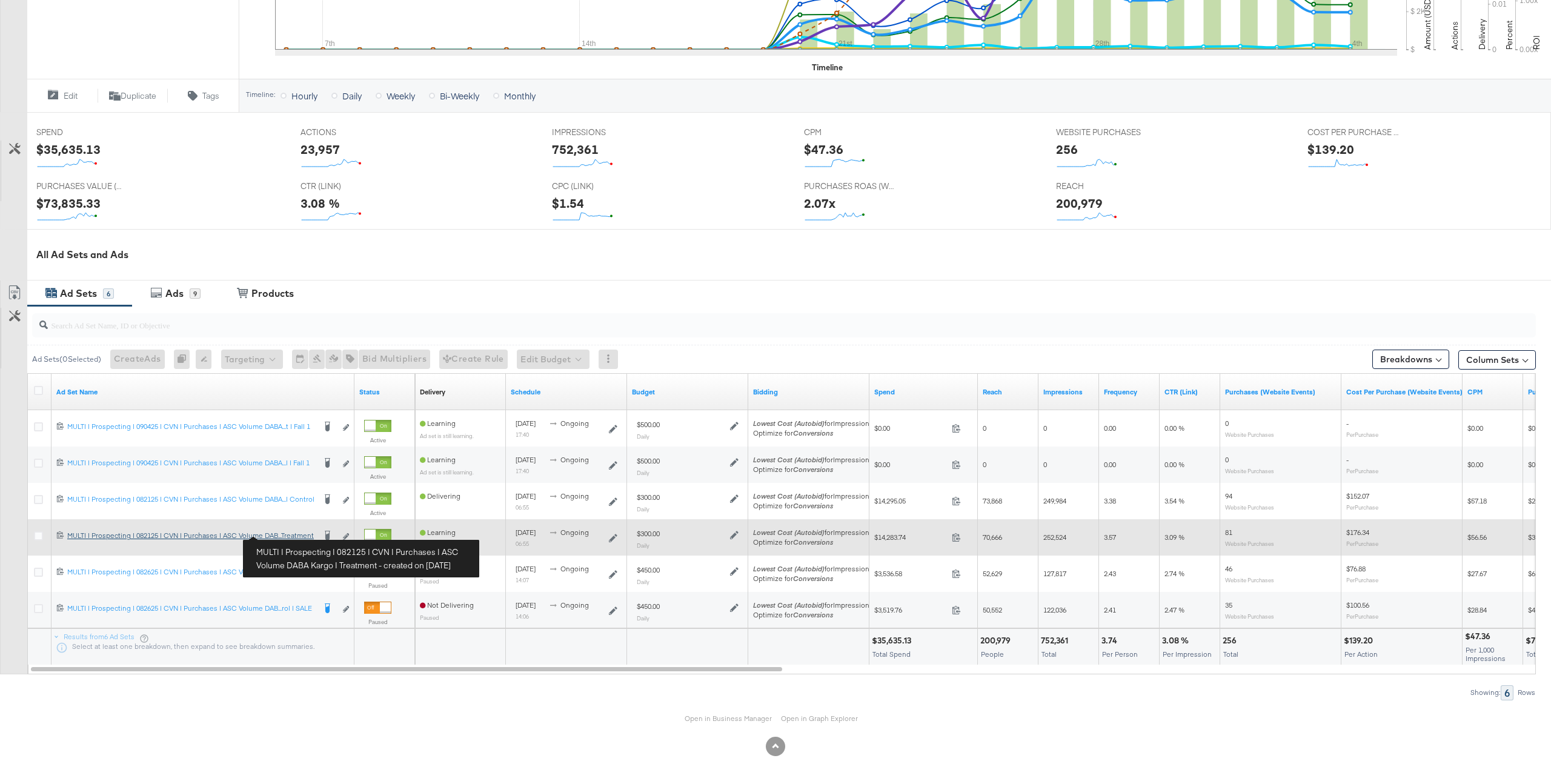
click at [288, 534] on div "MULTI | Prospecting | 082125 | CVN | Purchases | ASC Volume DABA Kargo | Treatm…" at bounding box center [191, 535] width 247 height 9
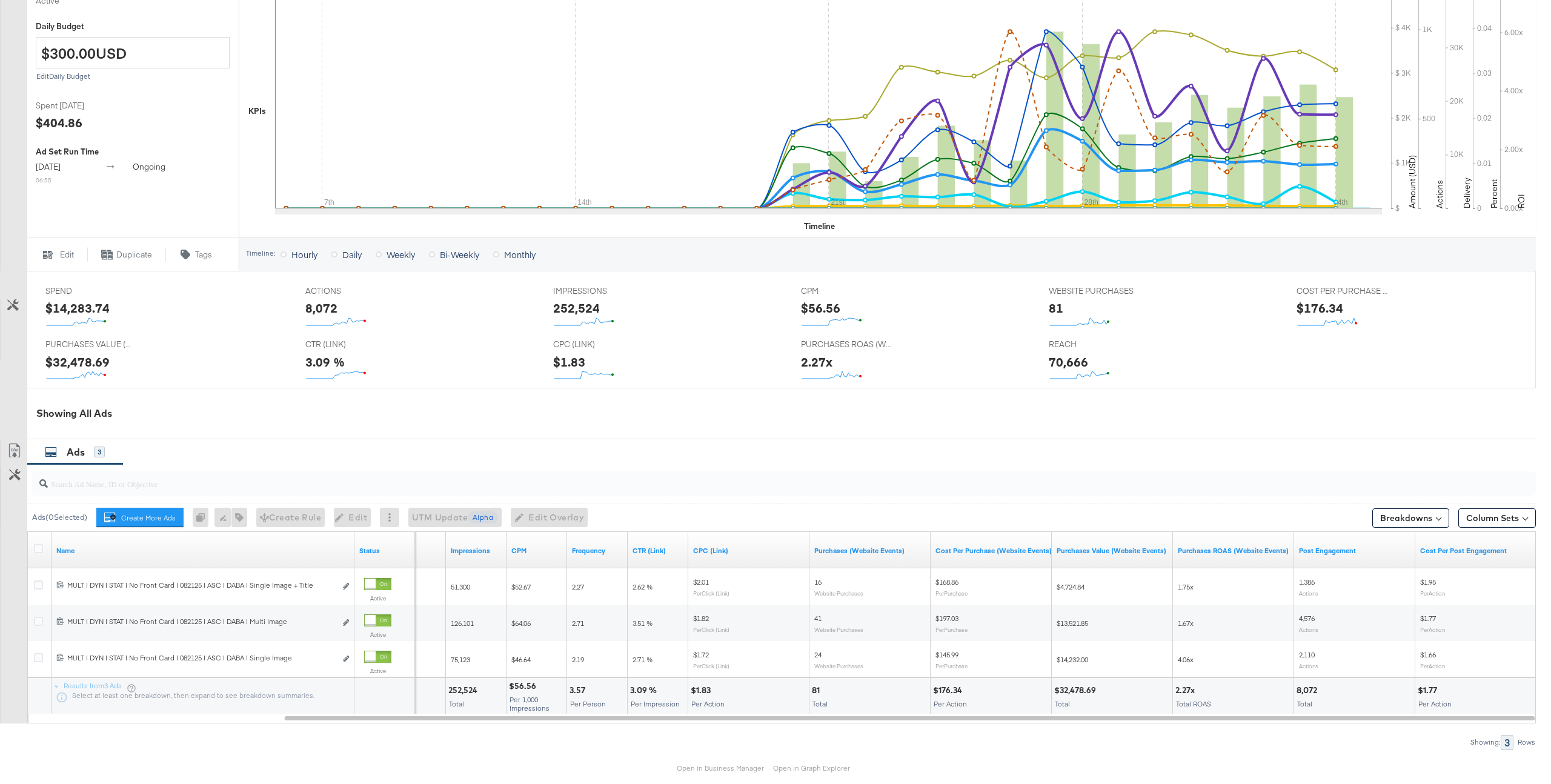
scroll to position [352, 0]
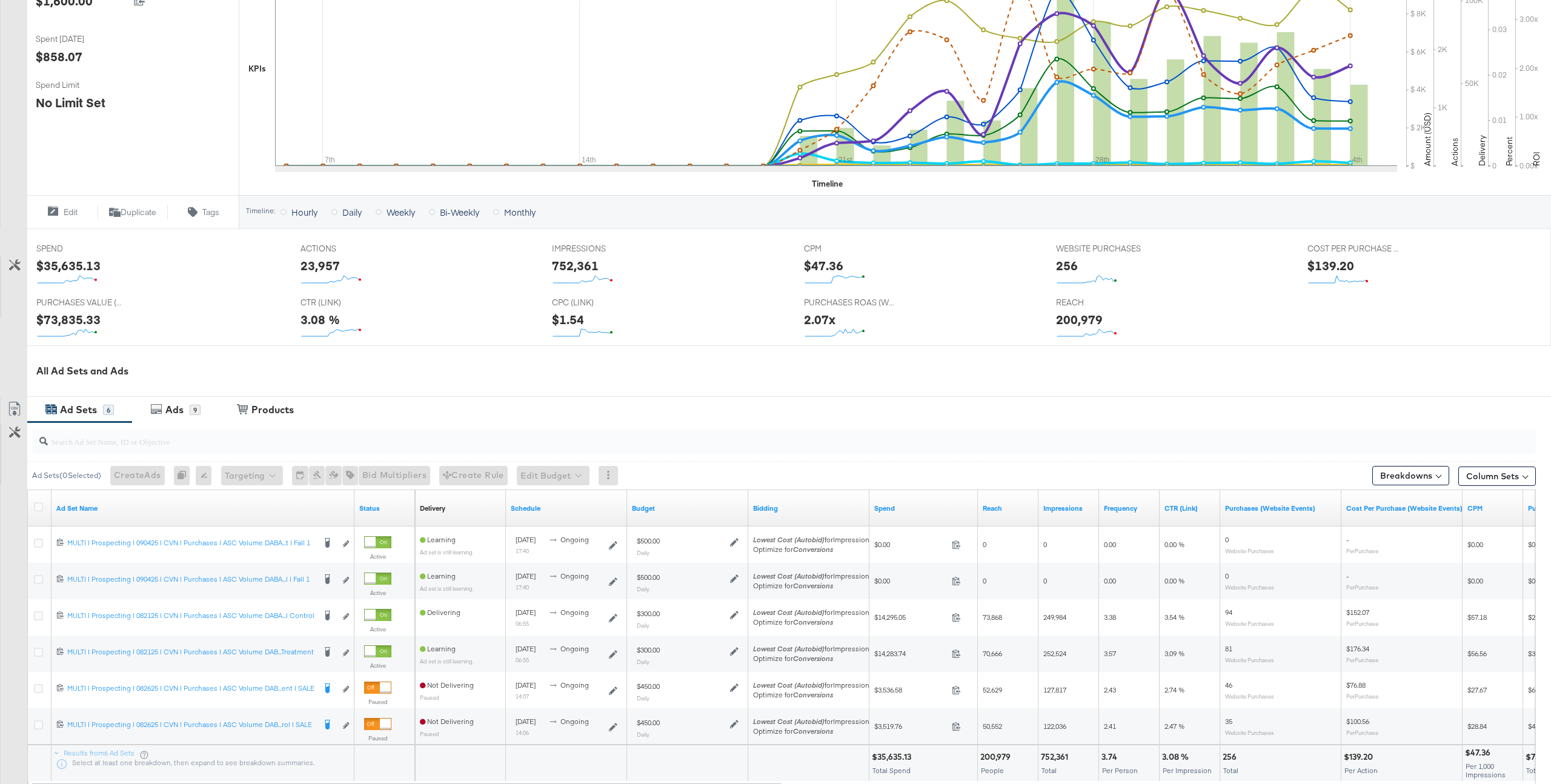
scroll to position [401, 0]
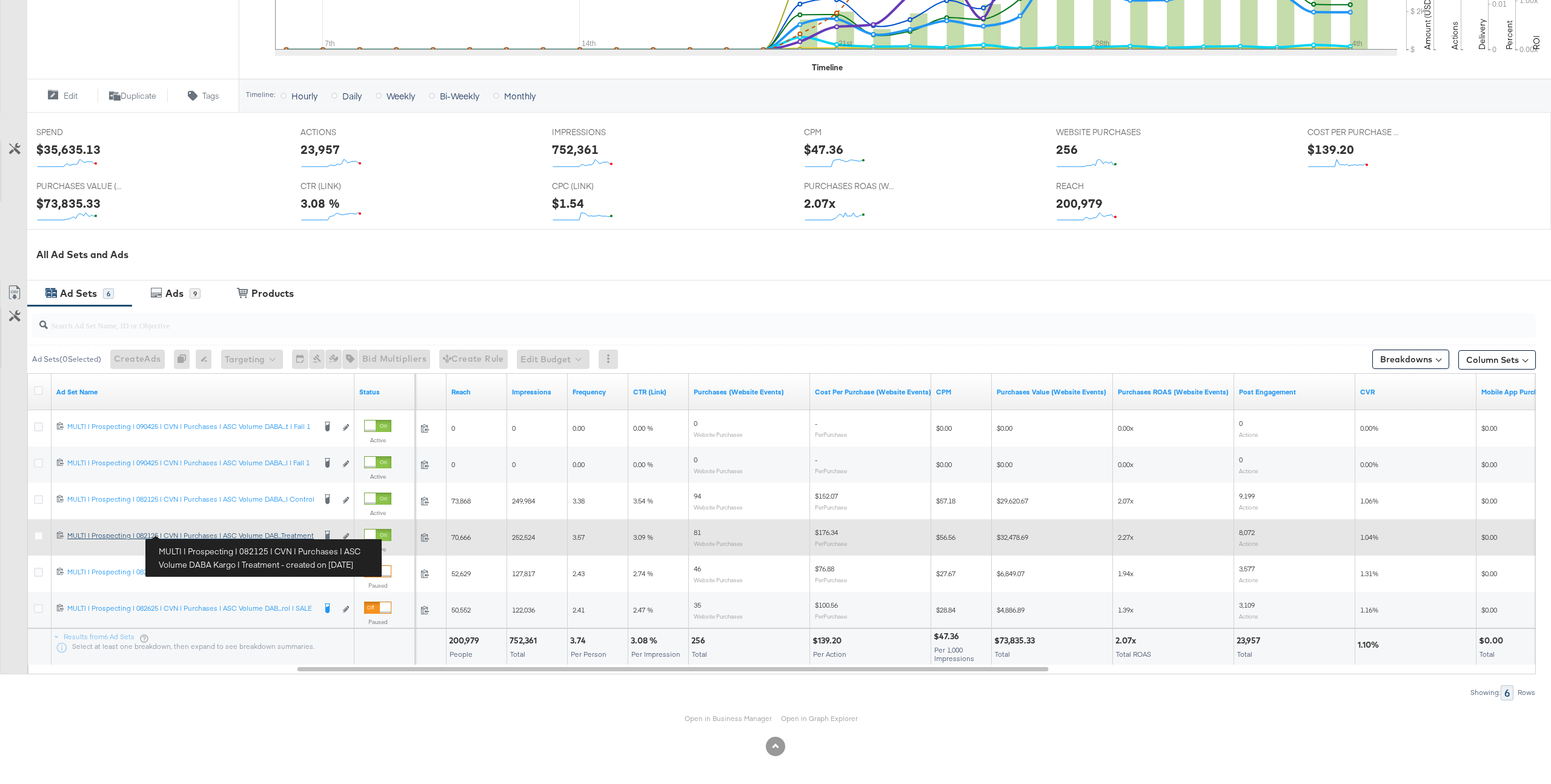
click at [252, 538] on div "MULTI | Prospecting | 082125 | CVN | Purchases | ASC Volume DABA Kargo | Treatm…" at bounding box center [191, 535] width 247 height 9
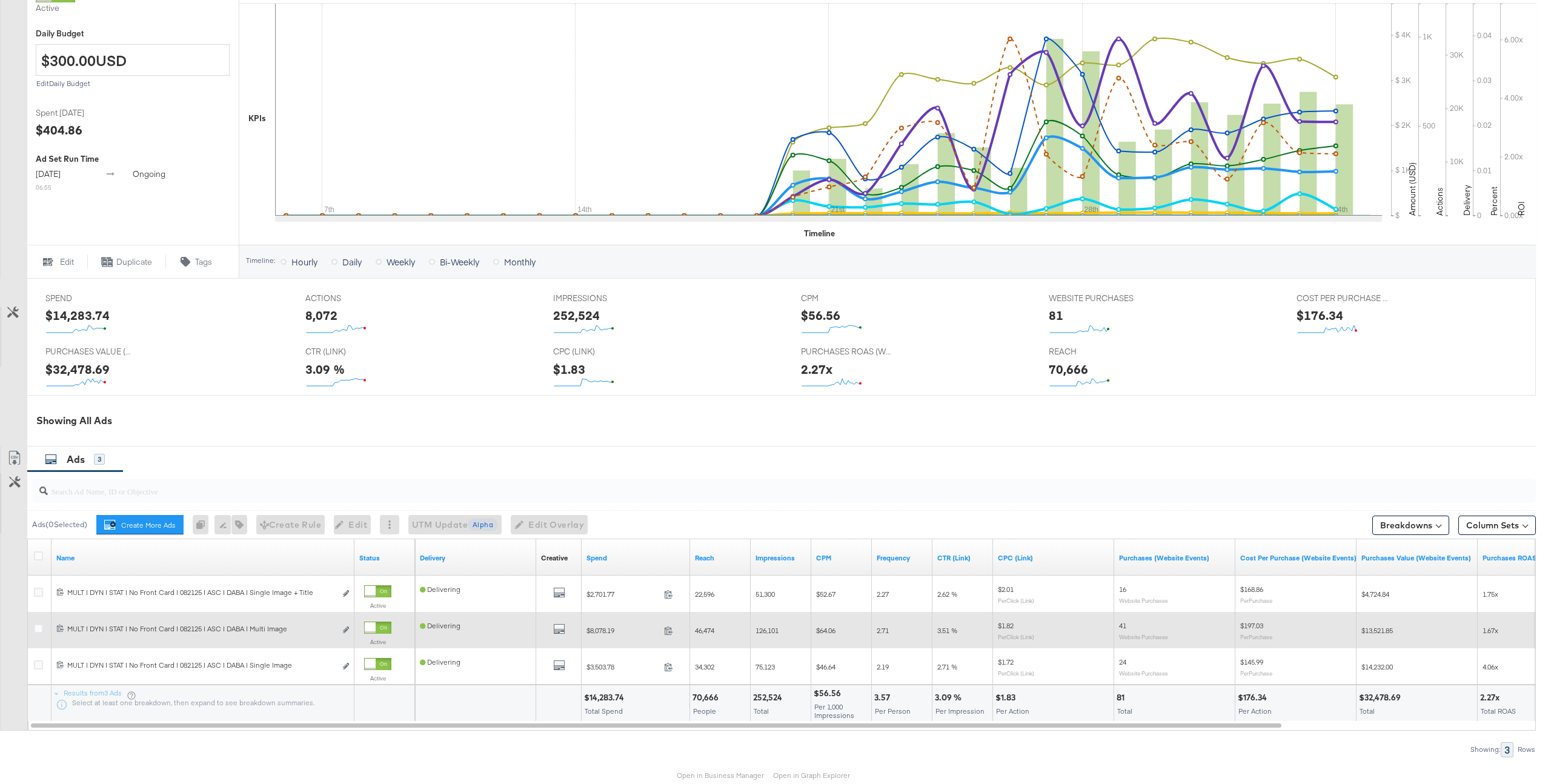
scroll to position [352, 0]
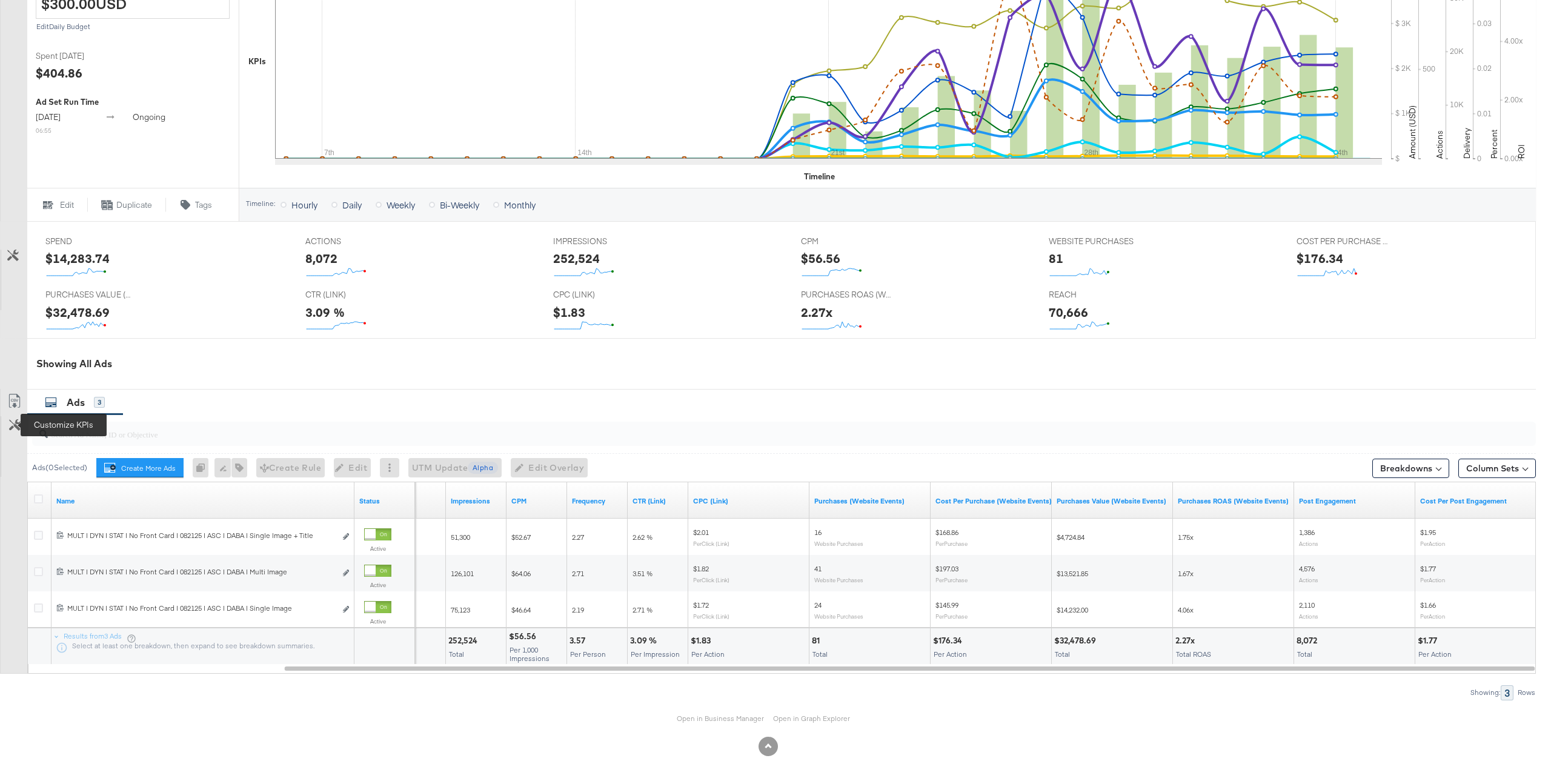
click at [13, 421] on icon at bounding box center [14, 425] width 12 height 12
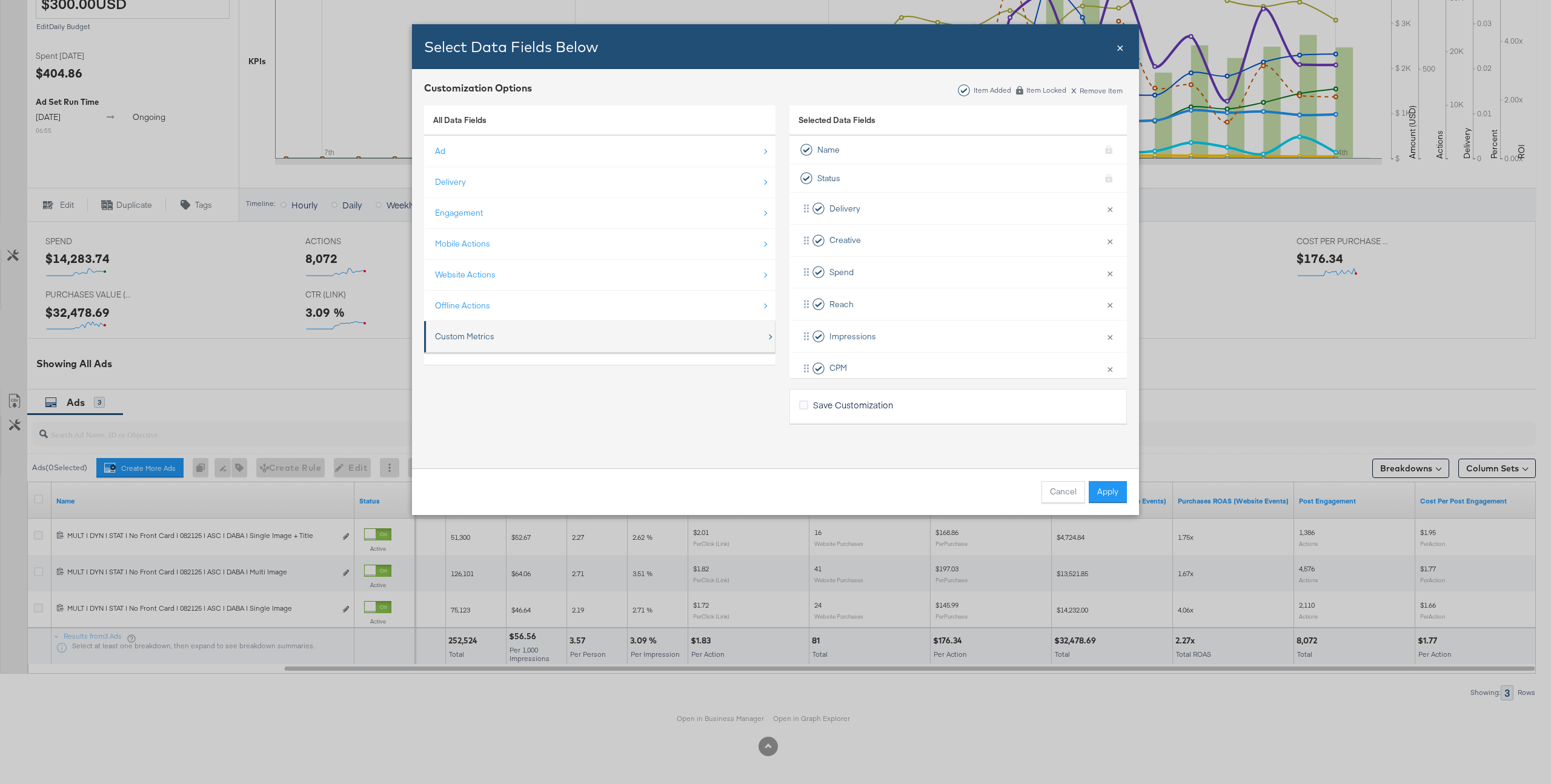
click at [512, 344] on div "Custom Metrics" at bounding box center [600, 336] width 331 height 25
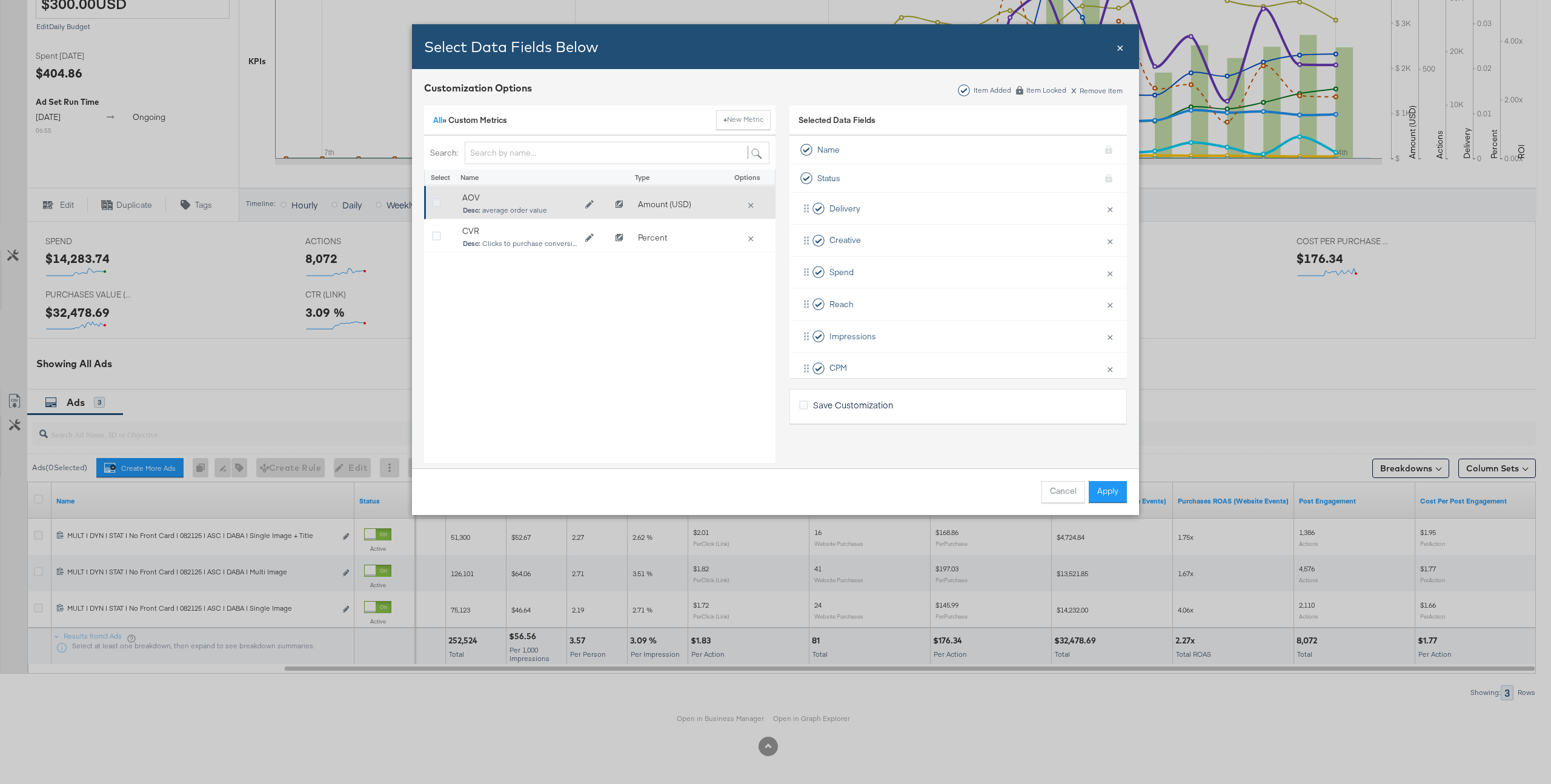
click at [434, 205] on icon "Bulk Add Locations Modal" at bounding box center [436, 203] width 9 height 9
click at [0, 0] on input "Bulk Add Locations Modal" at bounding box center [0, 0] width 0 height 0
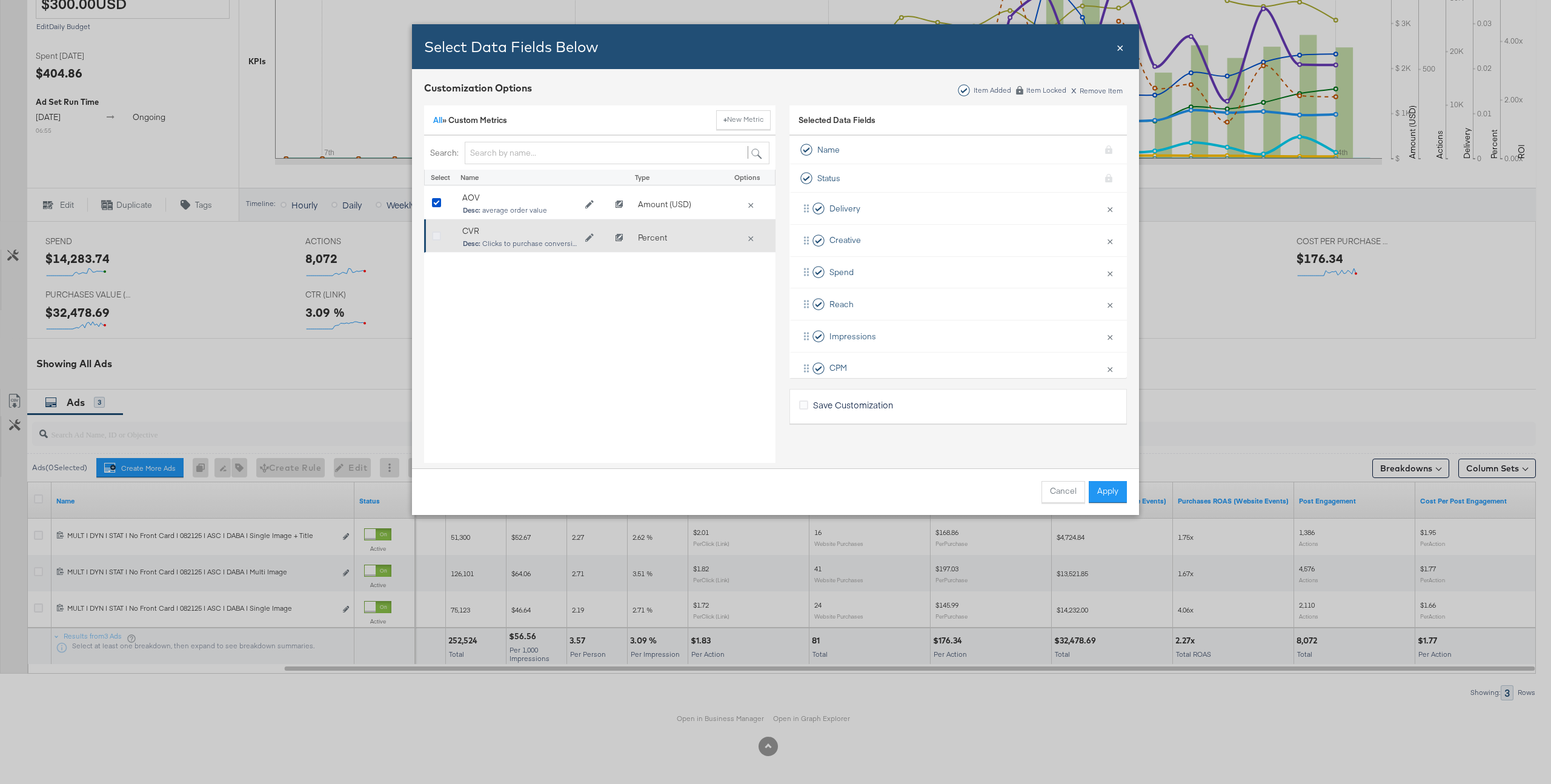
click at [439, 234] on icon "Bulk Add Locations Modal" at bounding box center [436, 236] width 9 height 9
click at [0, 0] on input "Bulk Add Locations Modal" at bounding box center [0, 0] width 0 height 0
click at [1114, 489] on button "Apply" at bounding box center [1108, 492] width 38 height 22
